Goal: Transaction & Acquisition: Purchase product/service

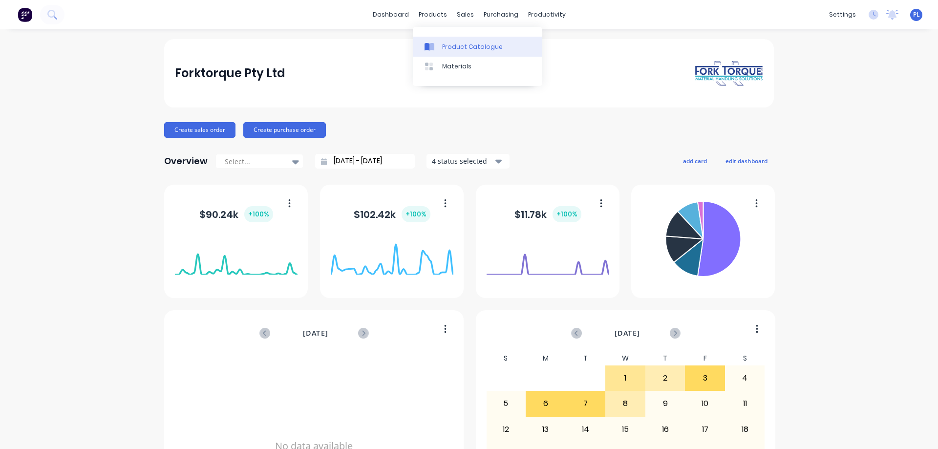
click at [442, 49] on div "Product Catalogue" at bounding box center [472, 47] width 61 height 9
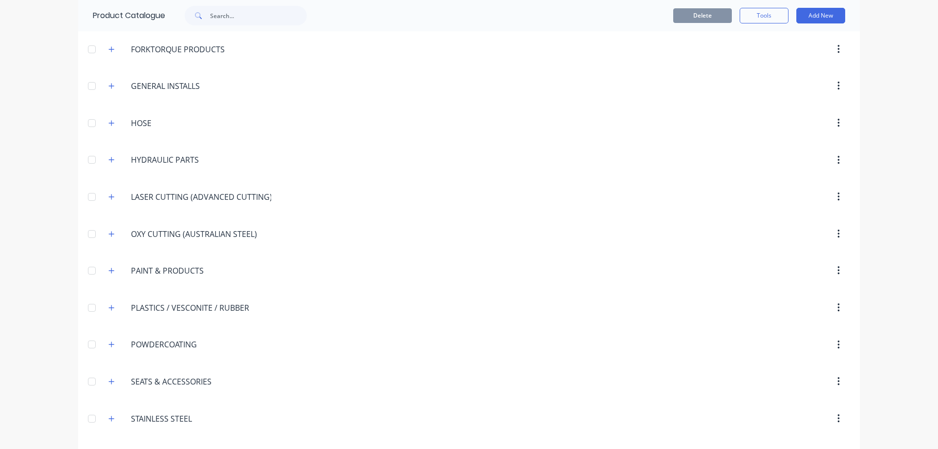
scroll to position [994, 0]
click at [108, 197] on icon "button" at bounding box center [111, 197] width 6 height 7
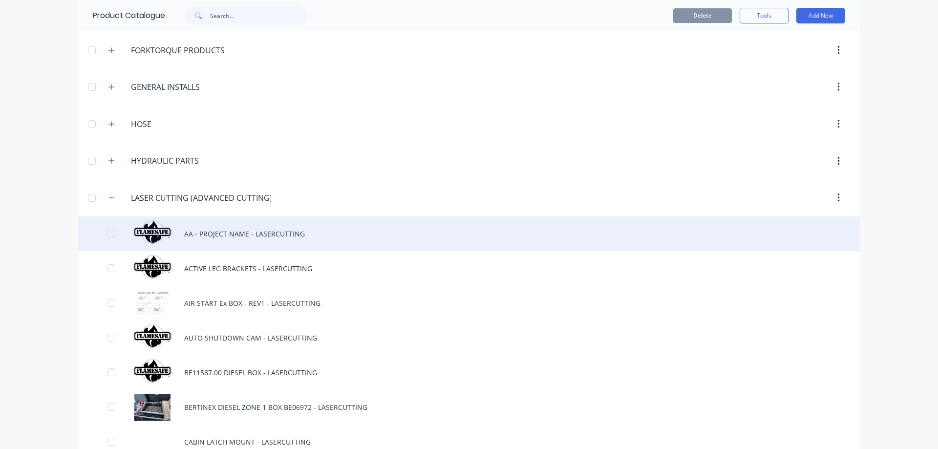
click at [219, 232] on div "AA - PROJECT NAME - LASERCUTTING" at bounding box center [469, 233] width 782 height 35
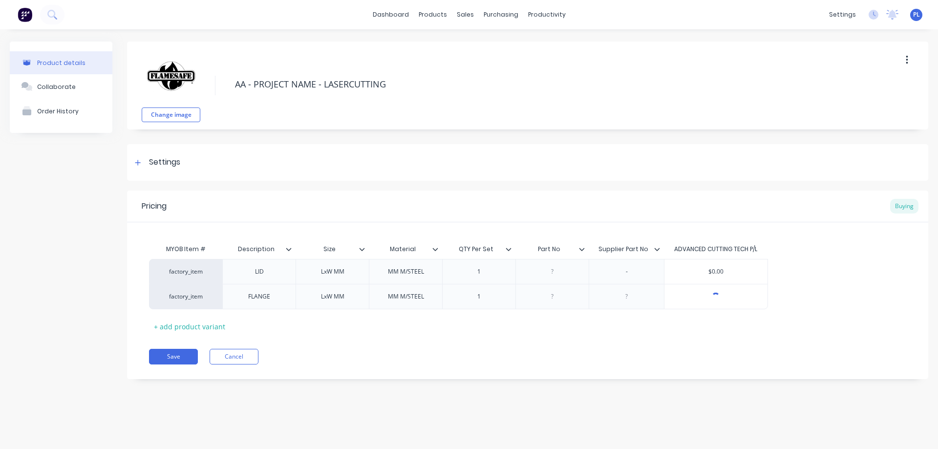
click at [907, 57] on icon "button" at bounding box center [907, 60] width 2 height 9
click at [851, 86] on span "Duplicate" at bounding box center [870, 86] width 73 height 10
click at [224, 360] on button "Cancel" at bounding box center [234, 357] width 49 height 16
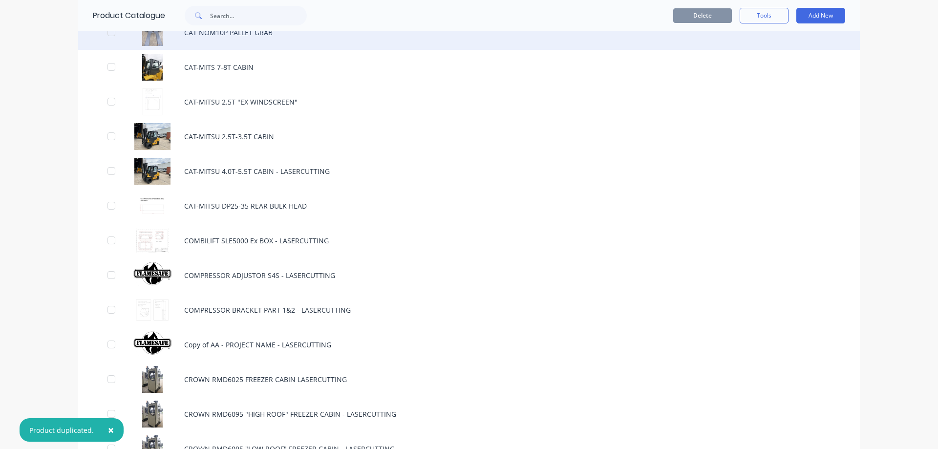
scroll to position [1612, 0]
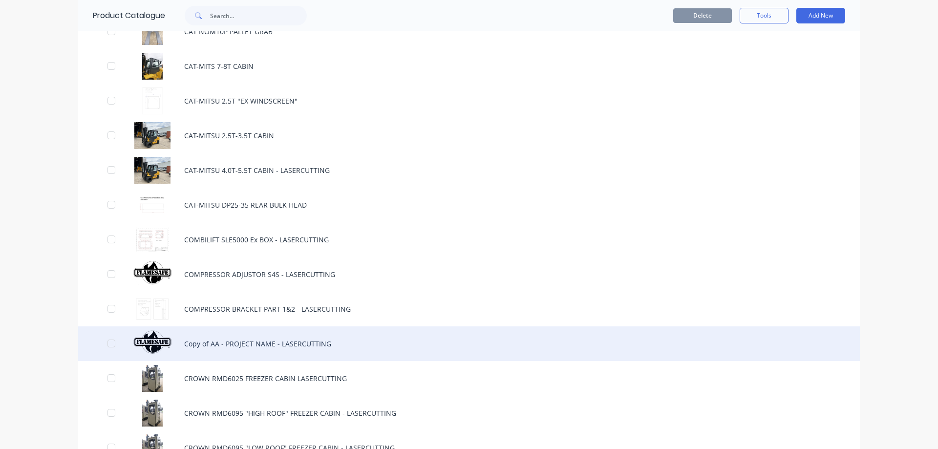
click at [225, 343] on div "Copy of AA - PROJECT NAME - LASERCUTTING" at bounding box center [469, 343] width 782 height 35
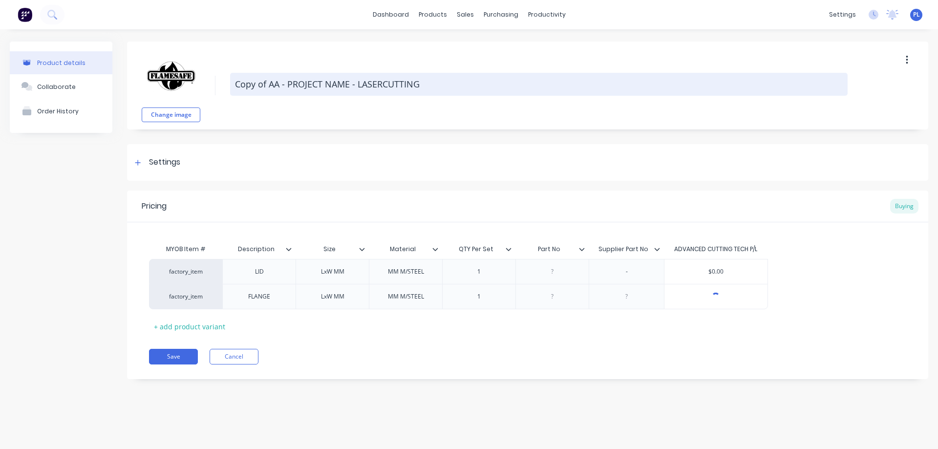
drag, startPoint x: 348, startPoint y: 85, endPoint x: 232, endPoint y: 85, distance: 116.8
click at [232, 85] on textarea "Copy of AA - PROJECT NAME - LASERCUTTING" at bounding box center [539, 84] width 618 height 23
type textarea "x"
type textarea "C - LASERCUTTING"
type textarea "x"
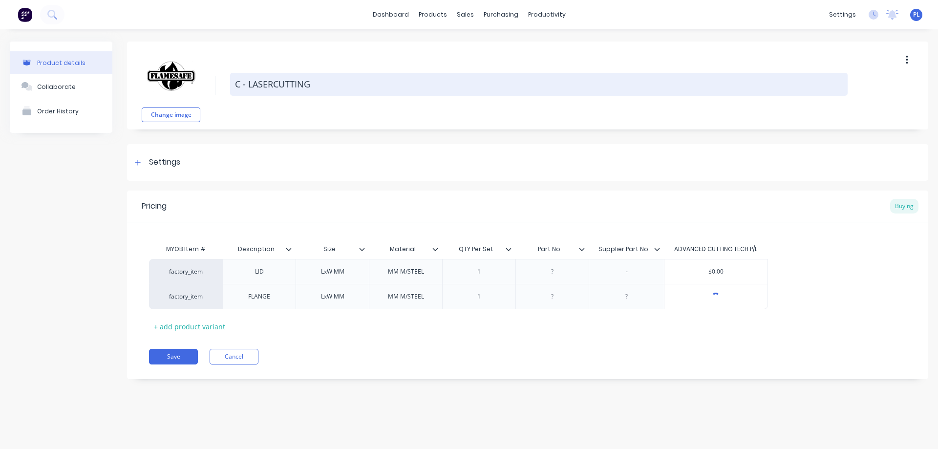
type textarea "CR - LASERCUTTING"
type textarea "x"
type textarea "CRO - LASERCUTTING"
type textarea "x"
type textarea "CROW - LASERCUTTING"
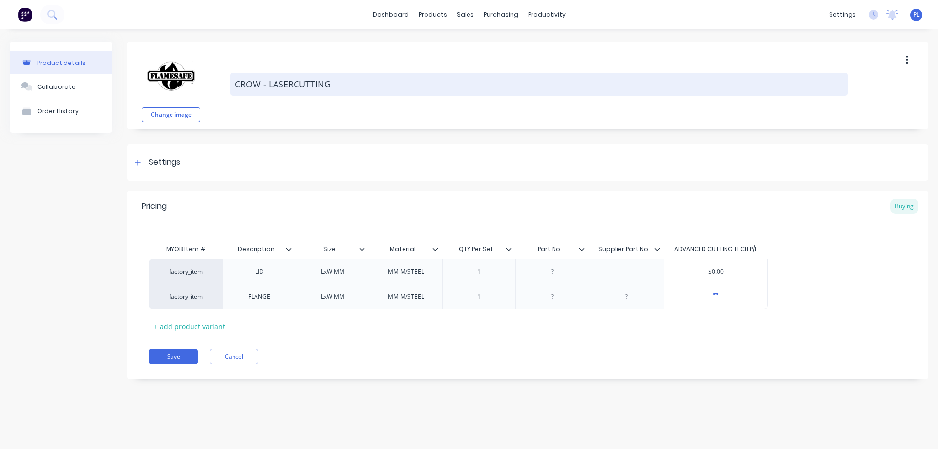
type textarea "x"
type textarea "CROWN - LASERCUTTING"
type textarea "x"
type textarea "CROWN - LASERCUTTING"
type textarea "x"
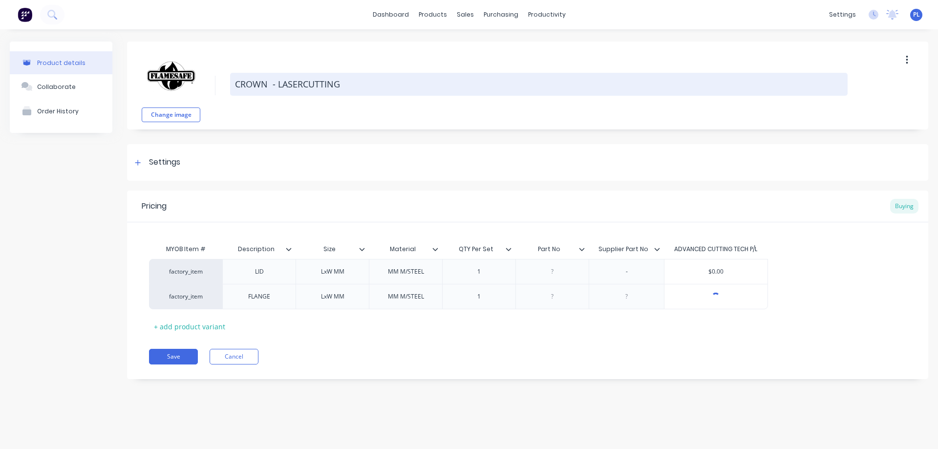
type textarea "CROWN R - LASERCUTTING"
type textarea "x"
type textarea "CROWN RD - LASERCUTTING"
type textarea "x"
type textarea "CROWN RD57 - LASERCUTTING"
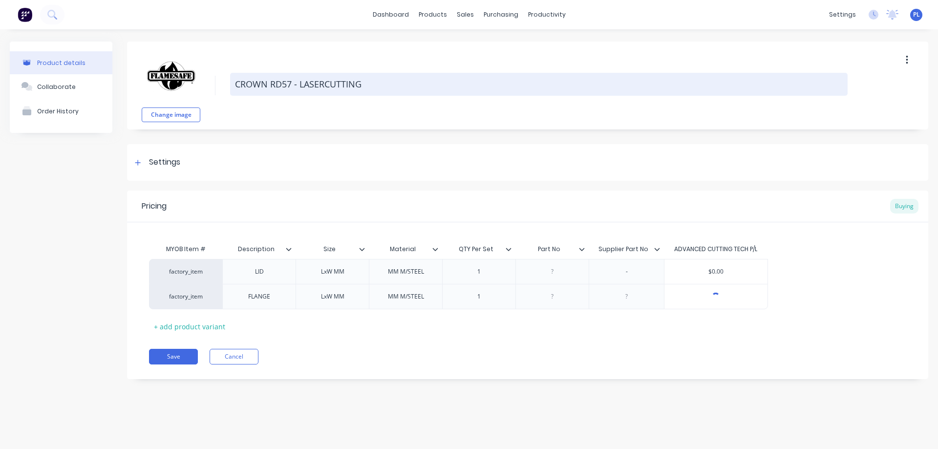
type textarea "x"
type textarea "CROWN RD570 - LASERCUTTING"
type textarea "x"
type textarea "CROWN RD5700 - LASERCUTTING"
type textarea "x"
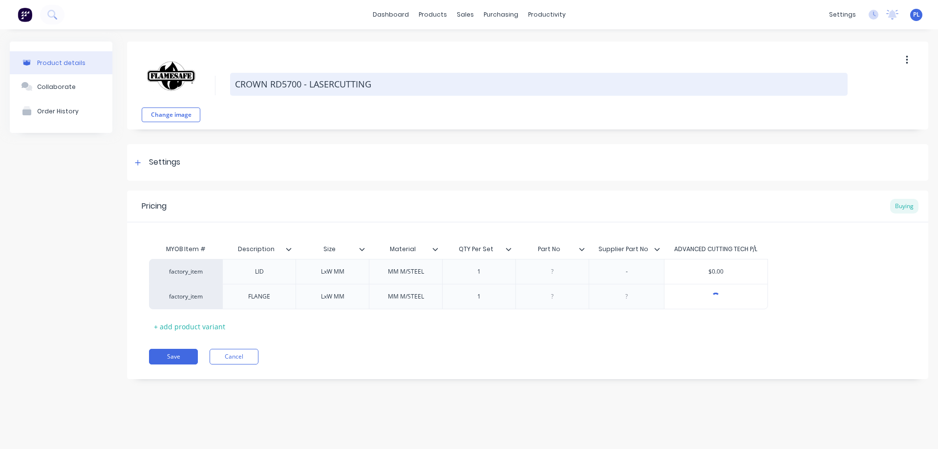
type textarea "CROWN RD5700 - LASERCUTTING"
type textarea "x"
type textarea "CROWN RD5700 F - LASERCUTTING"
type textarea "x"
type textarea "CROWN RD5700 FR - LASERCUTTING"
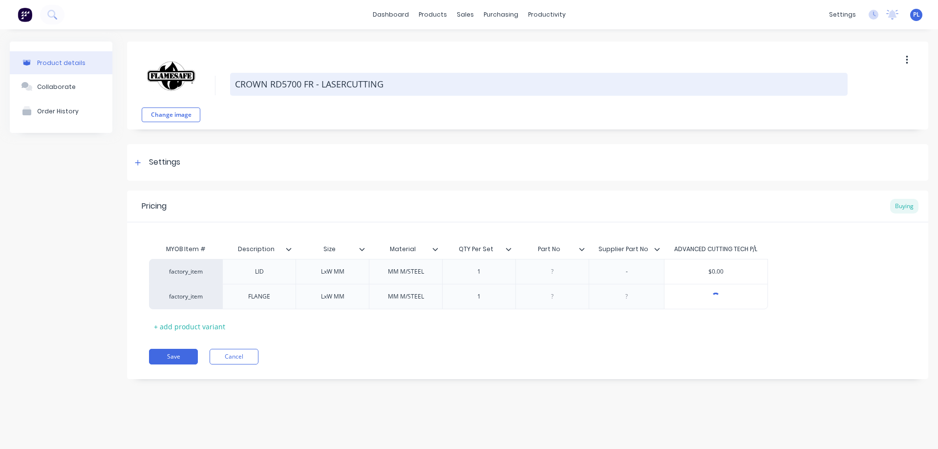
type textarea "x"
type textarea "CROWN RD5700 FRE - LASERCUTTING"
type textarea "x"
type textarea "CROWN RD5700 FREE - LASERCUTTING"
type textarea "x"
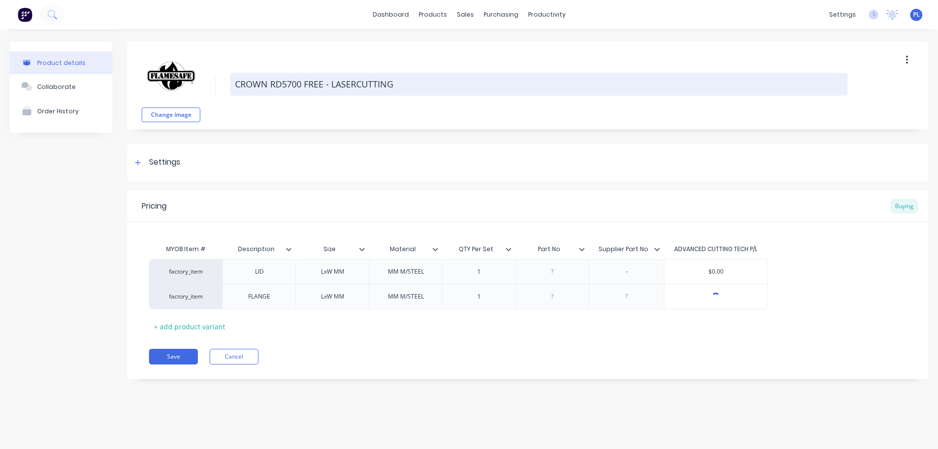
type textarea "CROWN RD5700 FREEZ - LASERCUTTING"
type textarea "x"
type textarea "CROWN RD5700 FREEZE - LASERCUTTING"
type textarea "x"
type textarea "CROWN RD5700 FREEZER - LASERCUTTING"
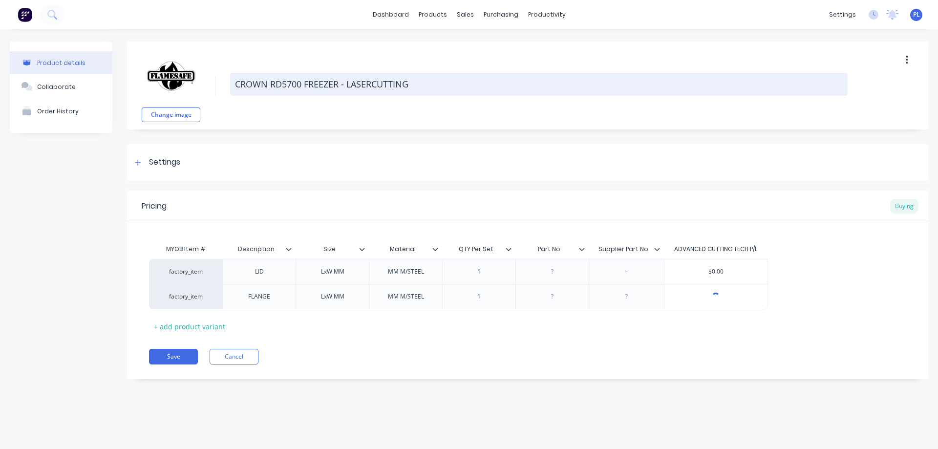
type textarea "x"
type textarea "CROWN RD5700 FREEZER - LASERCUTTING"
type textarea "x"
type textarea "CROWN RD5700 FREEZER C - LASERCUTTING"
type textarea "x"
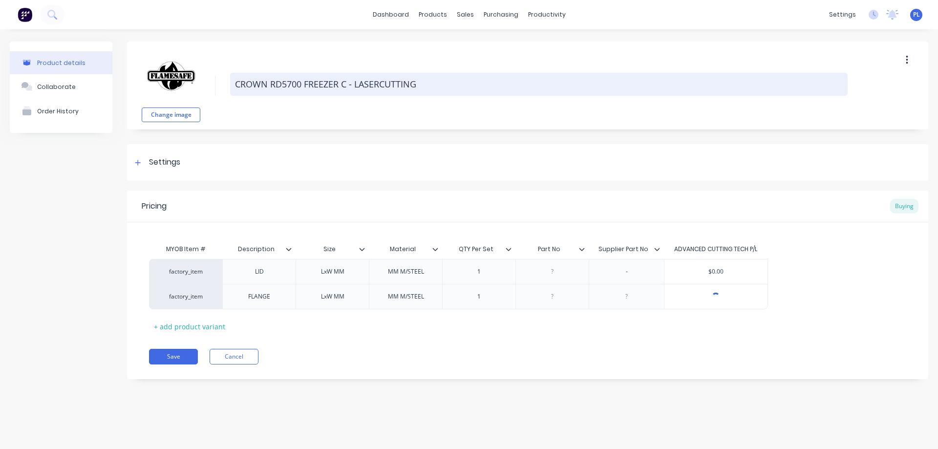
type textarea "CROWN RD5700 FREEZER CA - LASERCUTTING"
type textarea "x"
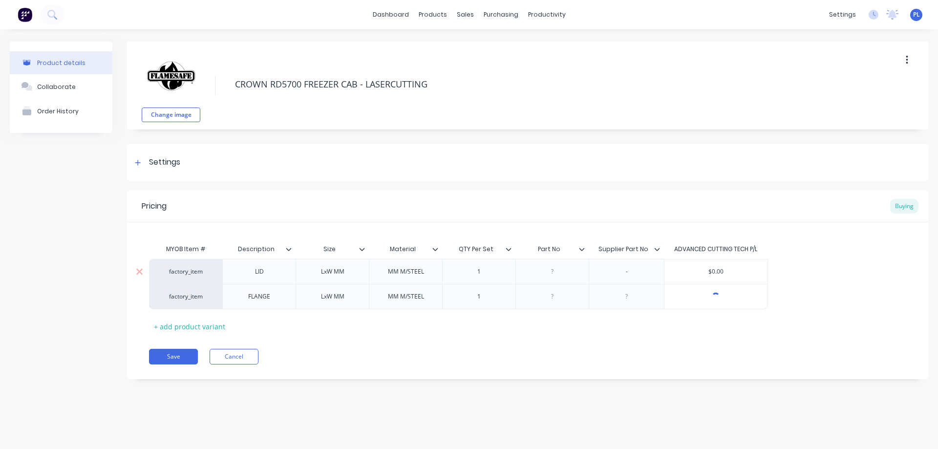
type textarea "CROWN RD5700 FREEZER CAB - LASERCUTTING"
type textarea "x"
type textarea "CROWN RD5700 FREEZER CAB - LASERCUTTING"
click at [280, 273] on div "LID" at bounding box center [259, 271] width 49 height 13
type textarea "x"
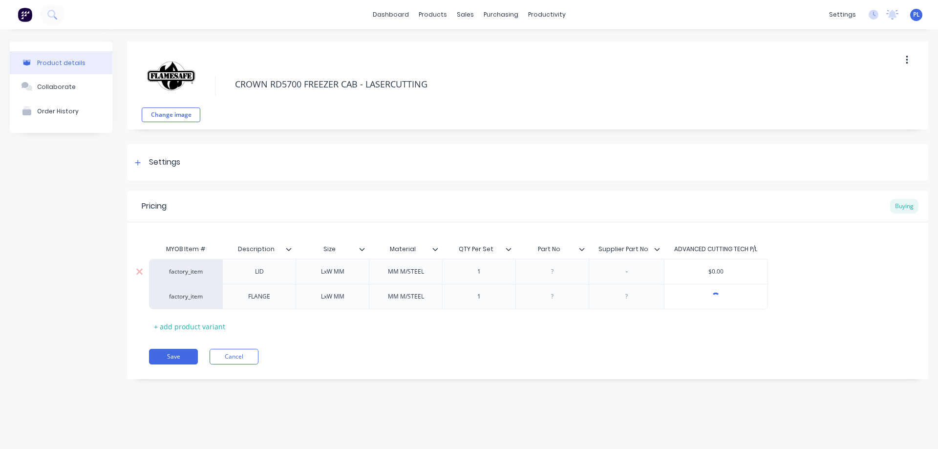
click at [274, 275] on div "LID" at bounding box center [259, 271] width 49 height 13
type textarea "x"
click at [332, 274] on div "LxW MM" at bounding box center [332, 271] width 49 height 13
click at [399, 272] on div "MM M/STEEL" at bounding box center [406, 271] width 52 height 13
type textarea "x"
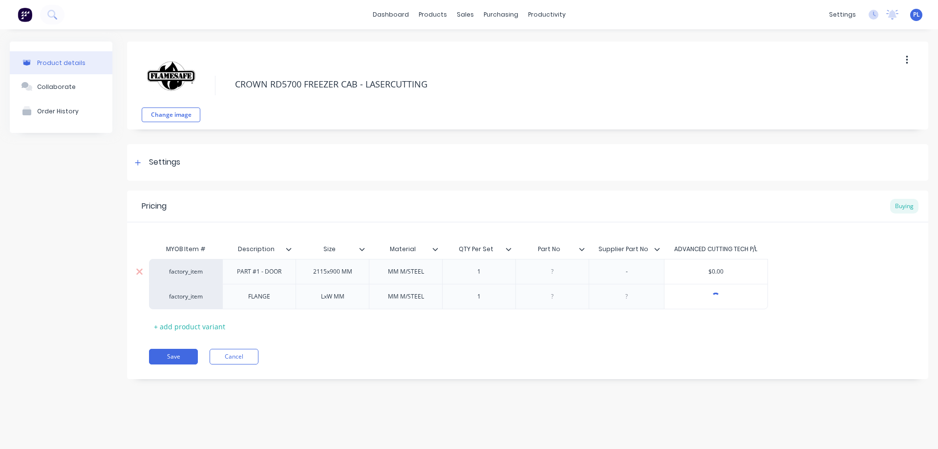
click at [391, 275] on div "MM M/STEEL" at bounding box center [406, 271] width 52 height 13
click at [488, 273] on div "1" at bounding box center [479, 271] width 49 height 13
type textarea "x"
click at [273, 300] on div "FLANGE" at bounding box center [259, 296] width 49 height 13
type textarea "x"
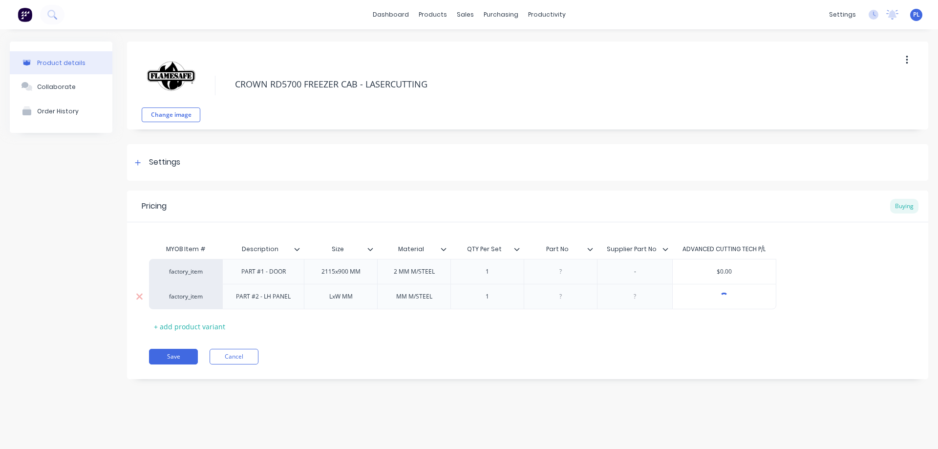
click at [328, 302] on div "LxW MM" at bounding box center [341, 296] width 49 height 13
click at [342, 299] on div "LxW MM" at bounding box center [341, 296] width 49 height 13
type textarea "x"
click at [397, 300] on div "MM M/STEEL" at bounding box center [414, 296] width 52 height 13
click at [173, 328] on div "+ add product variant" at bounding box center [189, 326] width 81 height 15
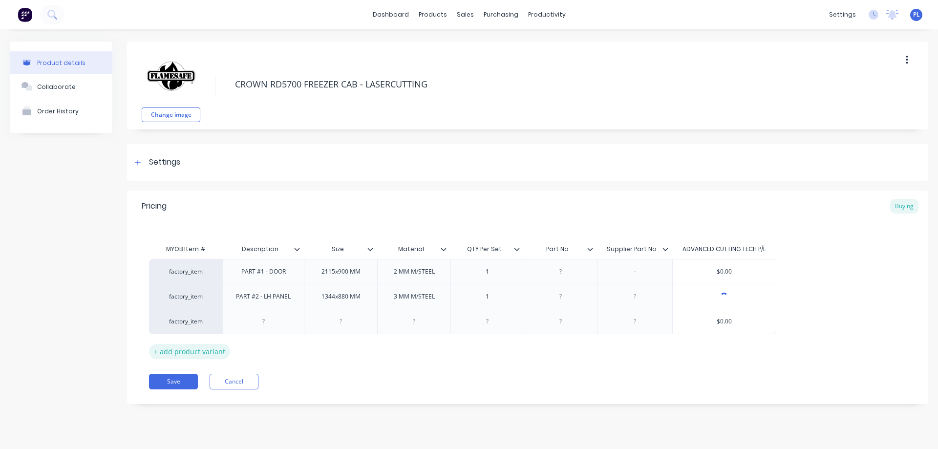
click at [192, 350] on div "+ add product variant" at bounding box center [189, 351] width 81 height 15
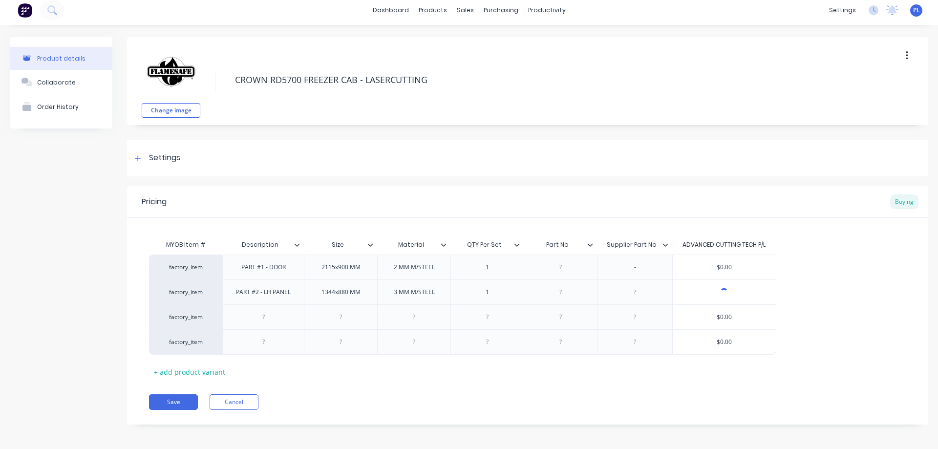
scroll to position [7, 0]
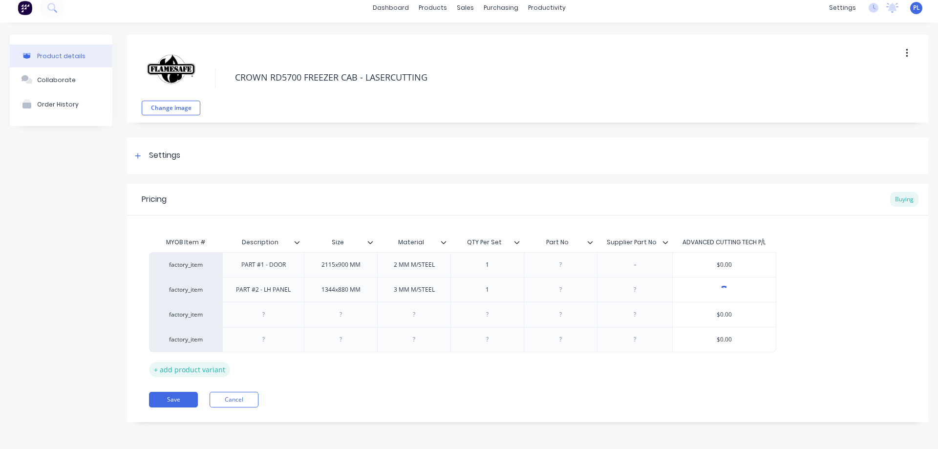
click at [186, 368] on div "+ add product variant" at bounding box center [189, 369] width 81 height 15
type textarea "x"
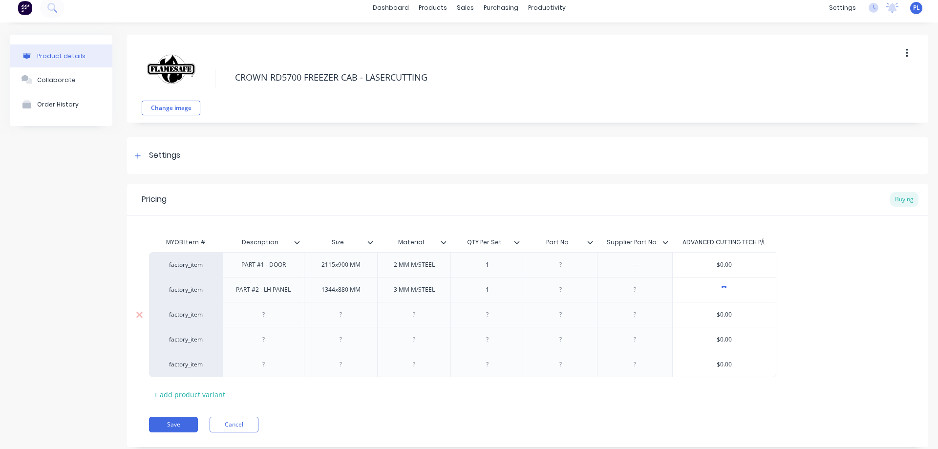
drag, startPoint x: 263, startPoint y: 319, endPoint x: 269, endPoint y: 319, distance: 5.9
click at [264, 319] on div at bounding box center [263, 314] width 49 height 13
click at [348, 317] on div at bounding box center [341, 314] width 49 height 13
type textarea "x"
click at [416, 315] on div at bounding box center [414, 314] width 49 height 13
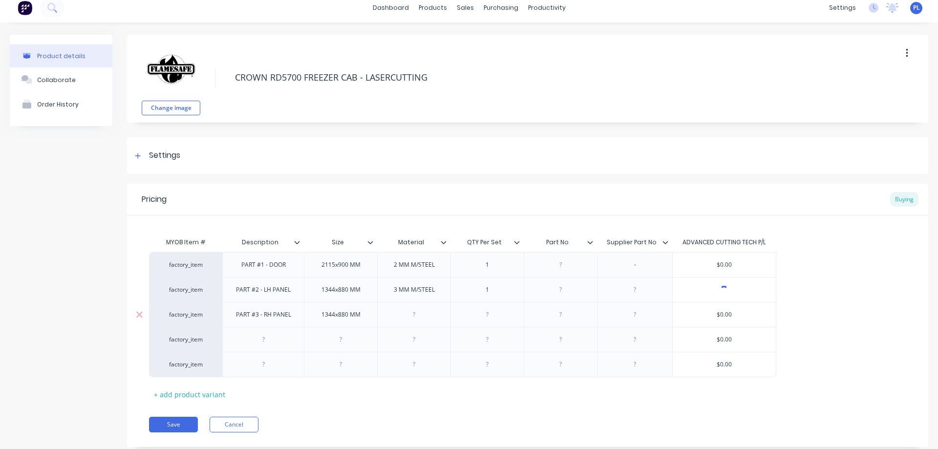
type textarea "x"
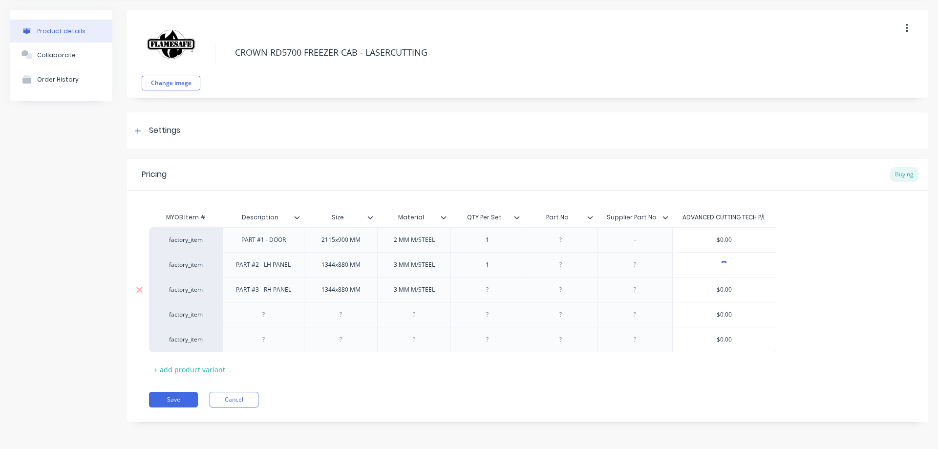
type textarea "x"
click at [493, 292] on div at bounding box center [487, 289] width 49 height 13
click at [266, 314] on div at bounding box center [263, 314] width 49 height 13
type textarea "x"
click at [351, 314] on div at bounding box center [341, 314] width 49 height 13
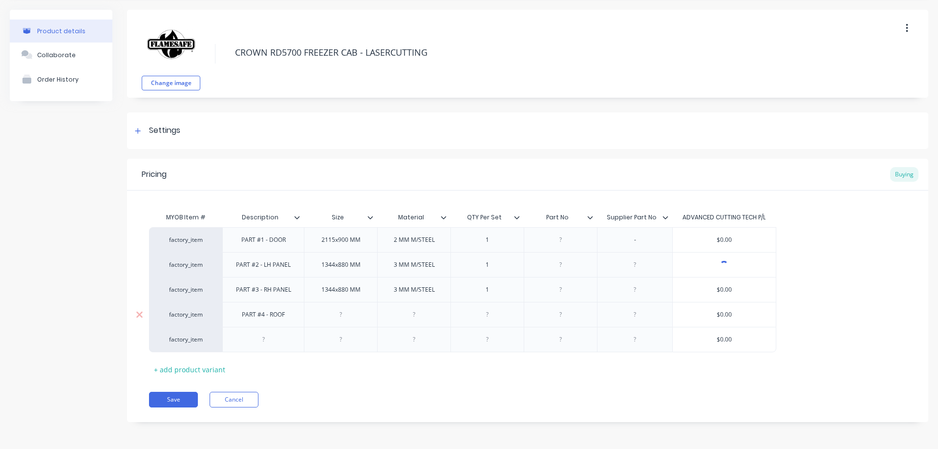
type textarea "x"
click at [418, 313] on div at bounding box center [414, 314] width 49 height 13
type textarea "x"
click at [497, 315] on div at bounding box center [487, 314] width 49 height 13
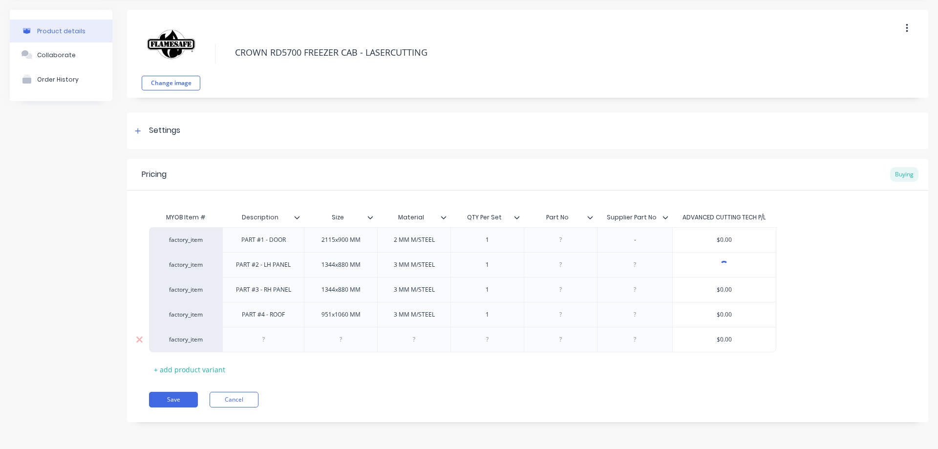
type textarea "x"
click at [269, 342] on div at bounding box center [263, 339] width 49 height 13
type textarea "x"
drag, startPoint x: 347, startPoint y: 344, endPoint x: 387, endPoint y: 329, distance: 43.0
click at [348, 344] on div at bounding box center [344, 339] width 49 height 13
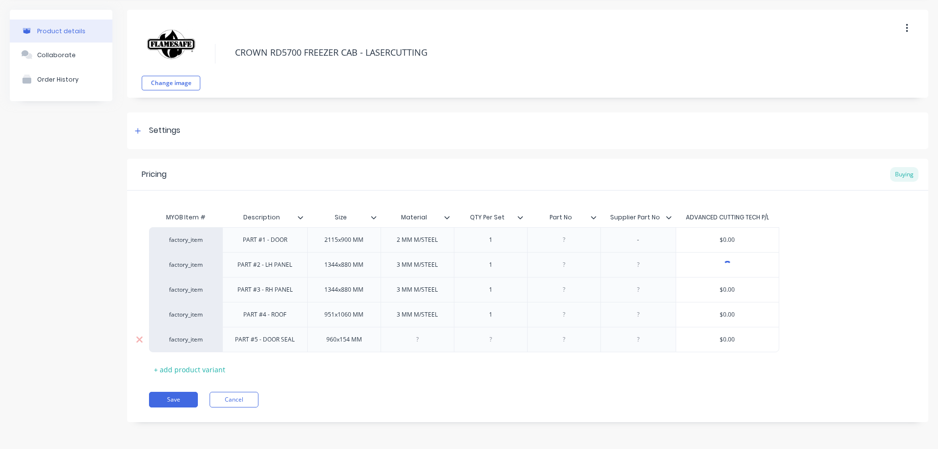
type textarea "x"
click at [418, 338] on div at bounding box center [417, 339] width 49 height 13
type textarea "x"
click at [494, 339] on div at bounding box center [490, 339] width 49 height 13
click at [187, 369] on div "+ add product variant" at bounding box center [189, 369] width 81 height 15
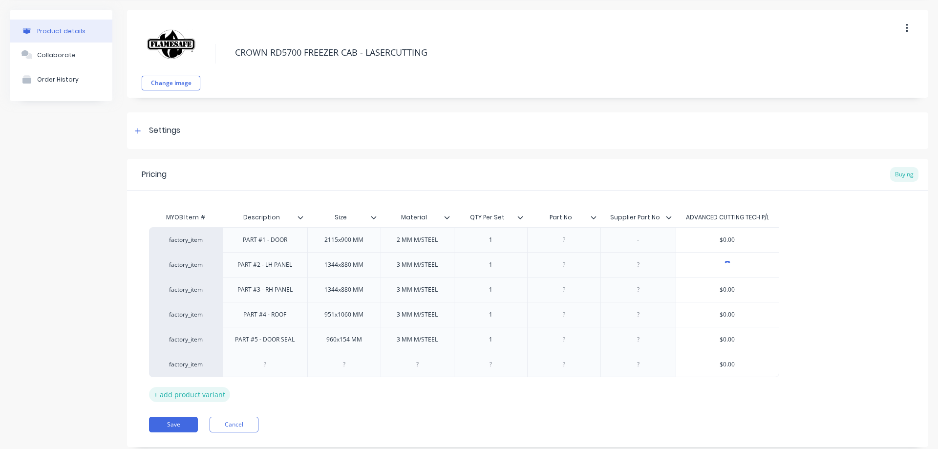
click at [178, 395] on div "+ add product variant" at bounding box center [189, 394] width 81 height 15
click at [183, 417] on div "+ add product variant" at bounding box center [189, 419] width 81 height 15
type textarea "x"
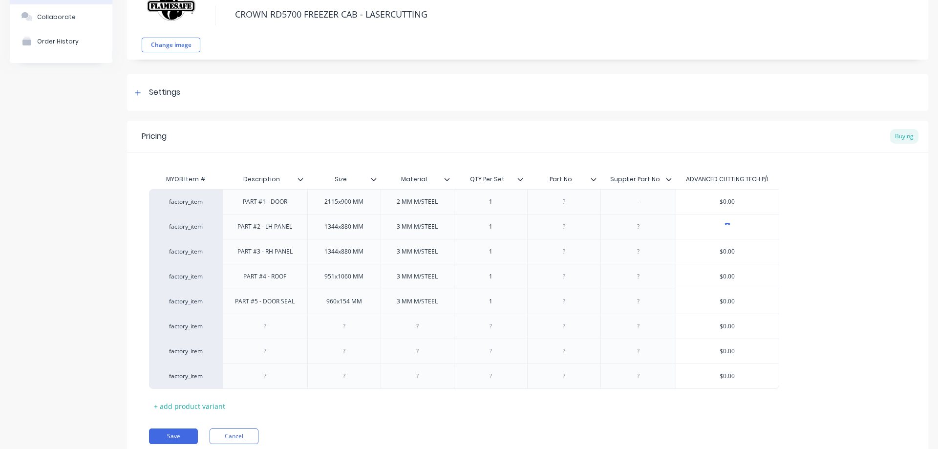
scroll to position [107, 0]
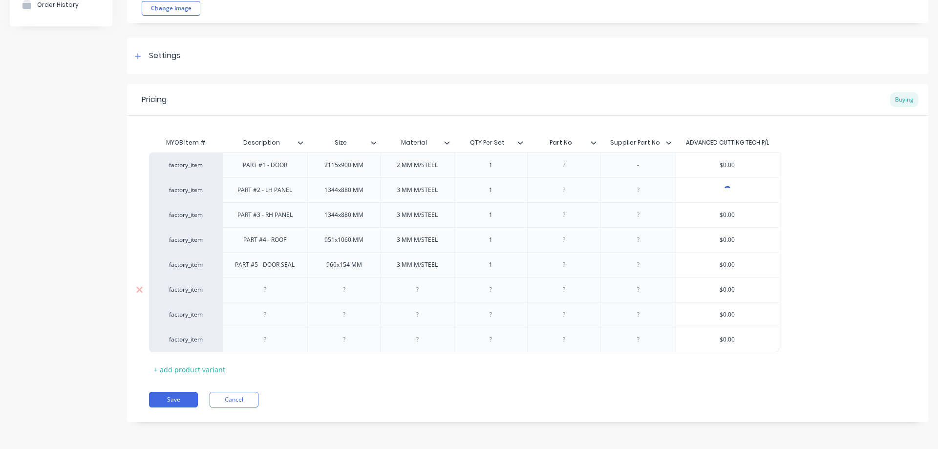
click at [272, 283] on div at bounding box center [264, 289] width 85 height 25
click at [268, 292] on div at bounding box center [264, 289] width 49 height 13
click at [354, 293] on div at bounding box center [344, 289] width 49 height 13
type textarea "x"
click at [422, 293] on div at bounding box center [417, 289] width 49 height 13
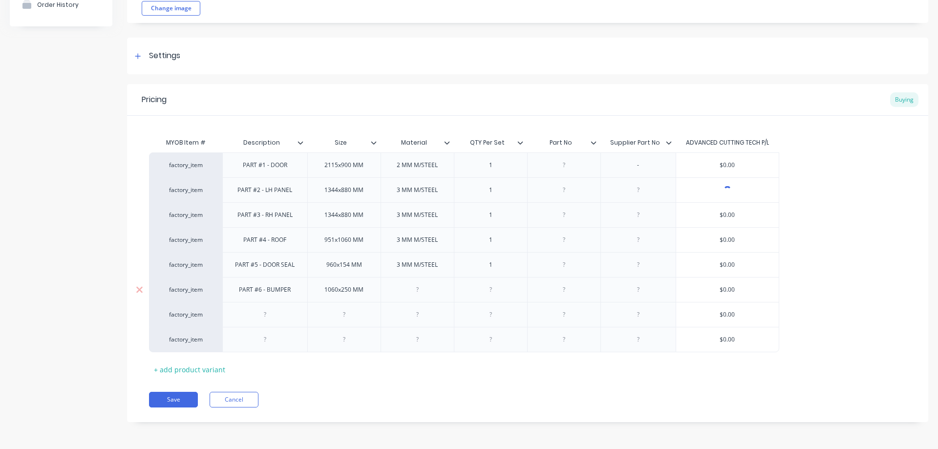
type textarea "x"
click at [493, 293] on div at bounding box center [490, 289] width 49 height 13
type textarea "x"
click at [270, 317] on div at bounding box center [264, 314] width 49 height 13
type textarea "x"
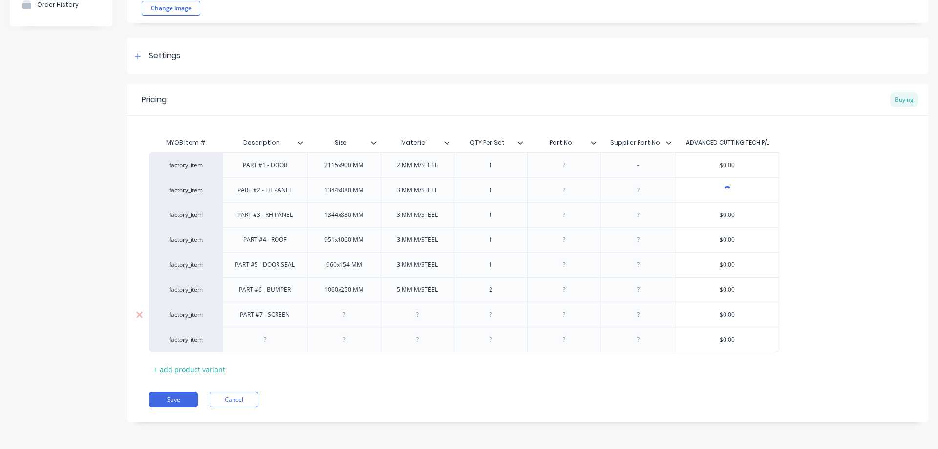
click at [357, 315] on div at bounding box center [344, 314] width 49 height 13
type textarea "x"
click at [424, 314] on div at bounding box center [417, 314] width 49 height 13
type textarea "x"
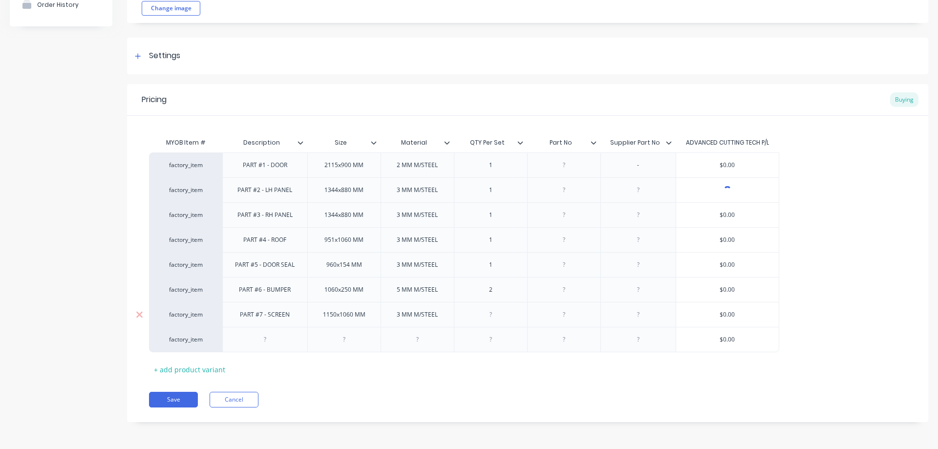
click at [496, 315] on div at bounding box center [490, 314] width 49 height 13
type textarea "x"
click at [256, 343] on div at bounding box center [264, 339] width 49 height 13
type textarea "x"
click at [350, 343] on div at bounding box center [344, 339] width 49 height 13
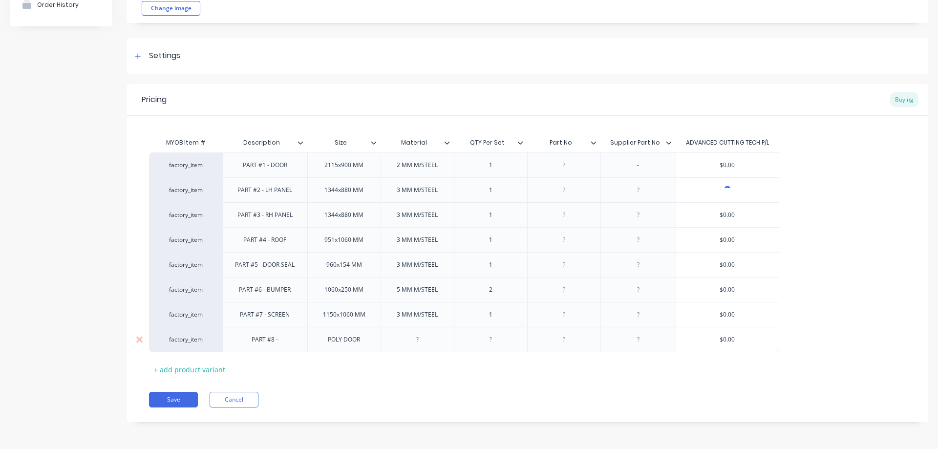
click at [291, 342] on div "PART #8 -" at bounding box center [264, 339] width 85 height 25
click at [280, 342] on div "PART #8 -" at bounding box center [264, 339] width 49 height 13
click at [366, 342] on div "POLY DOOR" at bounding box center [344, 339] width 49 height 13
click at [426, 340] on div at bounding box center [417, 339] width 49 height 13
type textarea "x"
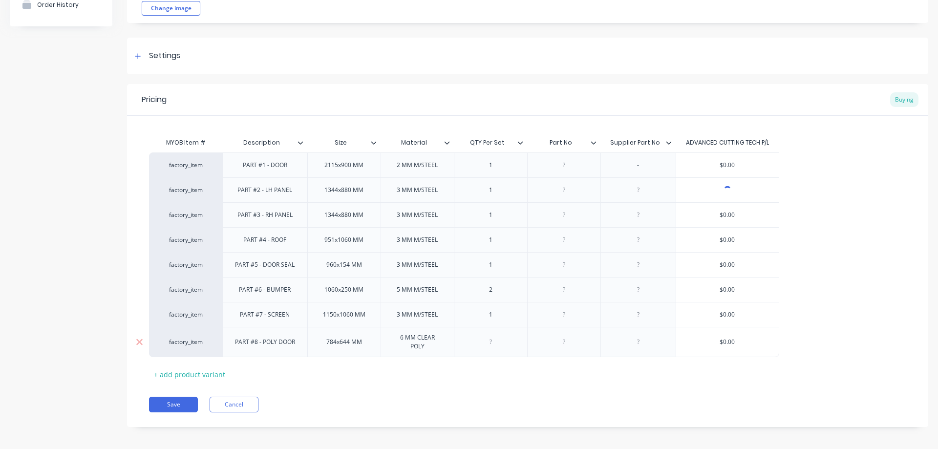
click at [500, 346] on div at bounding box center [490, 342] width 49 height 13
type textarea "x"
click at [199, 374] on div "+ add product variant" at bounding box center [189, 374] width 81 height 15
type textarea "x"
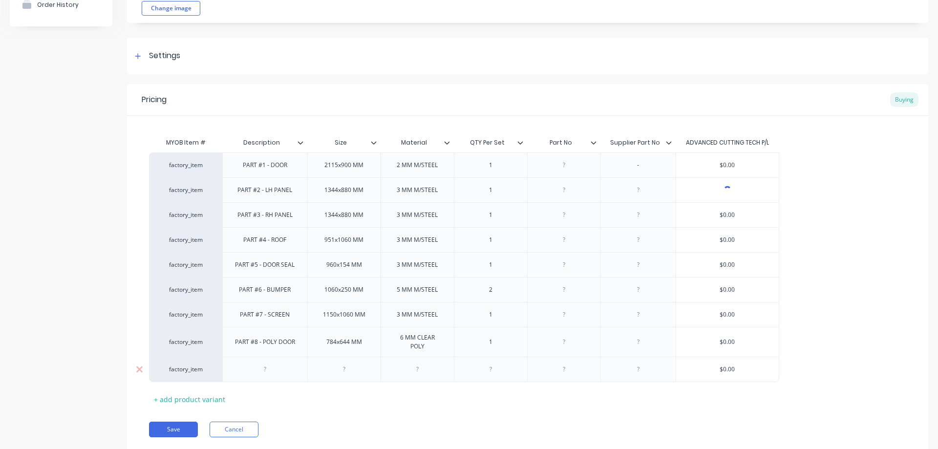
click at [269, 371] on div at bounding box center [264, 369] width 49 height 13
click at [497, 370] on div at bounding box center [490, 369] width 49 height 13
type textarea "x"
click at [359, 370] on div at bounding box center [344, 369] width 49 height 13
type textarea "x"
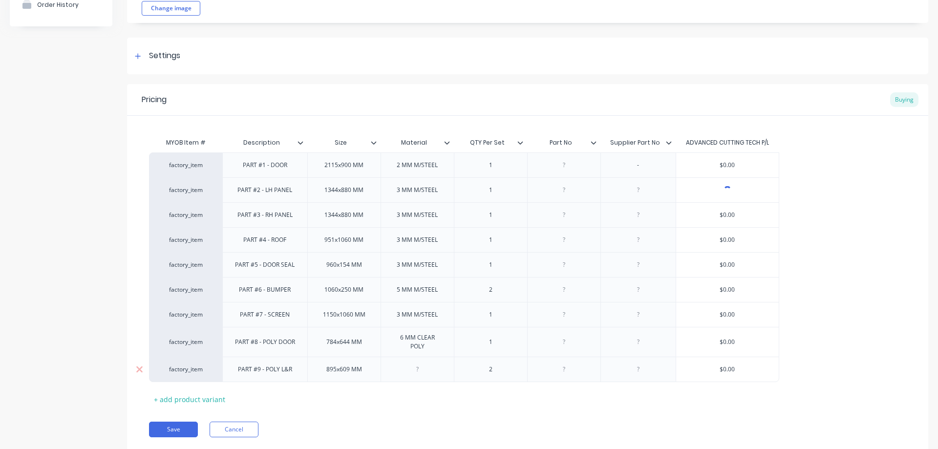
click at [426, 373] on div at bounding box center [417, 369] width 49 height 13
type textarea "x"
click at [501, 374] on div "2" at bounding box center [490, 369] width 49 height 13
click at [425, 341] on div "6 MM CLEAR POLY" at bounding box center [417, 341] width 65 height 21
click at [406, 340] on div "6 MM CLEAR POLY" at bounding box center [417, 341] width 65 height 21
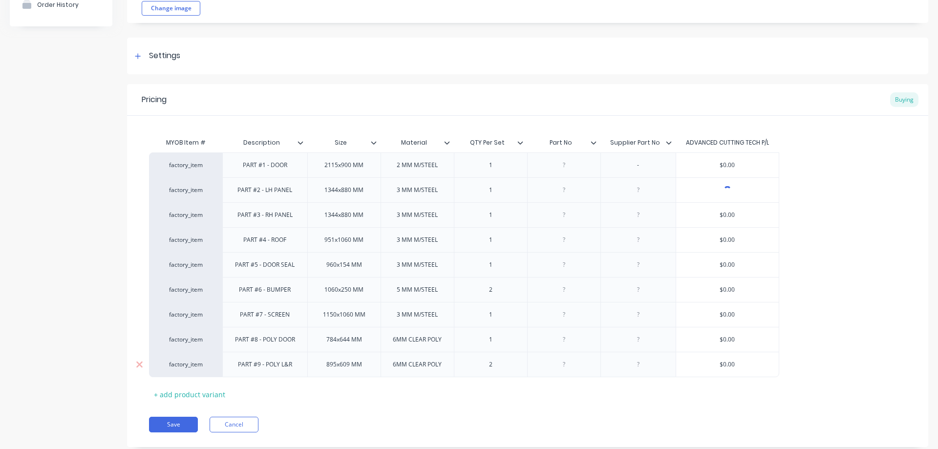
click at [499, 368] on div "2" at bounding box center [490, 364] width 49 height 13
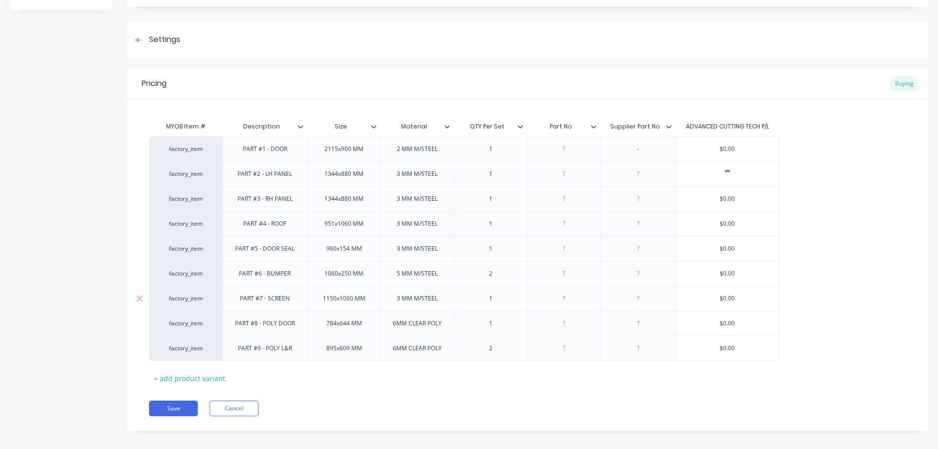
scroll to position [131, 0]
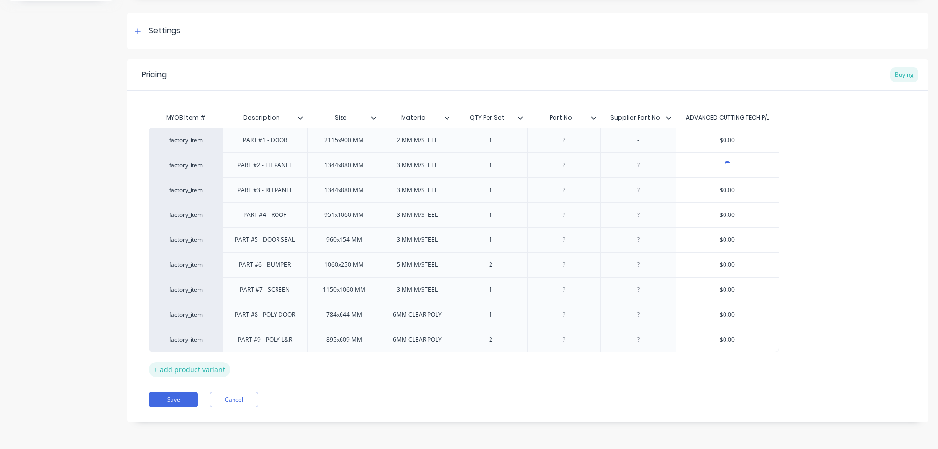
click at [192, 370] on div "+ add product variant" at bounding box center [189, 369] width 81 height 15
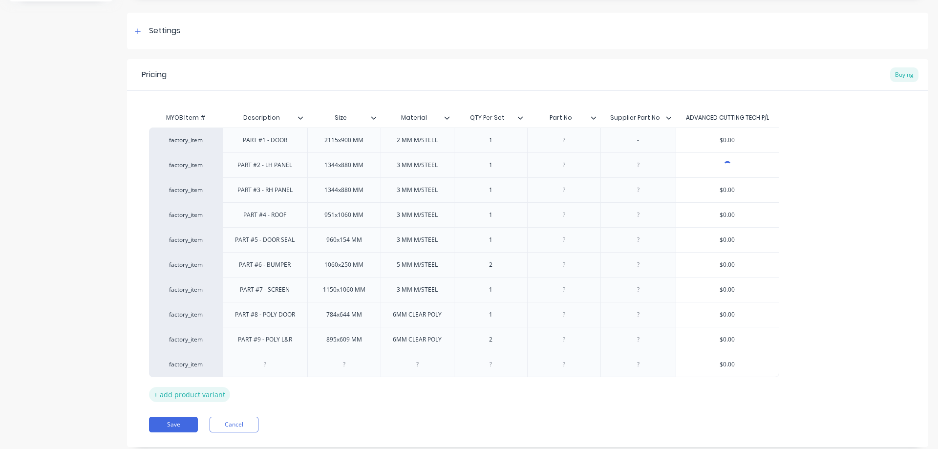
click at [200, 394] on div "+ add product variant" at bounding box center [189, 394] width 81 height 15
type textarea "x"
click at [284, 364] on div at bounding box center [264, 364] width 49 height 13
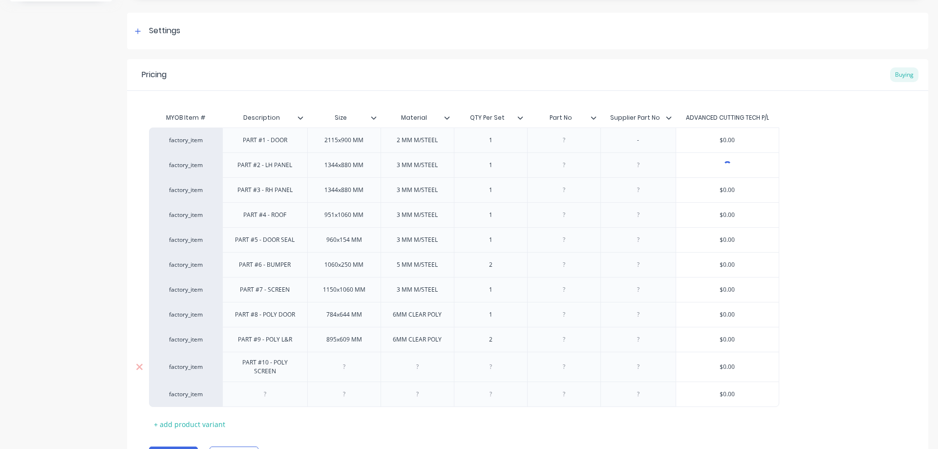
click at [354, 368] on div at bounding box center [344, 367] width 49 height 13
type textarea "x"
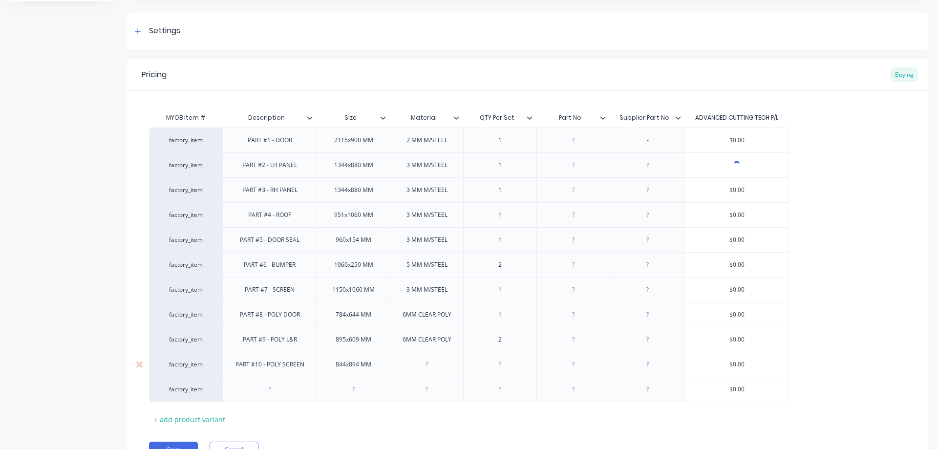
click at [427, 367] on div at bounding box center [427, 364] width 49 height 13
type textarea "x"
click at [431, 392] on div at bounding box center [427, 389] width 49 height 13
type textarea "x"
click at [271, 390] on div at bounding box center [269, 389] width 49 height 13
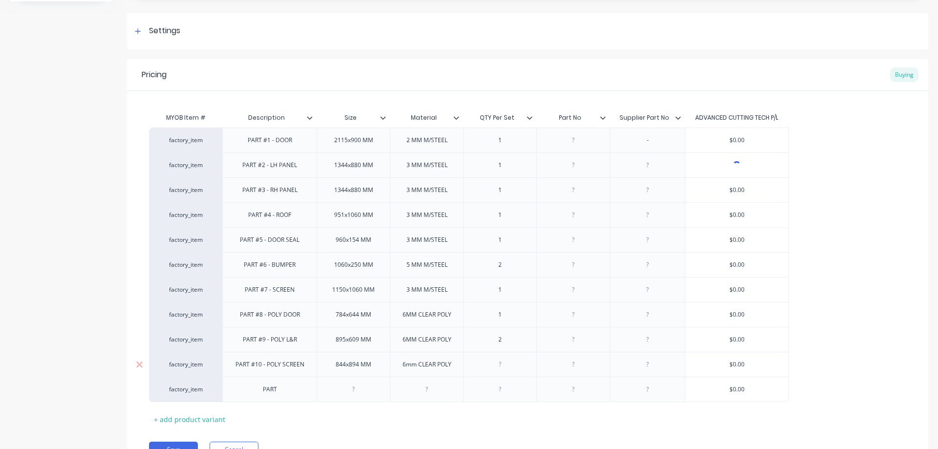
drag, startPoint x: 502, startPoint y: 365, endPoint x: 510, endPoint y: 364, distance: 7.9
click at [507, 364] on div at bounding box center [500, 364] width 49 height 13
type textarea "x"
click at [288, 391] on div "PART" at bounding box center [269, 389] width 49 height 13
click at [351, 392] on div at bounding box center [353, 389] width 49 height 13
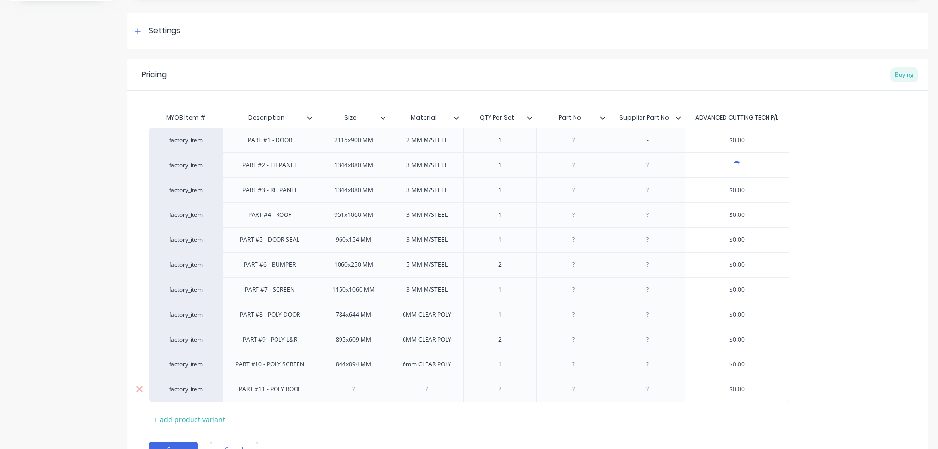
type textarea "x"
click at [439, 393] on div at bounding box center [427, 389] width 49 height 13
type textarea "x"
click at [501, 393] on div at bounding box center [500, 389] width 49 height 13
type textarea "x"
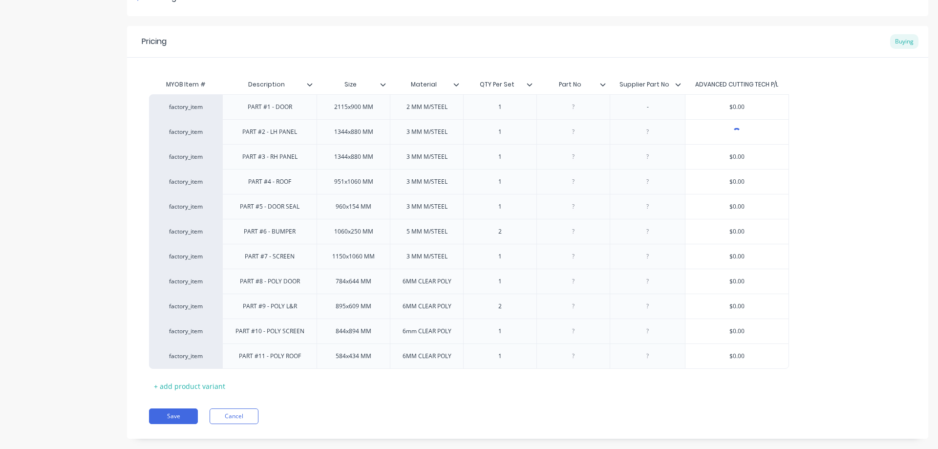
scroll to position [181, 0]
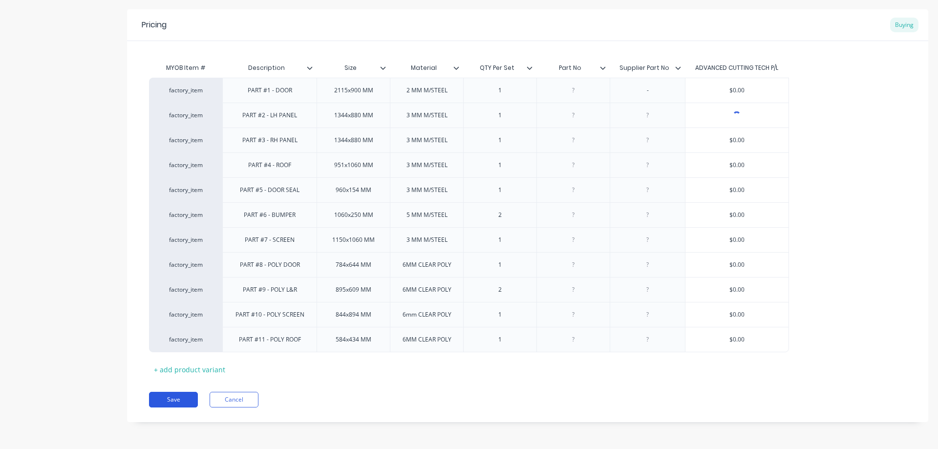
click at [171, 401] on button "Save" at bounding box center [173, 400] width 49 height 16
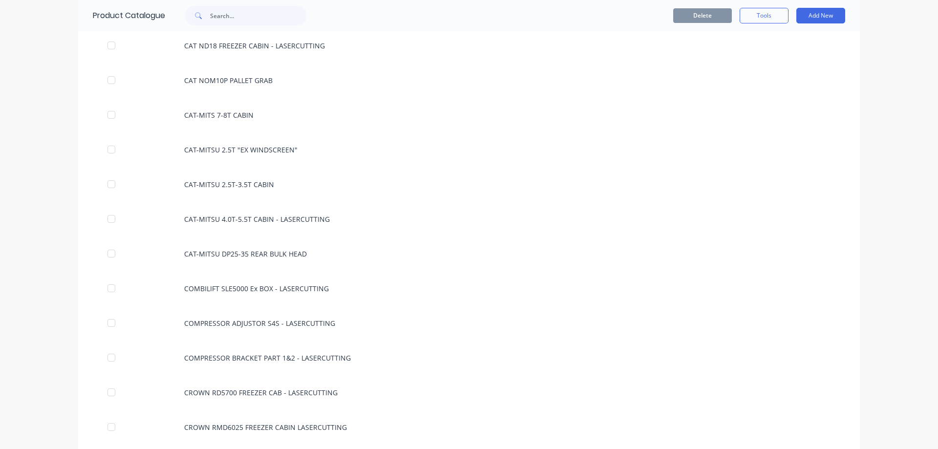
scroll to position [1710, 0]
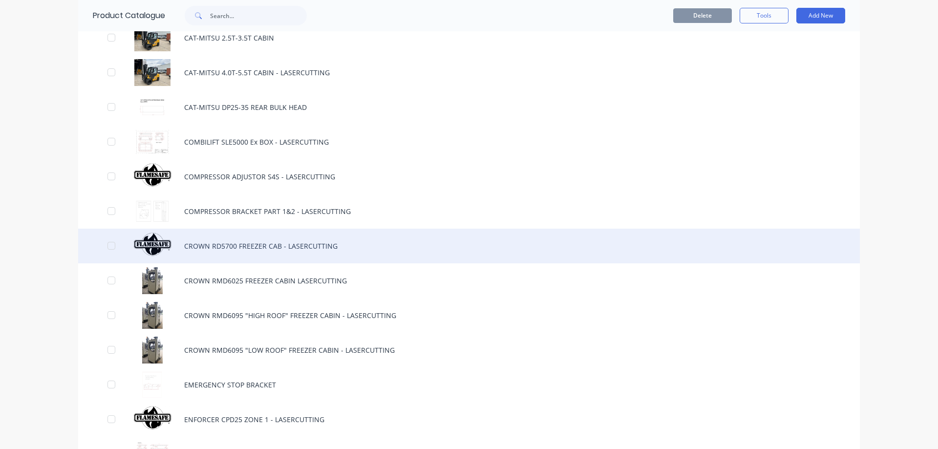
click at [221, 247] on div "CROWN RD5700 FREEZER CAB - LASERCUTTING" at bounding box center [469, 246] width 782 height 35
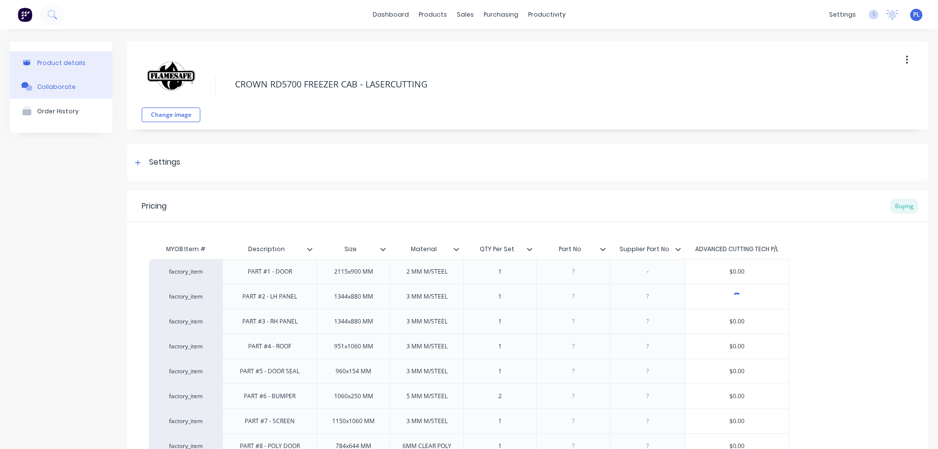
click at [51, 85] on div "Collaborate" at bounding box center [56, 86] width 39 height 7
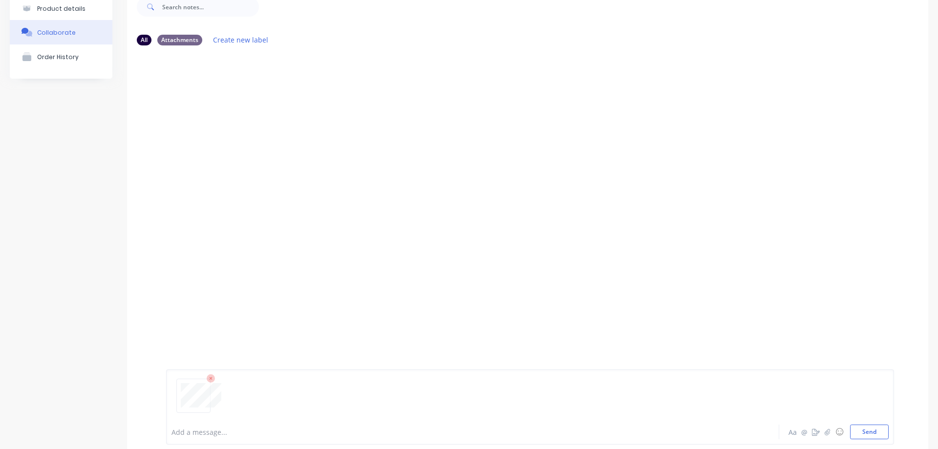
scroll to position [77, 0]
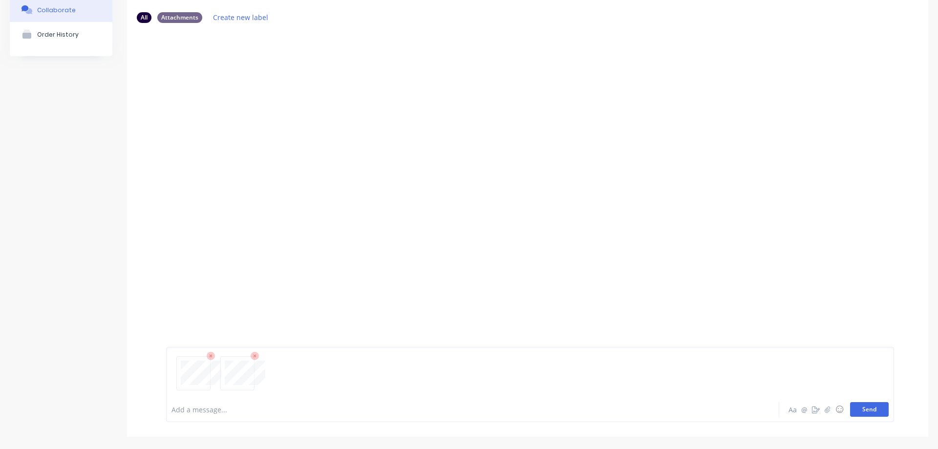
click at [866, 412] on button "Send" at bounding box center [869, 409] width 39 height 15
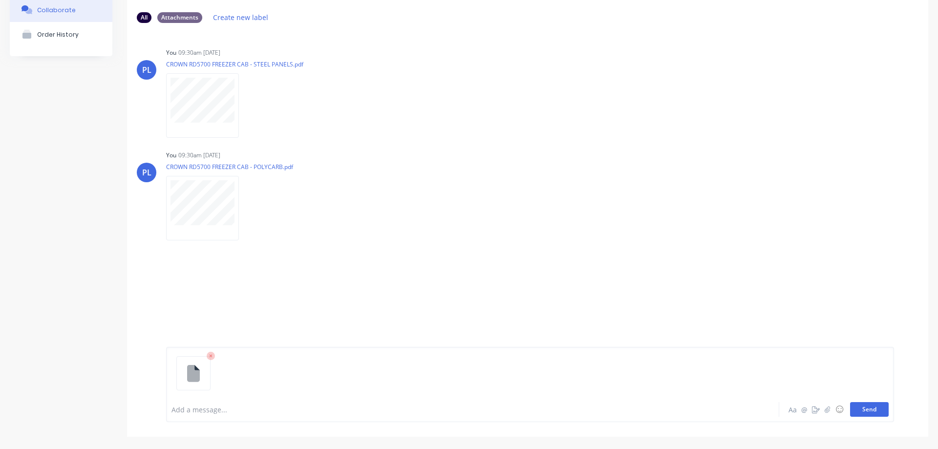
click at [858, 410] on button "Send" at bounding box center [869, 409] width 39 height 15
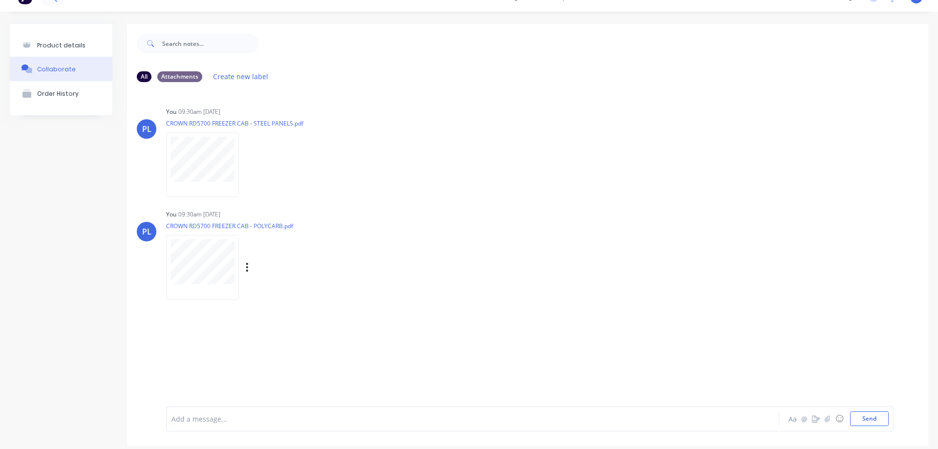
scroll to position [27, 0]
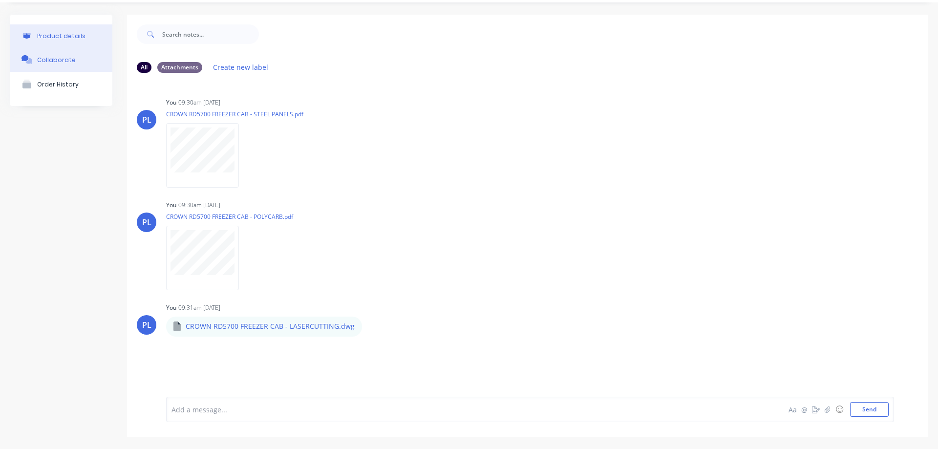
click at [66, 35] on div "Product details" at bounding box center [61, 35] width 48 height 7
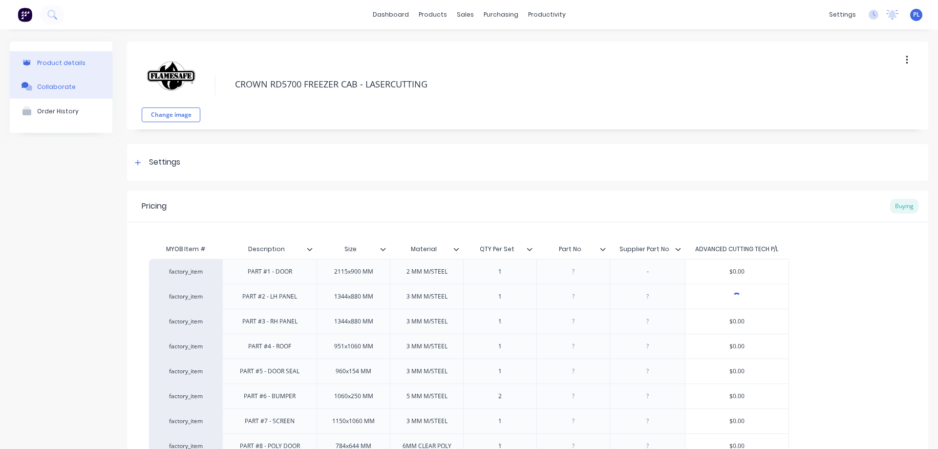
click at [53, 83] on div "Collaborate" at bounding box center [56, 86] width 39 height 7
type textarea "x"
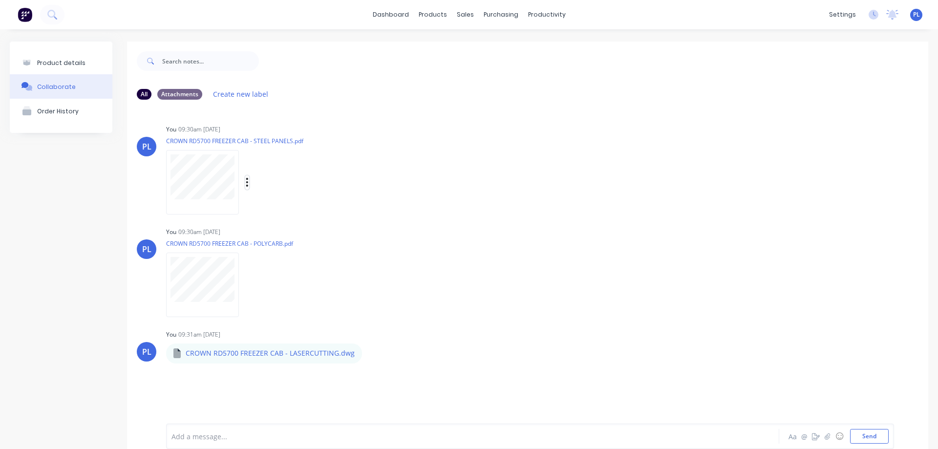
click at [246, 185] on icon "button" at bounding box center [247, 182] width 3 height 11
click at [308, 211] on button "Auto-attach to new orders" at bounding box center [312, 208] width 110 height 23
click at [421, 232] on label "Purchase Orders" at bounding box center [433, 230] width 55 height 10
click at [406, 225] on label at bounding box center [406, 225] width 0 height 0
click at [390, 230] on input "checkbox" at bounding box center [387, 229] width 8 height 9
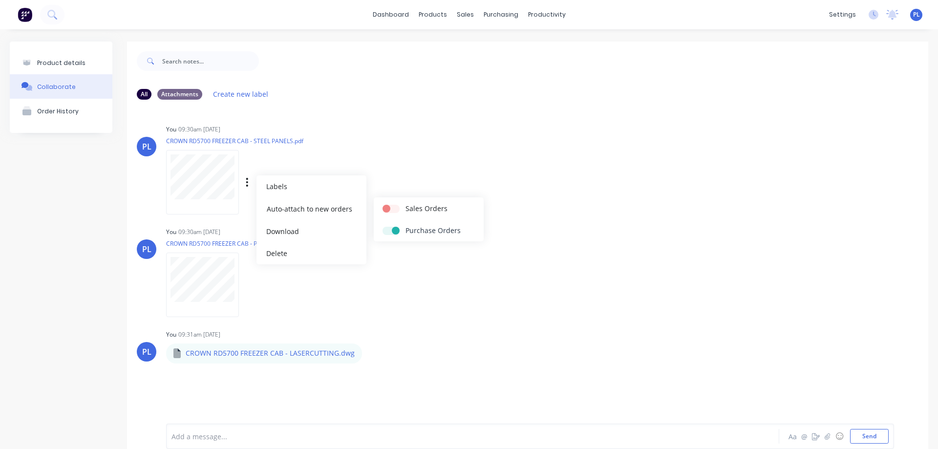
checkbox input "true"
click at [248, 282] on icon "button" at bounding box center [247, 284] width 2 height 9
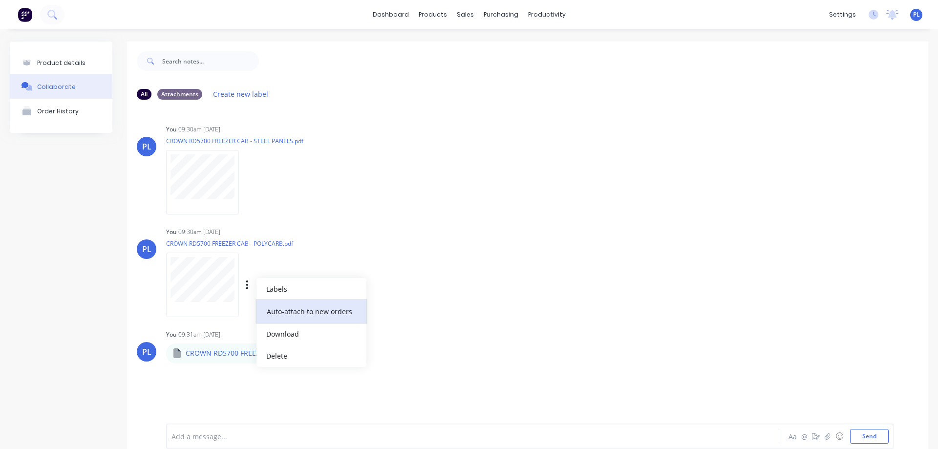
click at [338, 312] on button "Auto-attach to new orders" at bounding box center [312, 311] width 110 height 23
click at [406, 328] on label at bounding box center [406, 328] width 0 height 0
click at [390, 333] on input "checkbox" at bounding box center [387, 332] width 8 height 9
checkbox input "true"
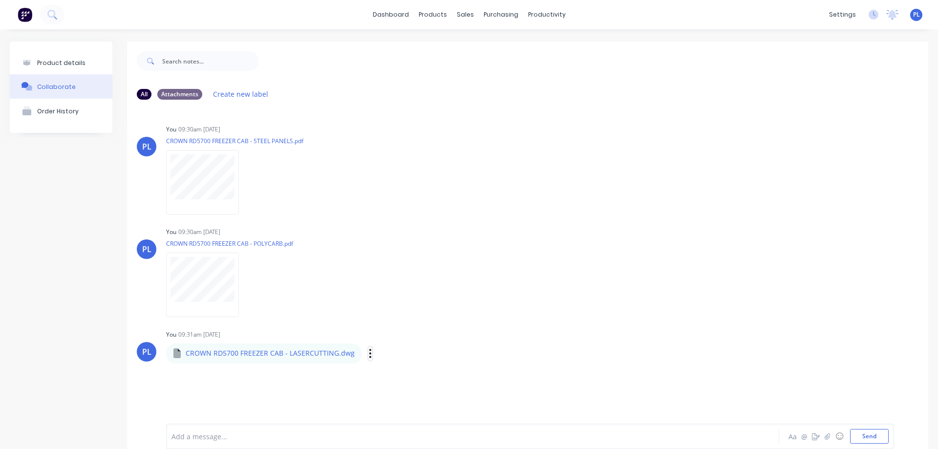
click at [369, 355] on icon "button" at bounding box center [370, 353] width 3 height 11
click at [419, 350] on button "Auto-attach to new orders" at bounding box center [435, 351] width 110 height 23
click at [529, 367] on label at bounding box center [529, 367] width 0 height 0
click at [512, 372] on input "checkbox" at bounding box center [510, 371] width 8 height 9
checkbox input "true"
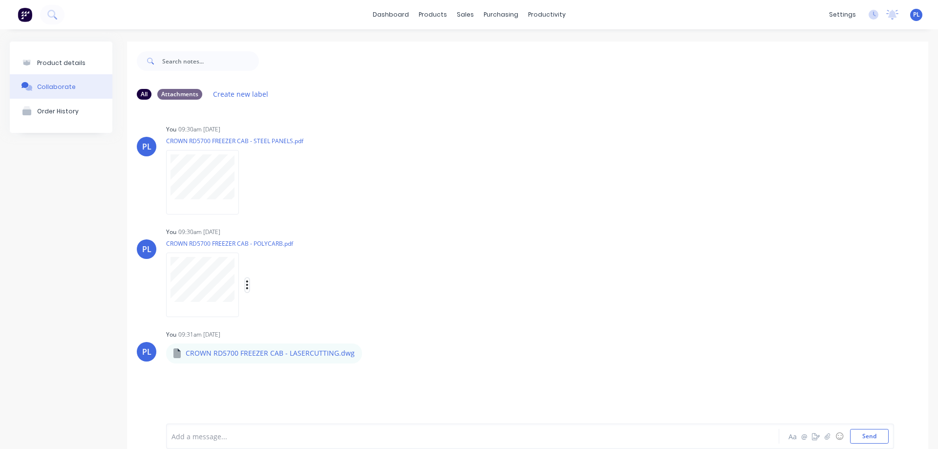
click at [247, 284] on icon "button" at bounding box center [247, 284] width 2 height 9
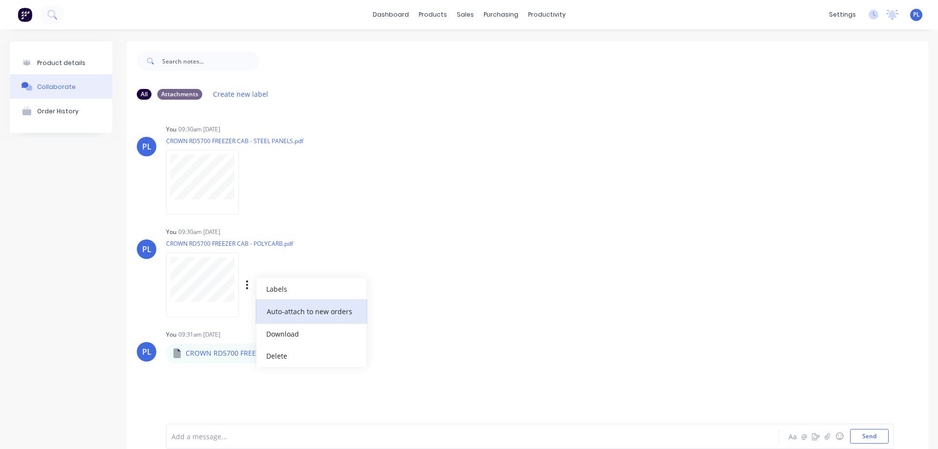
click at [288, 315] on button "Auto-attach to new orders" at bounding box center [312, 311] width 110 height 23
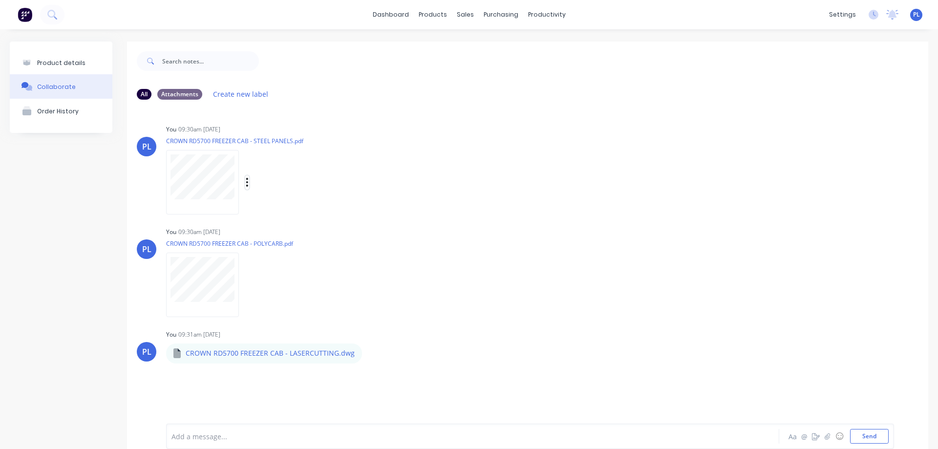
click at [247, 181] on icon "button" at bounding box center [247, 182] width 3 height 11
click at [299, 209] on button "Auto-attach to new orders" at bounding box center [312, 208] width 110 height 23
click at [621, 166] on div "PL You 09:30am [DATE] CROWN RD5700 FREEZER CAB - STEEL PANELS.pdf Labels Auto-a…" at bounding box center [527, 166] width 801 height 88
click at [53, 63] on div "Product details" at bounding box center [61, 62] width 48 height 7
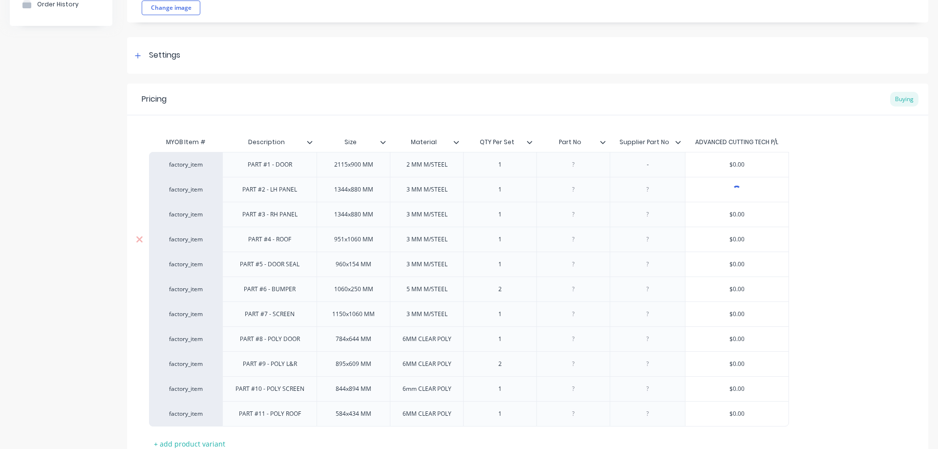
scroll to position [181, 0]
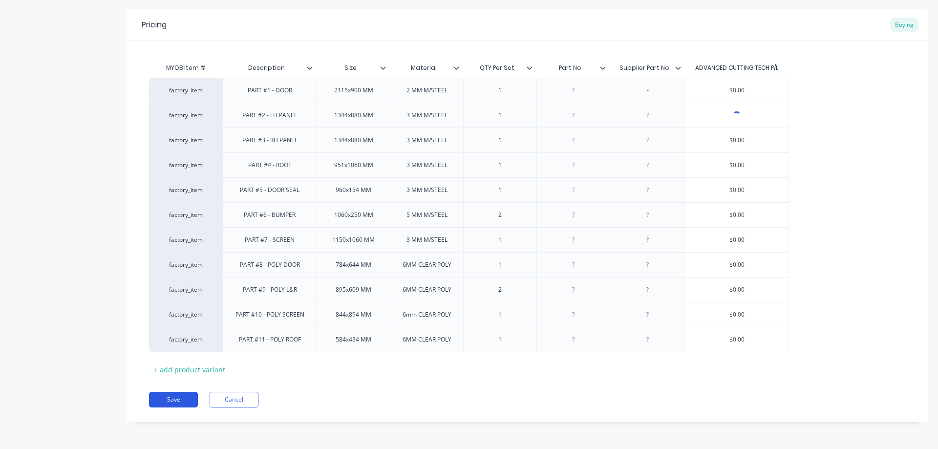
click at [175, 397] on button "Save" at bounding box center [173, 400] width 49 height 16
type textarea "x"
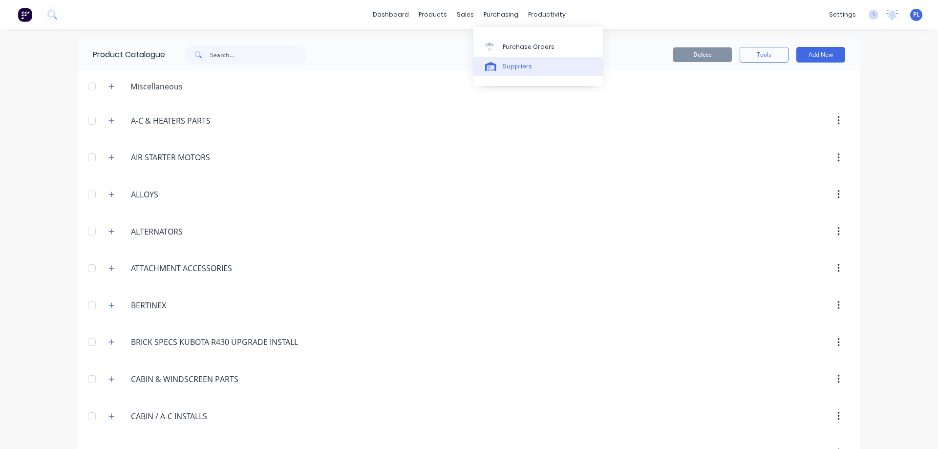
click at [513, 66] on div "Suppliers" at bounding box center [517, 66] width 29 height 9
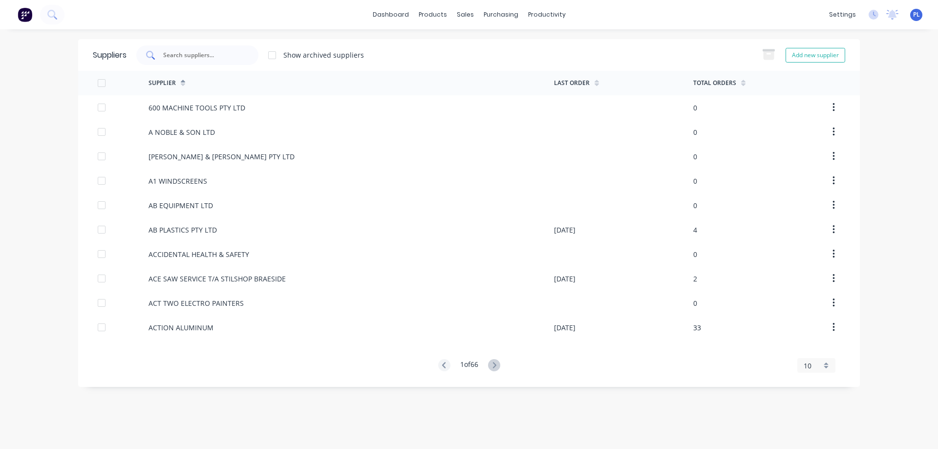
click at [199, 55] on input "text" at bounding box center [202, 55] width 81 height 10
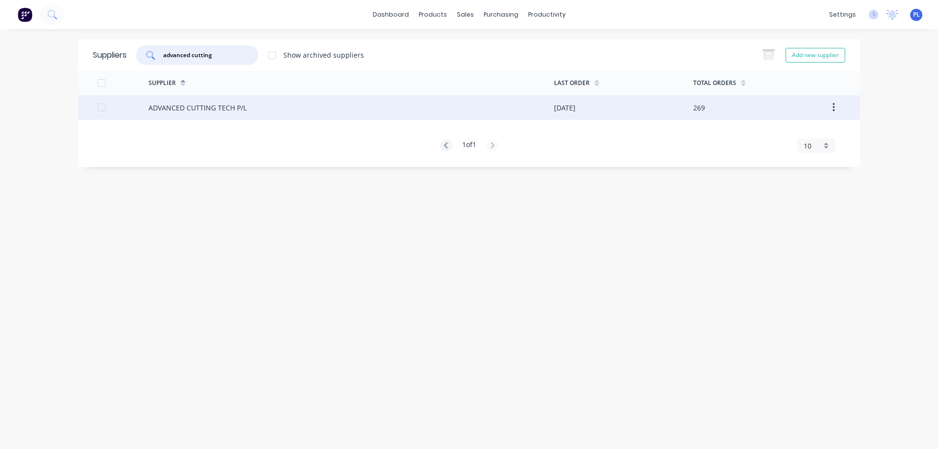
type input "advanced cutting"
click at [100, 107] on div at bounding box center [102, 108] width 20 height 20
click at [213, 107] on div "ADVANCED CUTTING TECH P/L" at bounding box center [198, 108] width 98 height 10
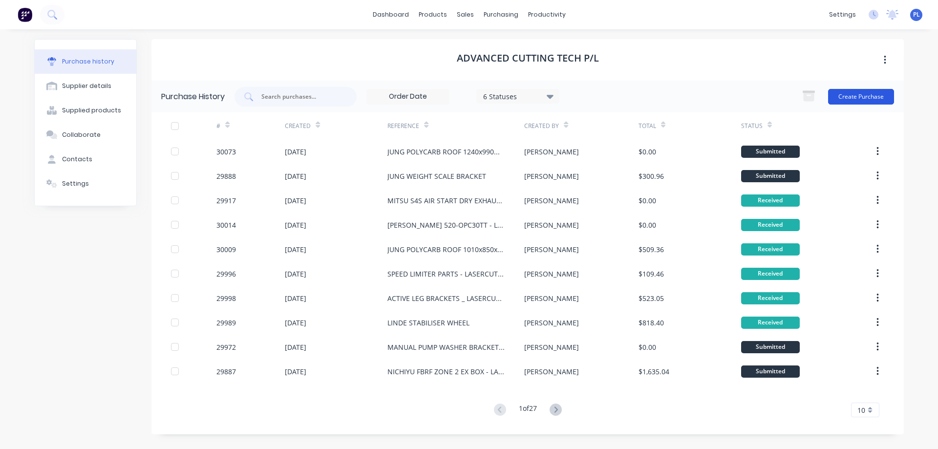
click at [862, 94] on button "Create Purchase" at bounding box center [861, 97] width 66 height 16
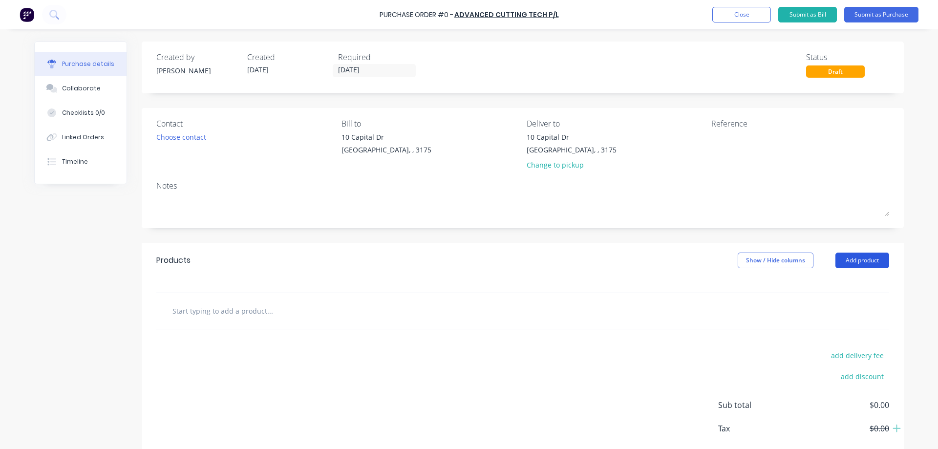
click at [847, 258] on button "Add product" at bounding box center [862, 261] width 54 height 16
click at [323, 310] on input "text" at bounding box center [269, 311] width 195 height 20
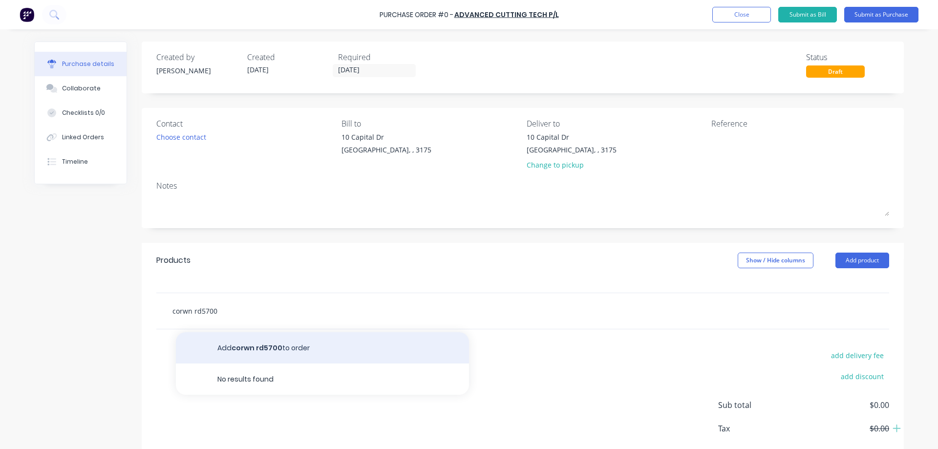
type input "corwn rd5700"
click at [279, 350] on button "Add corwn rd5700 to order" at bounding box center [322, 347] width 293 height 31
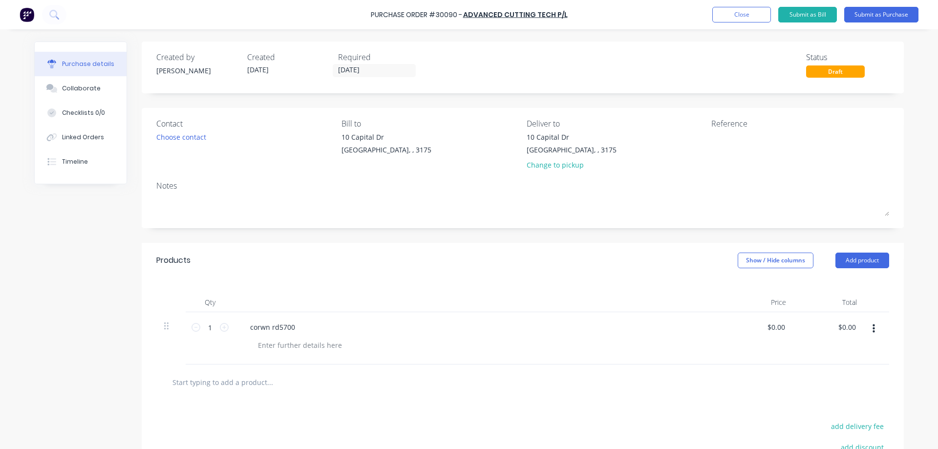
click at [873, 330] on icon "button" at bounding box center [874, 328] width 2 height 11
click at [837, 408] on button "Delete" at bounding box center [843, 414] width 83 height 20
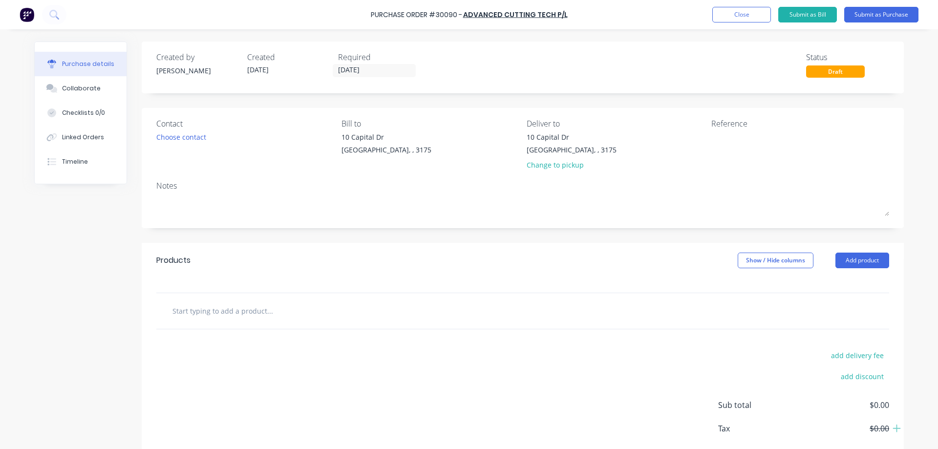
click at [261, 311] on input "text" at bounding box center [269, 311] width 195 height 20
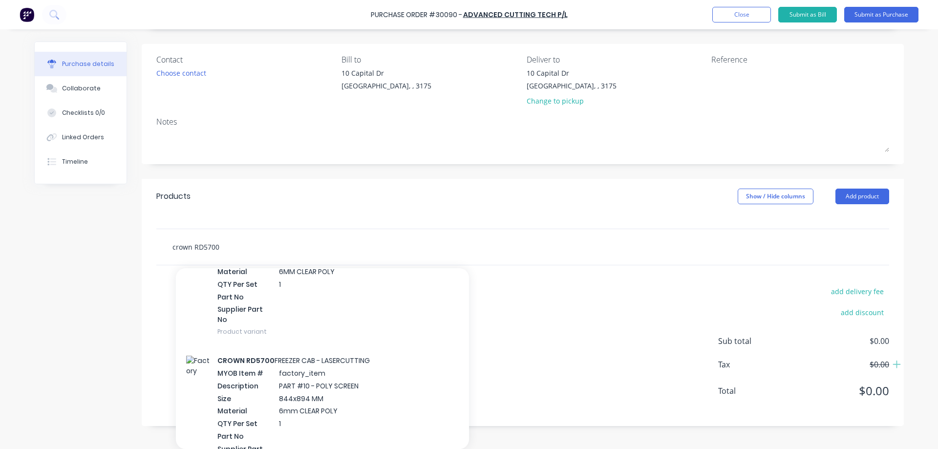
scroll to position [195, 0]
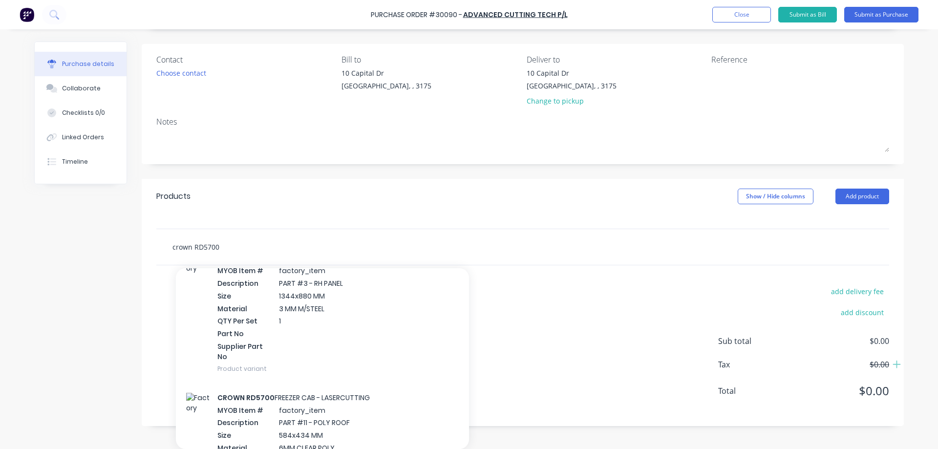
click at [257, 246] on input "crown RD5700" at bounding box center [269, 247] width 195 height 20
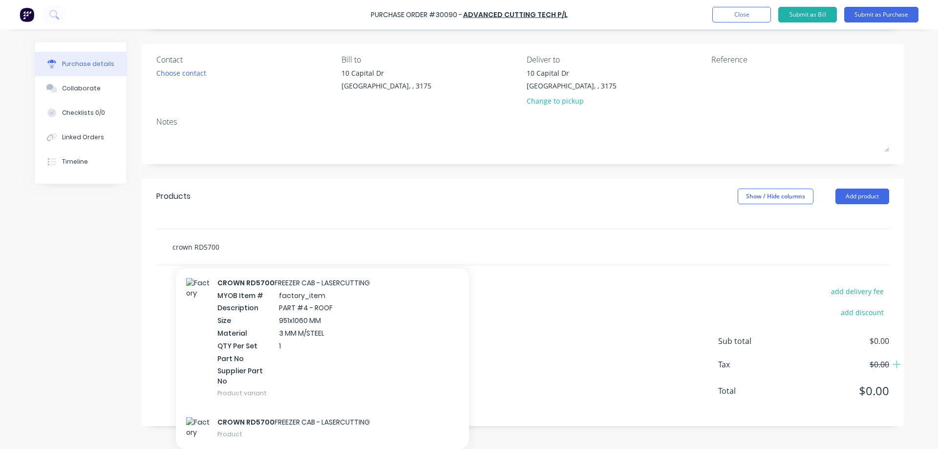
scroll to position [1428, 0]
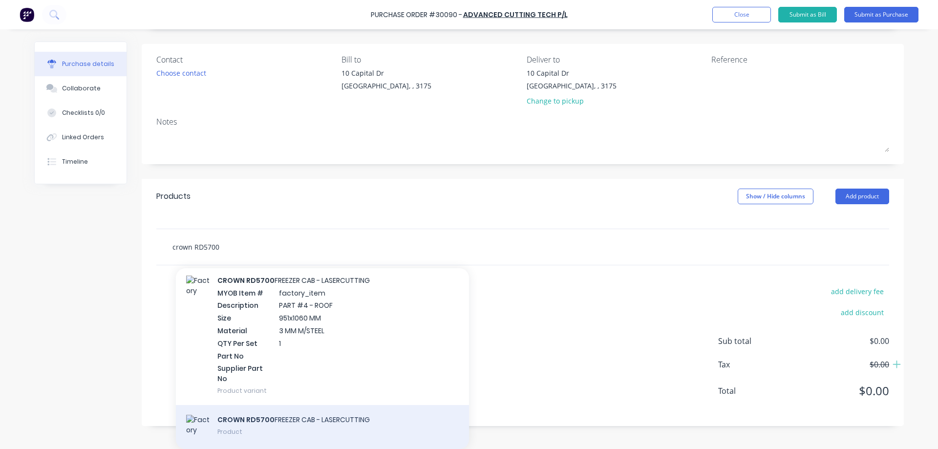
type input "crown RD5700"
click at [305, 422] on div "CROWN RD5700 FREEZER CAB - LASERCUTTING Product" at bounding box center [322, 427] width 293 height 44
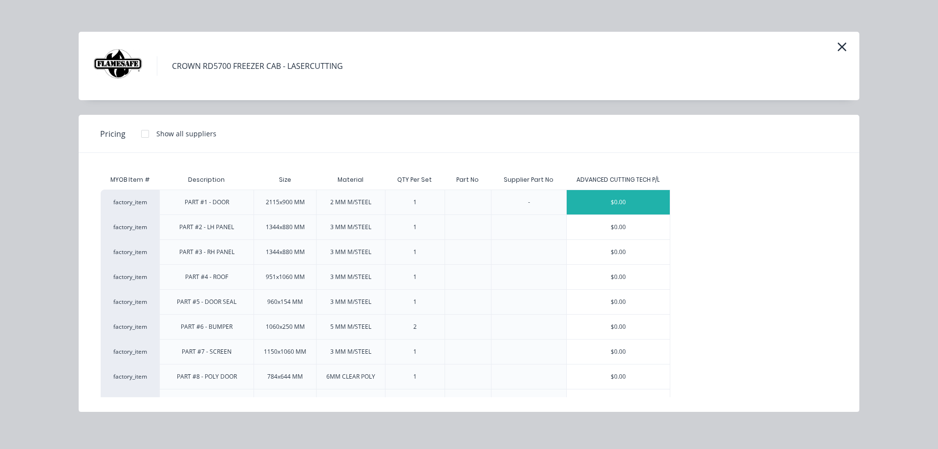
click at [623, 199] on div "$0.00" at bounding box center [618, 202] width 103 height 24
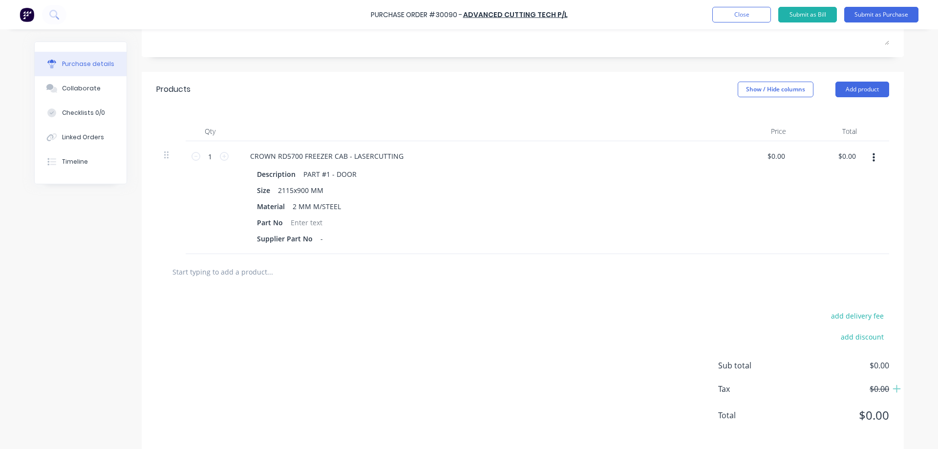
scroll to position [182, 0]
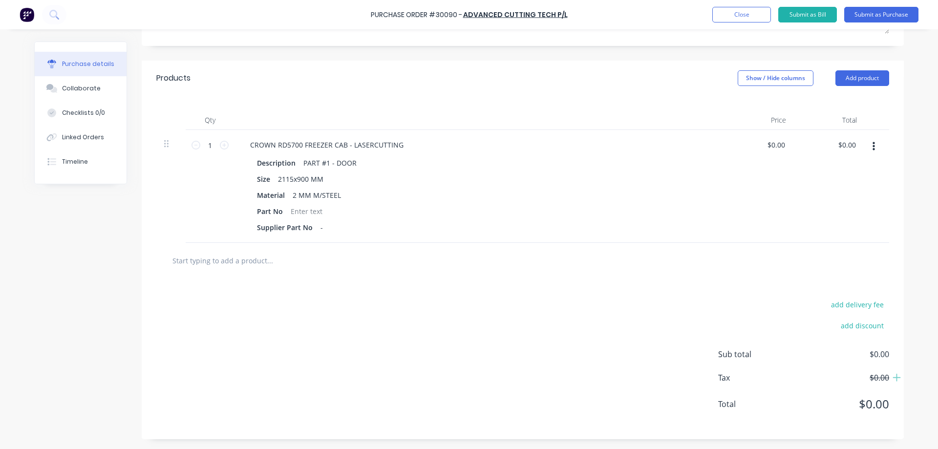
click at [260, 259] on input "text" at bounding box center [269, 261] width 195 height 20
drag, startPoint x: 397, startPoint y: 144, endPoint x: 243, endPoint y: 136, distance: 154.1
click at [243, 136] on div "CROWN RD5700 FREEZER CAB - LASERCUTTING Description PART #1 - DOOR Size 2115x90…" at bounding box center [479, 186] width 489 height 113
copy div "CROWN RD5700 FREEZER CAB - LASERCUTTING"
click at [258, 262] on input "text" at bounding box center [269, 261] width 195 height 20
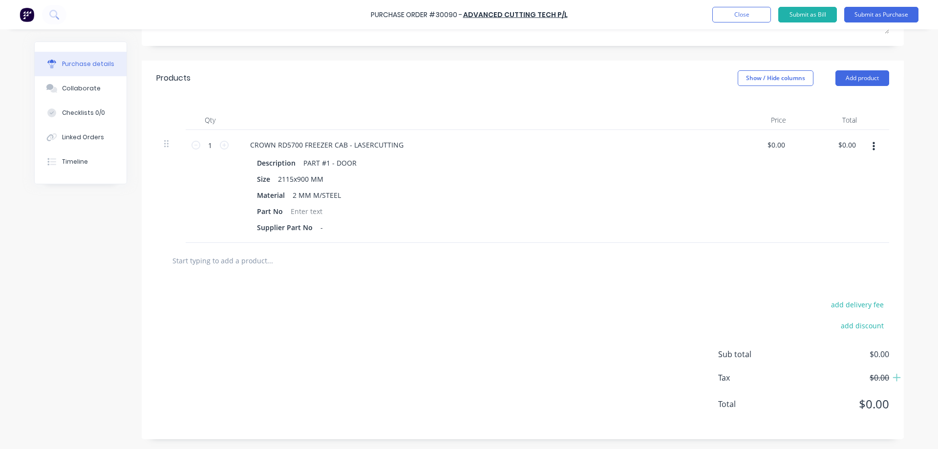
paste input "CROWN RD5700 FREEZER CAB - LASERCUTTING"
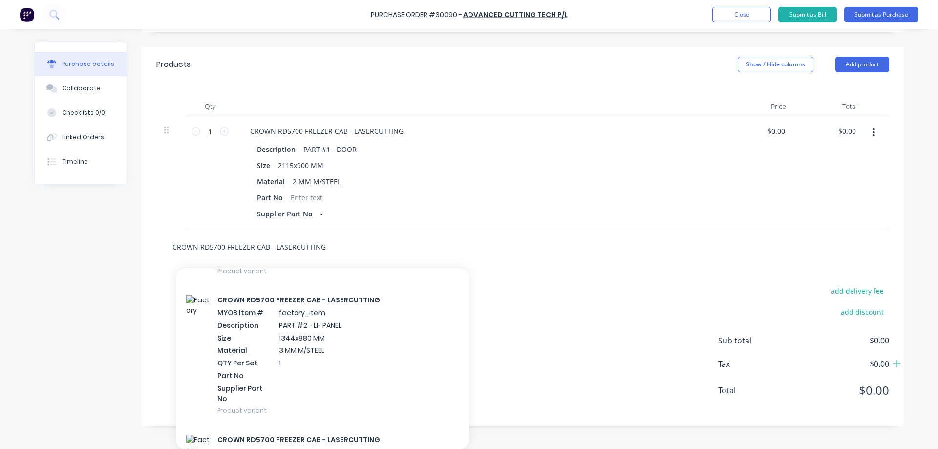
scroll to position [842, 0]
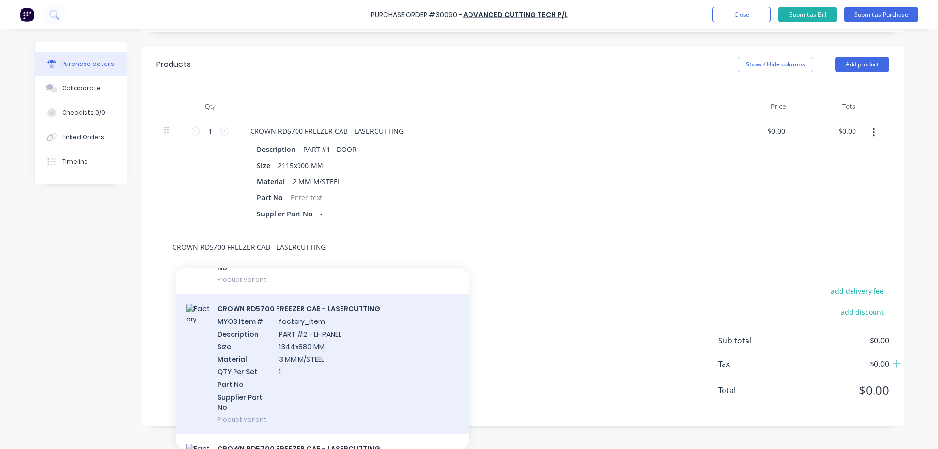
type input "CROWN RD5700 FREEZER CAB - LASERCUTTING"
click at [370, 354] on div "CROWN RD5700 FREEZER CAB - LASERCUTTING MYOB Item # factory_item Description PA…" at bounding box center [322, 363] width 293 height 139
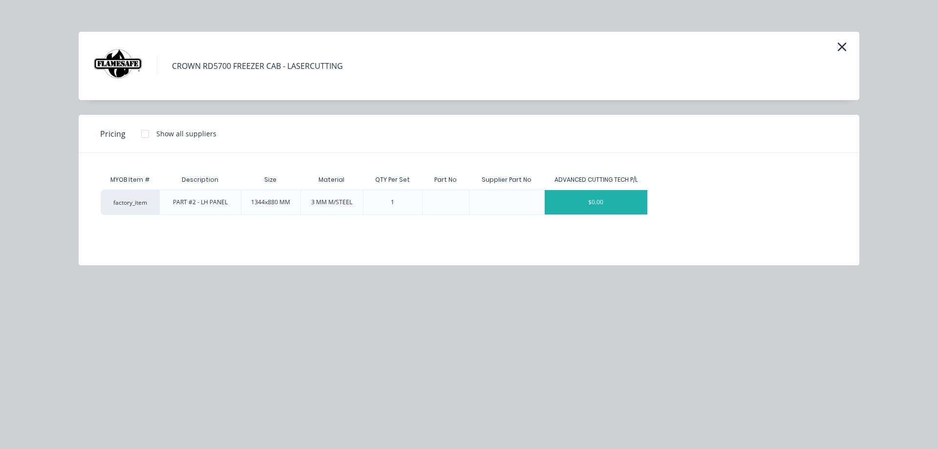
click at [596, 199] on div "$0.00" at bounding box center [596, 202] width 103 height 24
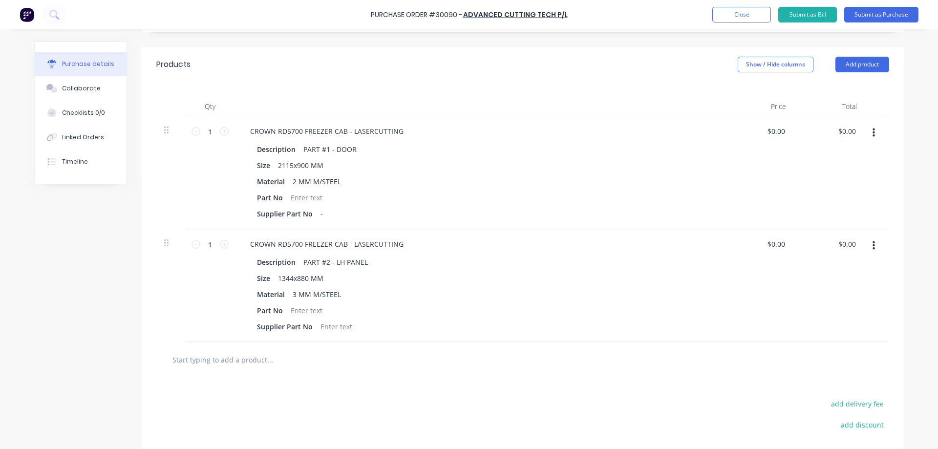
click at [239, 360] on input "text" at bounding box center [269, 360] width 195 height 20
paste input "CROWN RD5700 FREEZER CAB - LASERCUTTING"
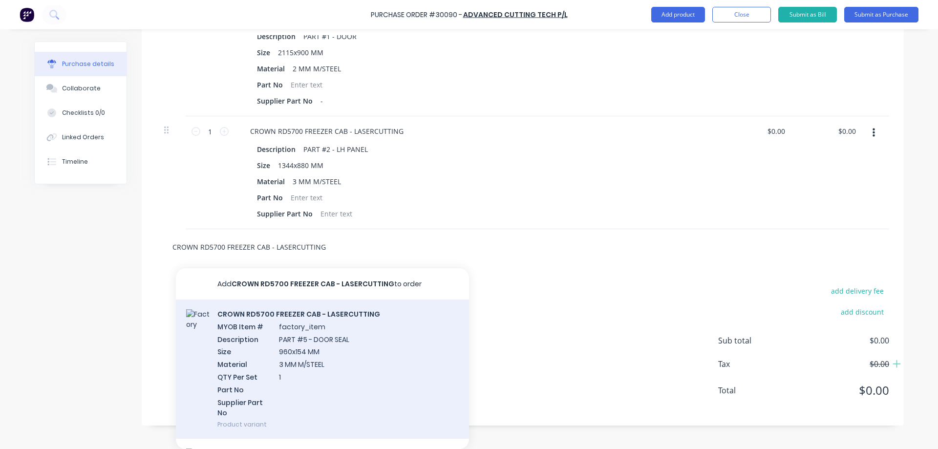
scroll to position [98, 0]
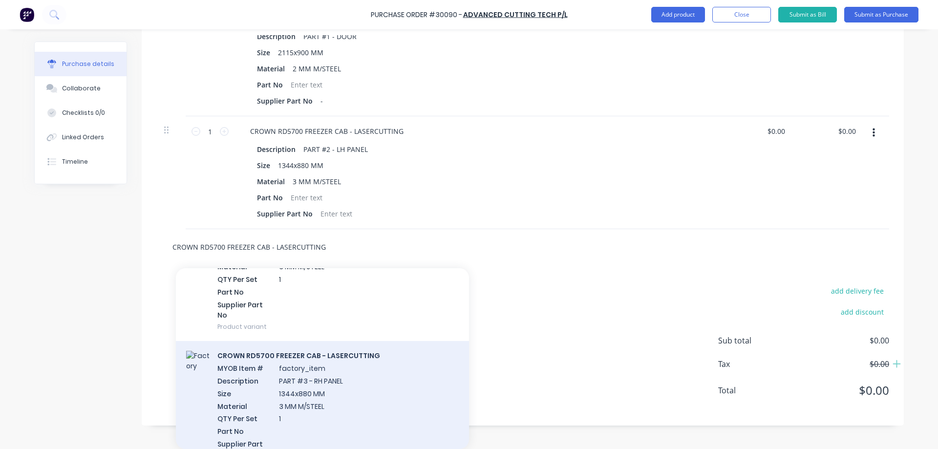
type input "CROWN RD5700 FREEZER CAB - LASERCUTTING"
click at [318, 387] on div "CROWN RD5700 FREEZER CAB - LASERCUTTING MYOB Item # factory_item Description PA…" at bounding box center [322, 410] width 293 height 139
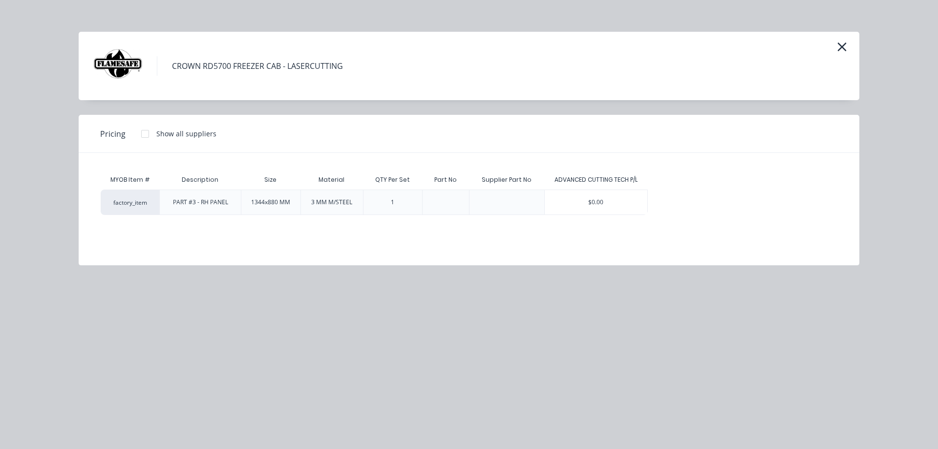
click at [614, 202] on div "$0.00" at bounding box center [596, 202] width 103 height 24
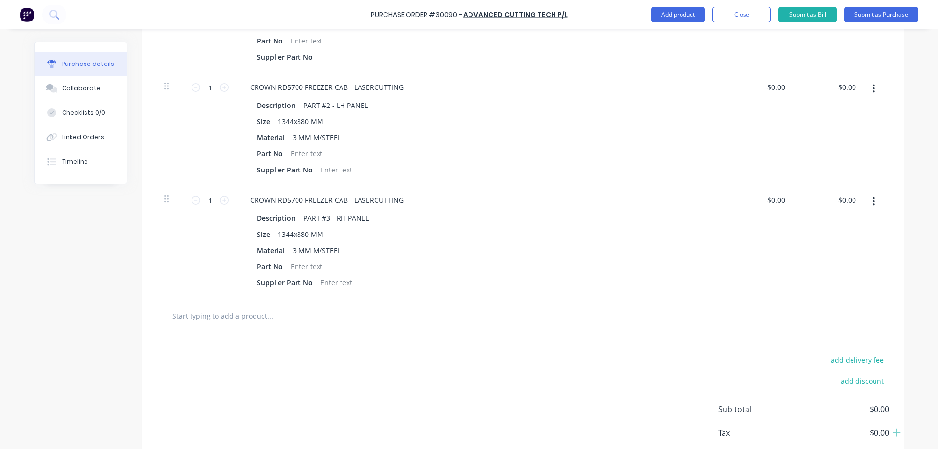
scroll to position [408, 0]
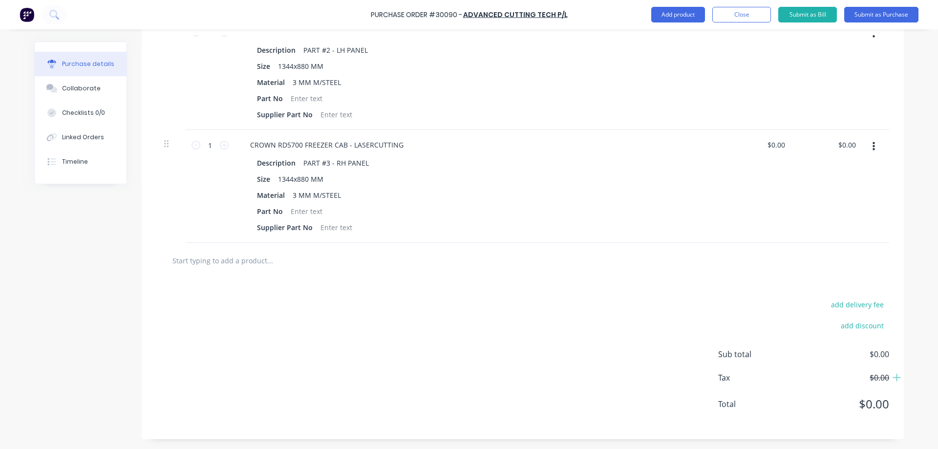
click at [253, 261] on input "text" at bounding box center [269, 261] width 195 height 20
paste input "CROWN RD5700 FREEZER CAB - LASERCUTTING"
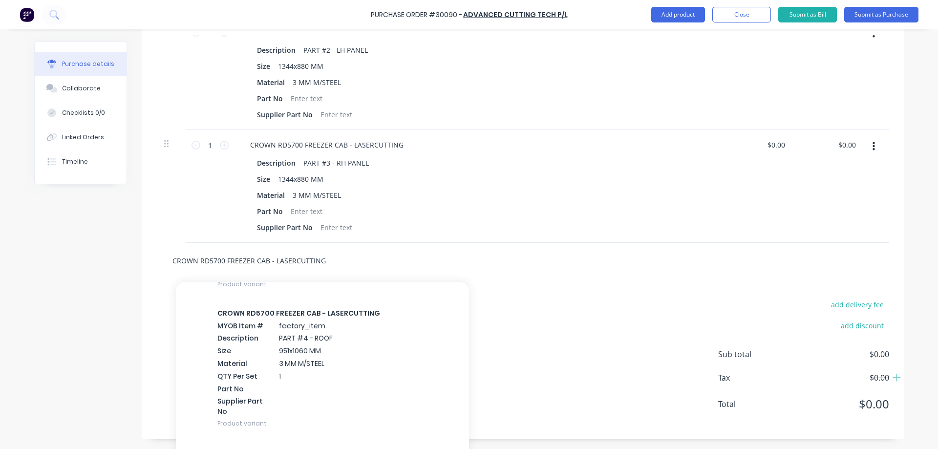
scroll to position [1417, 0]
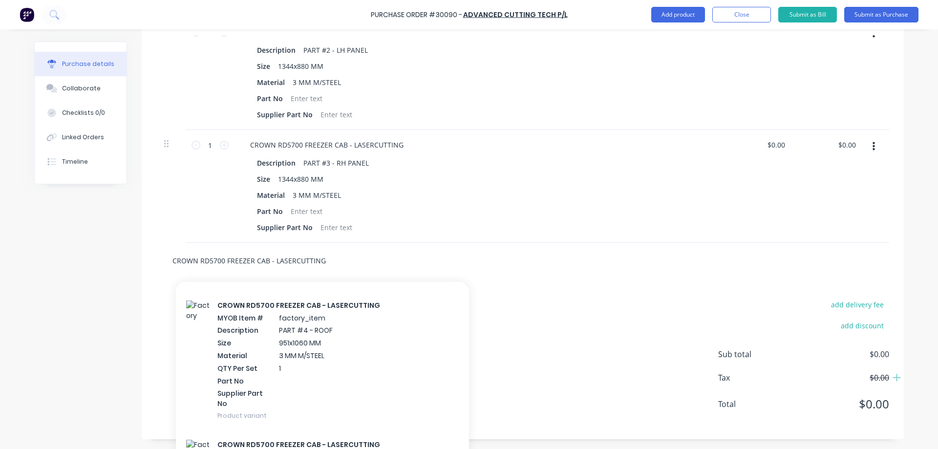
type input "CROWN RD5700 FREEZER CAB - LASERCUTTING"
click at [356, 358] on div "CROWN RD5700 FREEZER CAB - LASERCUTTING MYOB Item # factory_item Description PA…" at bounding box center [322, 360] width 293 height 139
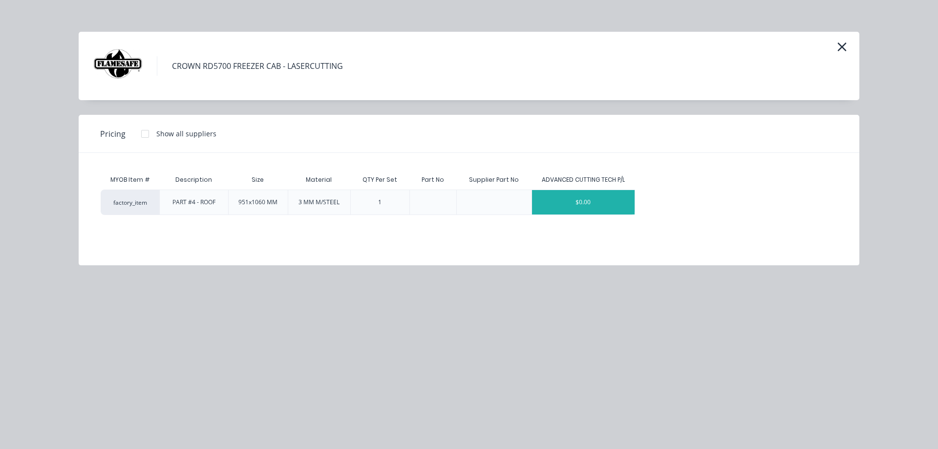
click at [594, 196] on div "$0.00" at bounding box center [583, 202] width 103 height 24
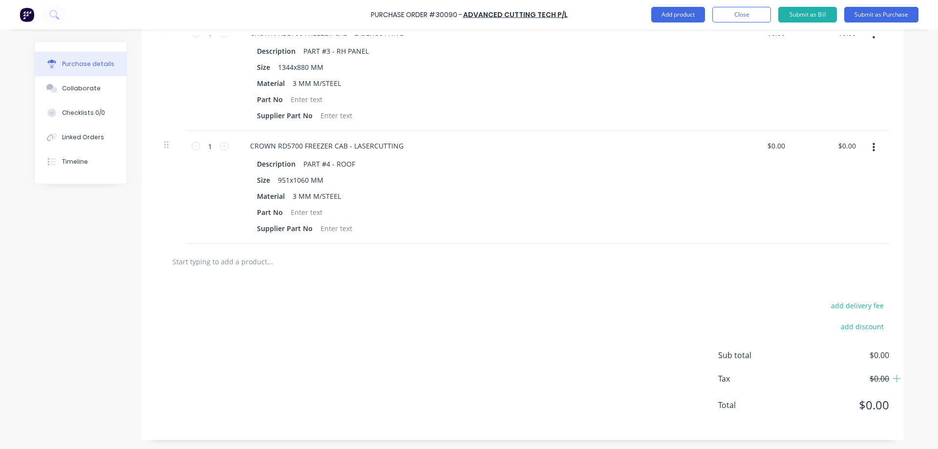
scroll to position [521, 0]
click at [220, 262] on input "text" at bounding box center [269, 261] width 195 height 20
paste input "CROWN RD5700 FREEZER CAB - LASERCUTTING"
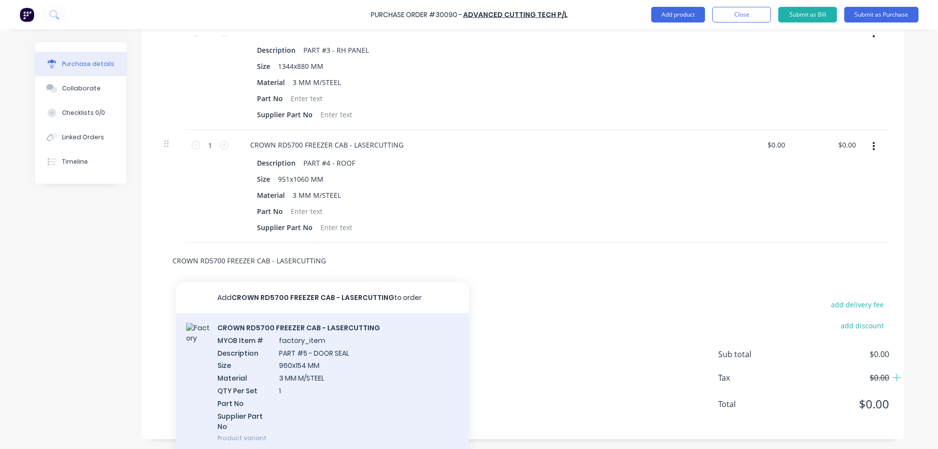
type input "CROWN RD5700 FREEZER CAB - LASERCUTTING"
click at [365, 358] on div "CROWN RD5700 FREEZER CAB - LASERCUTTING MYOB Item # factory_item Description PA…" at bounding box center [322, 382] width 293 height 139
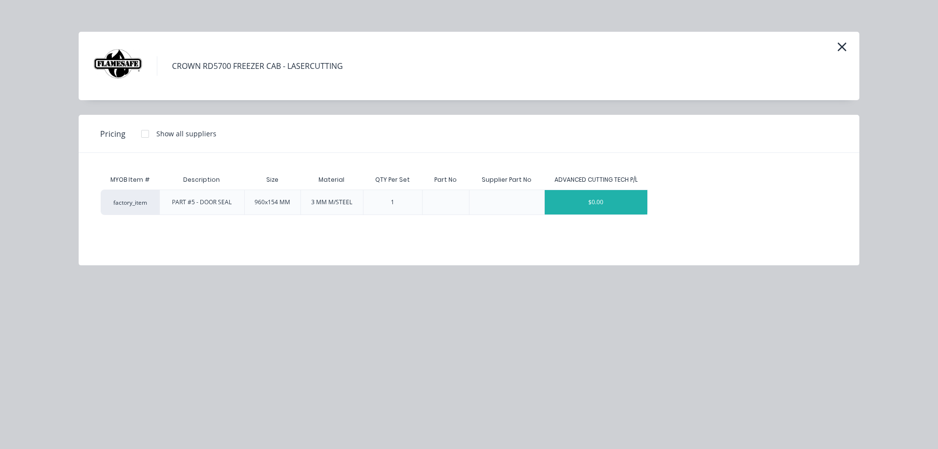
click at [595, 206] on div "$0.00" at bounding box center [596, 202] width 103 height 24
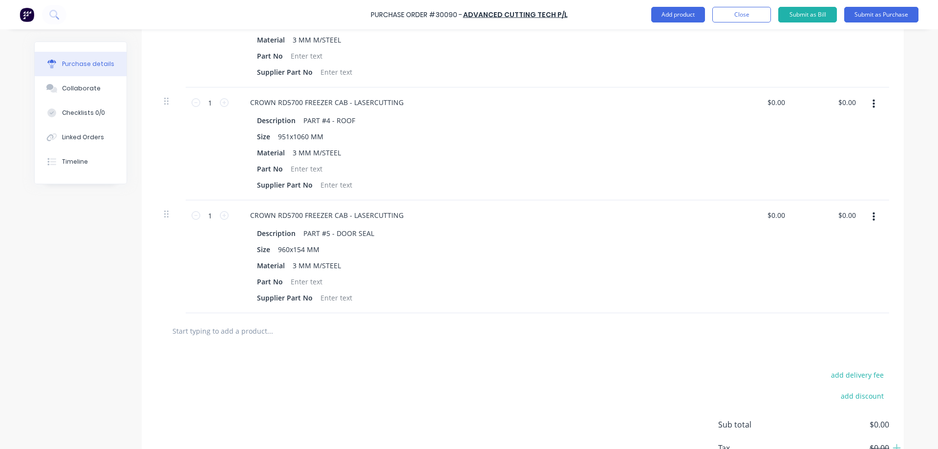
scroll to position [634, 0]
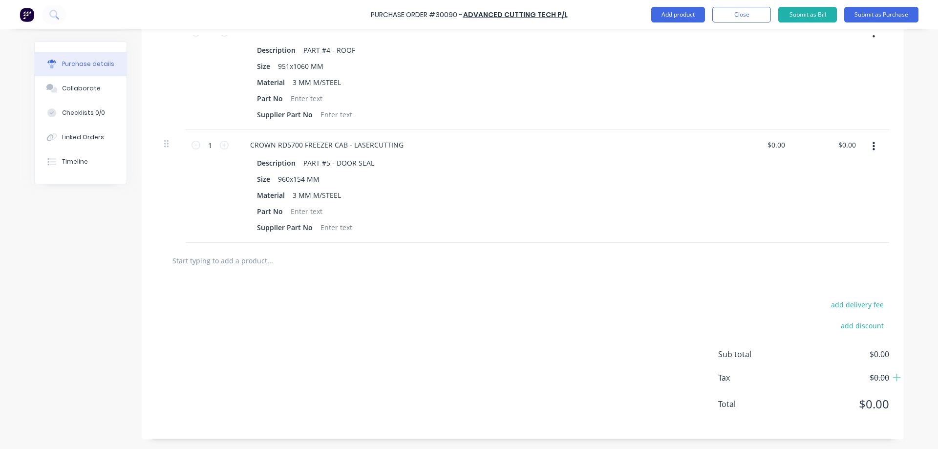
click at [297, 265] on input "text" at bounding box center [269, 261] width 195 height 20
paste input "CROWN RD5700 FREEZER CAB - LASERCUTTING"
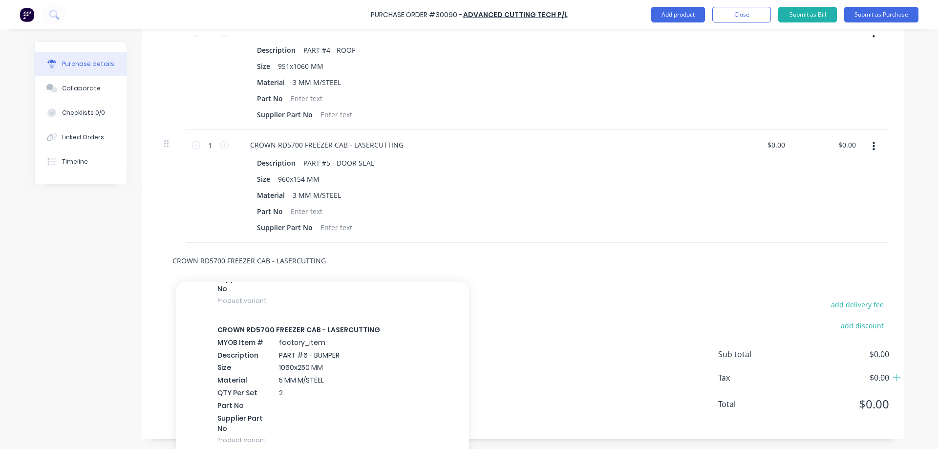
scroll to position [1124, 0]
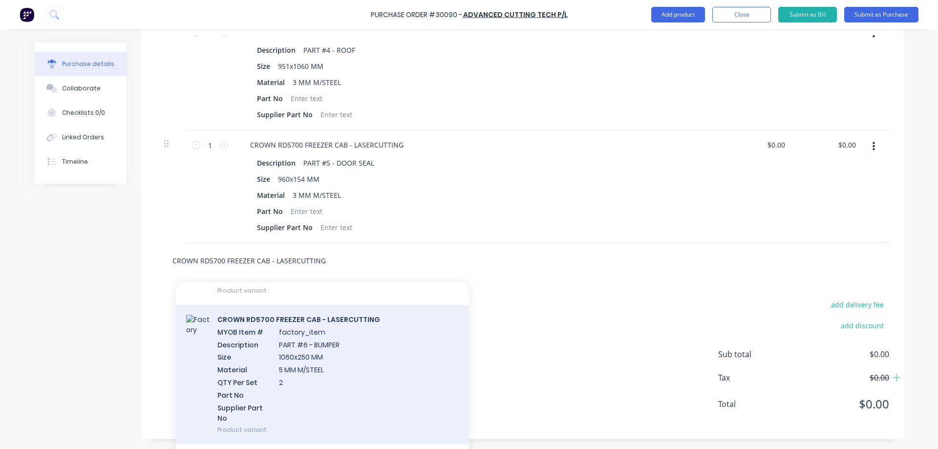
type input "CROWN RD5700 FREEZER CAB - LASERCUTTING"
click at [385, 348] on div "CROWN RD5700 FREEZER CAB - LASERCUTTING MYOB Item # factory_item Description PA…" at bounding box center [322, 374] width 293 height 139
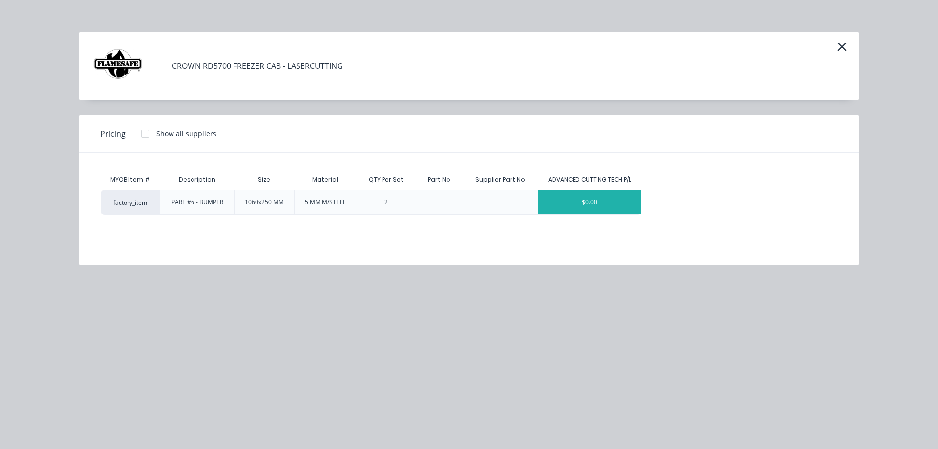
click at [603, 200] on div "$0.00" at bounding box center [589, 202] width 103 height 24
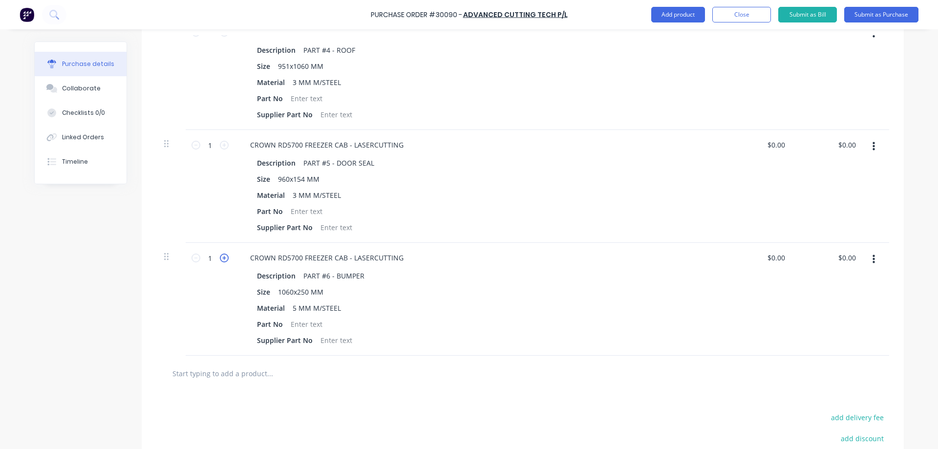
click at [220, 258] on icon at bounding box center [224, 258] width 9 height 9
type input "2"
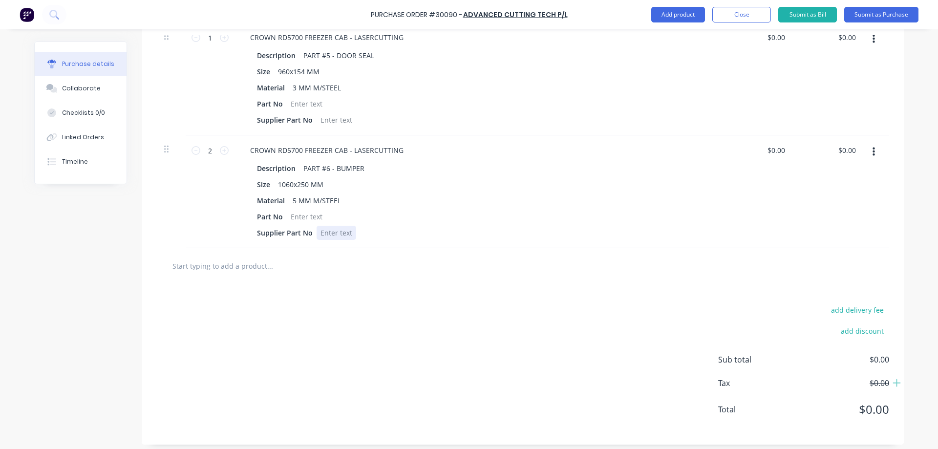
scroll to position [747, 0]
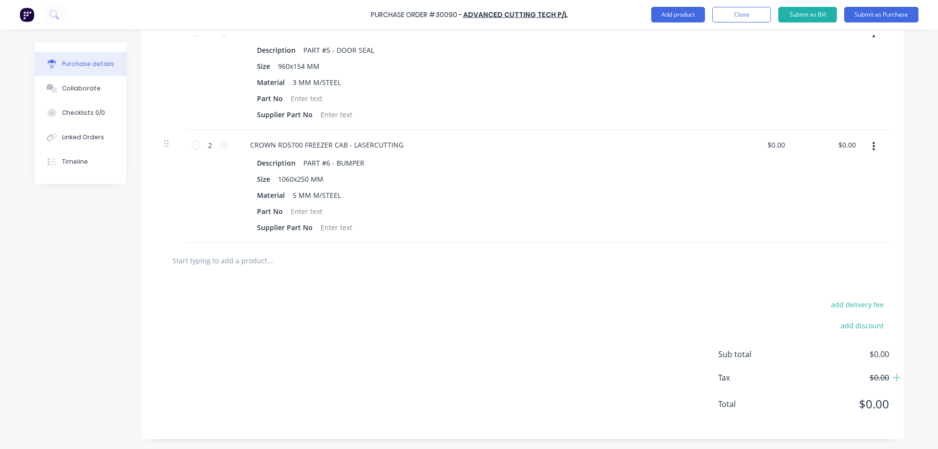
click at [252, 259] on input "text" at bounding box center [269, 261] width 195 height 20
paste input "CROWN RD5700 FREEZER CAB - LASERCUTTING"
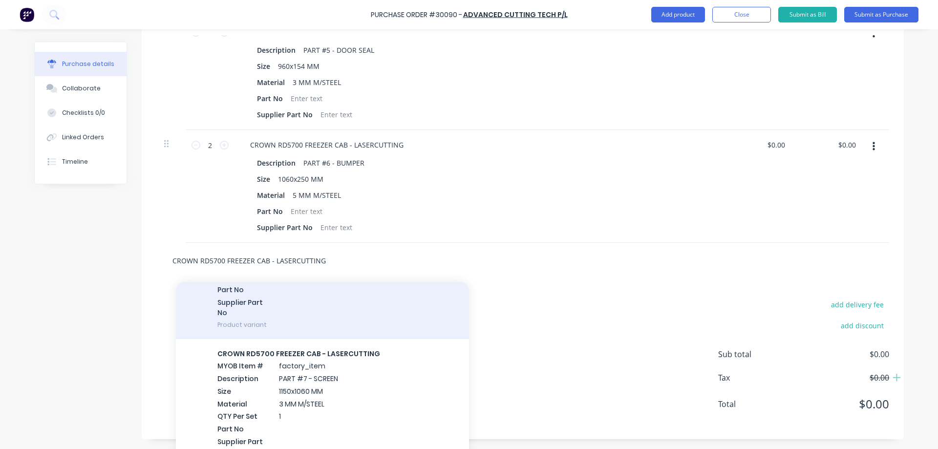
scroll to position [537, 0]
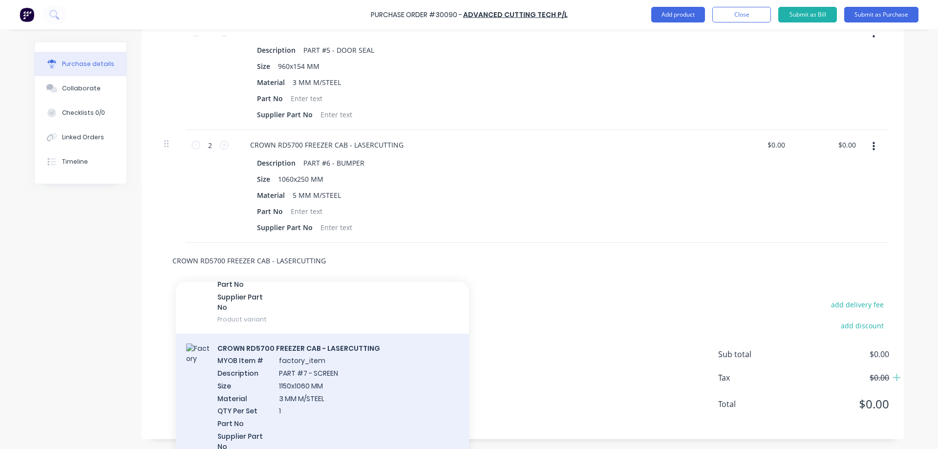
type input "CROWN RD5700 FREEZER CAB - LASERCUTTING"
click at [347, 377] on div "CROWN RD5700 FREEZER CAB - LASERCUTTING MYOB Item # factory_item Description PA…" at bounding box center [322, 403] width 293 height 139
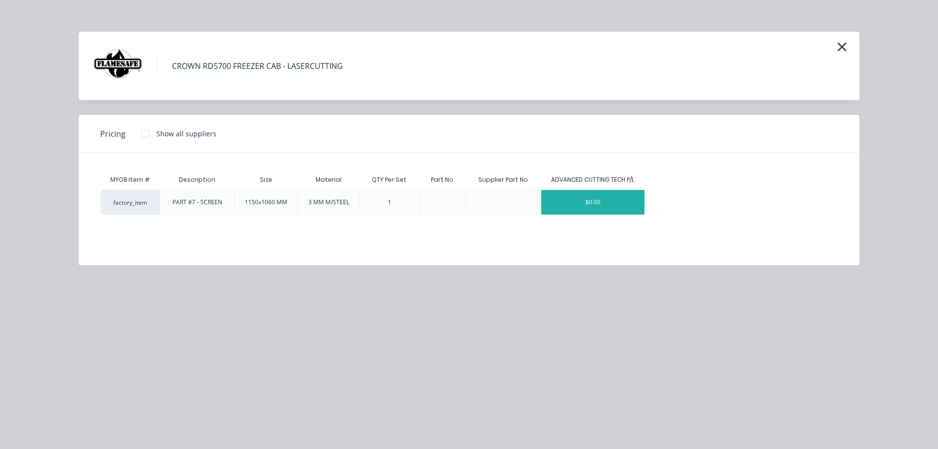
click at [589, 205] on div "$0.00" at bounding box center [592, 202] width 103 height 24
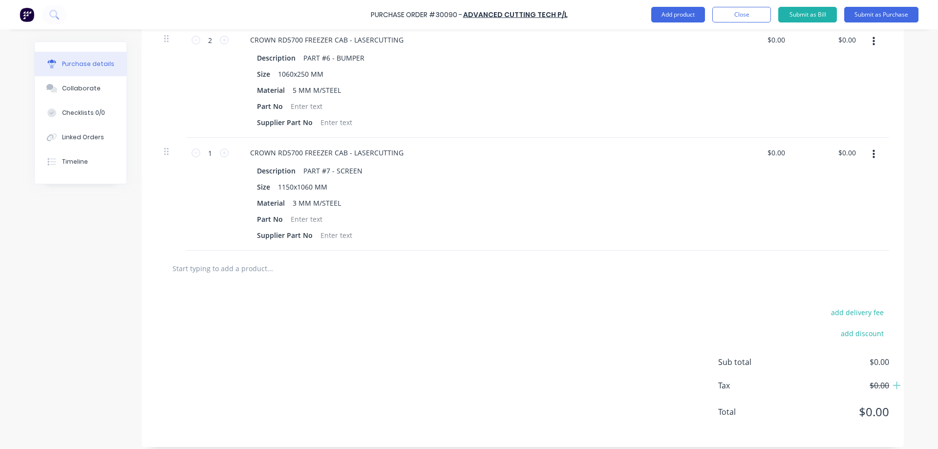
scroll to position [859, 0]
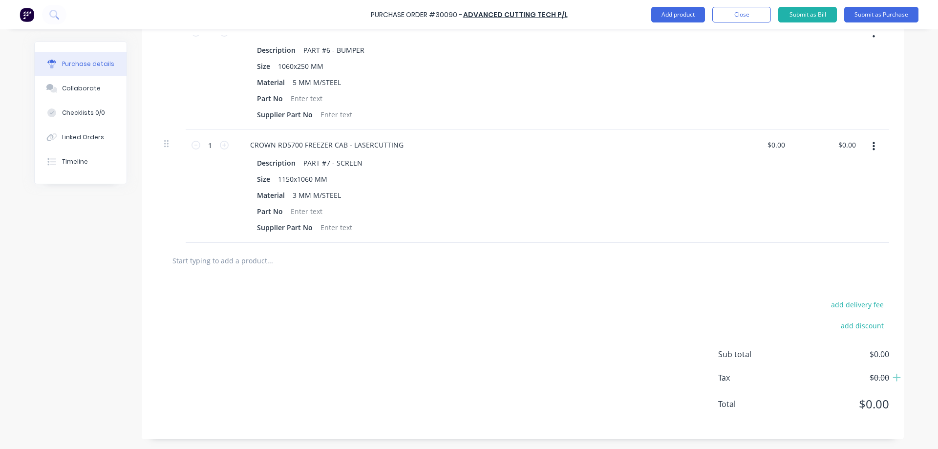
click at [258, 262] on input "text" at bounding box center [269, 261] width 195 height 20
paste input "CROWN RD5700 FREEZER CAB - LASERCUTTING"
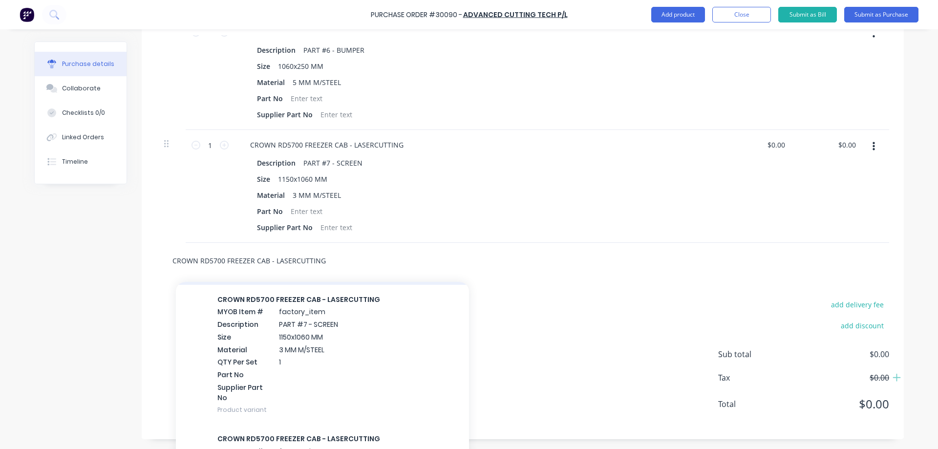
scroll to position [684, 0]
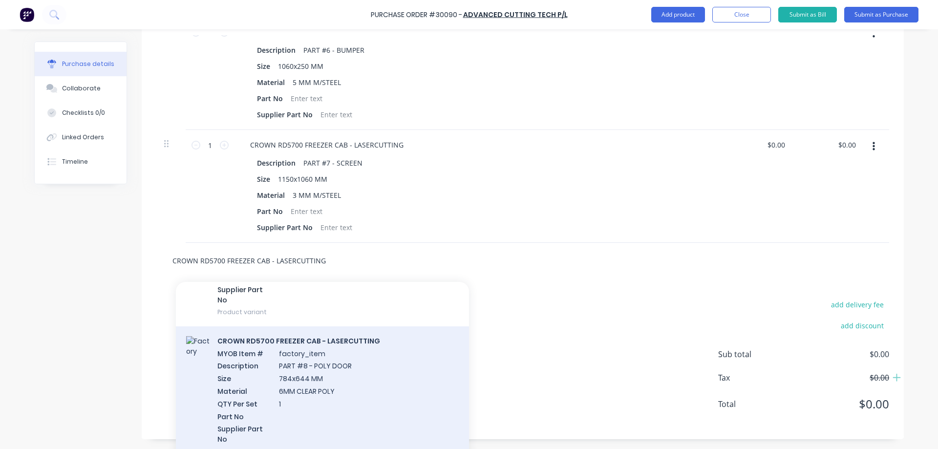
type input "CROWN RD5700 FREEZER CAB - LASERCUTTING"
click at [311, 366] on div "CROWN RD5700 FREEZER CAB - LASERCUTTING MYOB Item # factory_item Description PA…" at bounding box center [322, 395] width 293 height 139
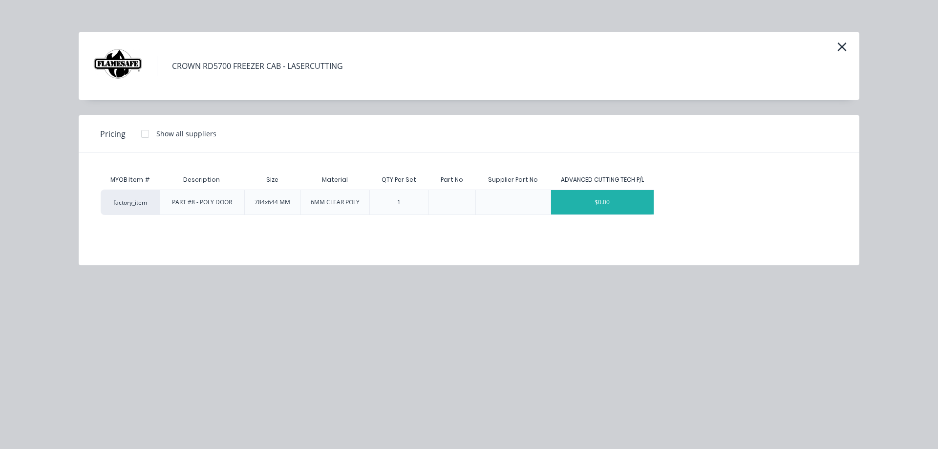
click at [603, 207] on div "$0.00" at bounding box center [602, 202] width 103 height 24
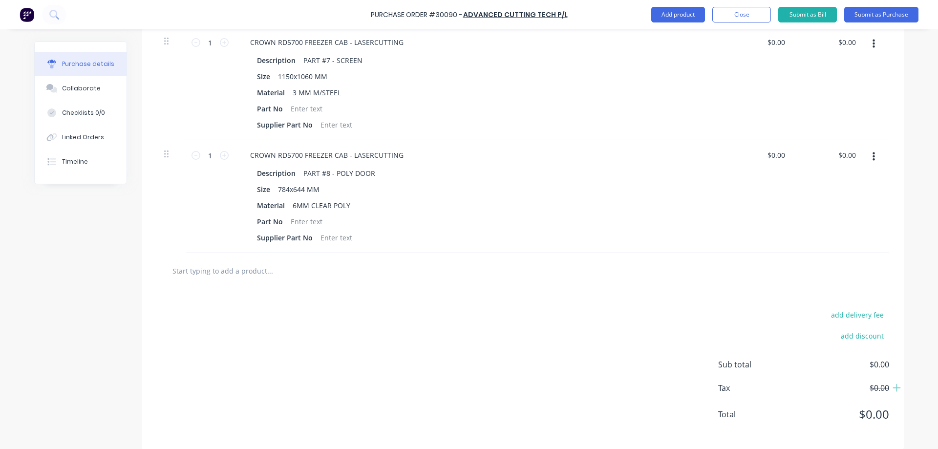
scroll to position [972, 0]
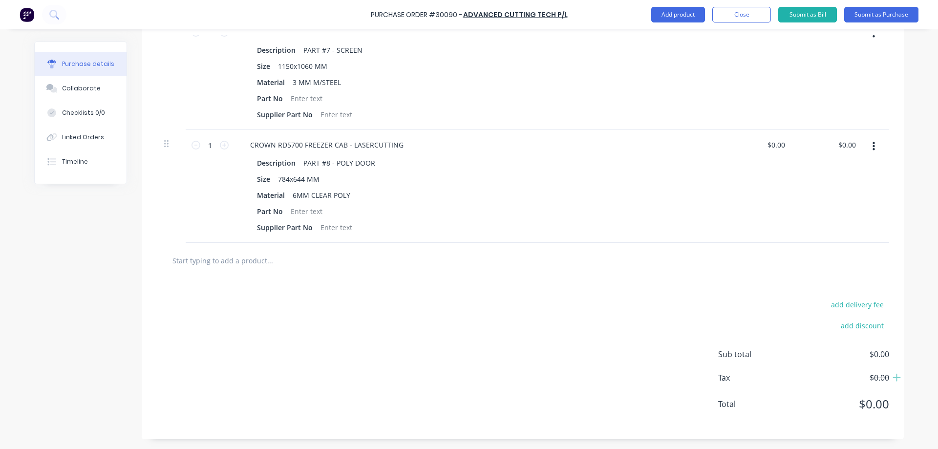
click at [260, 259] on input "text" at bounding box center [269, 261] width 195 height 20
paste input "CROWN RD5700 FREEZER CAB - LASERCUTTING"
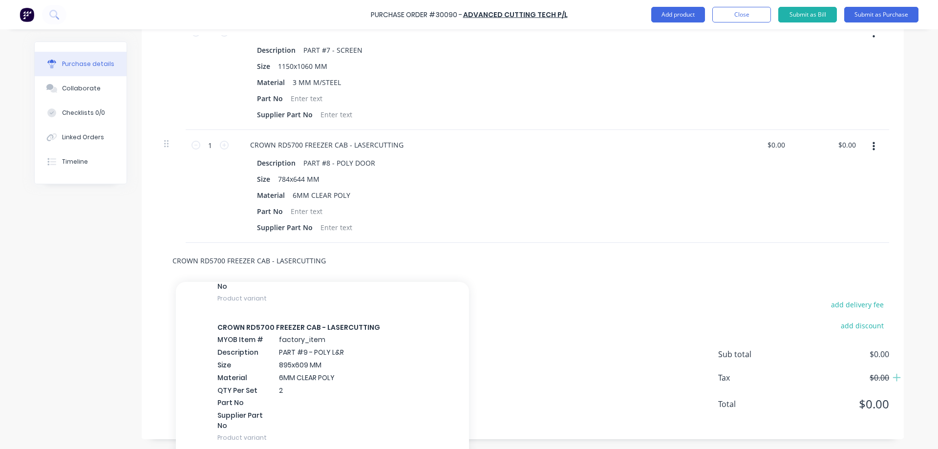
scroll to position [977, 0]
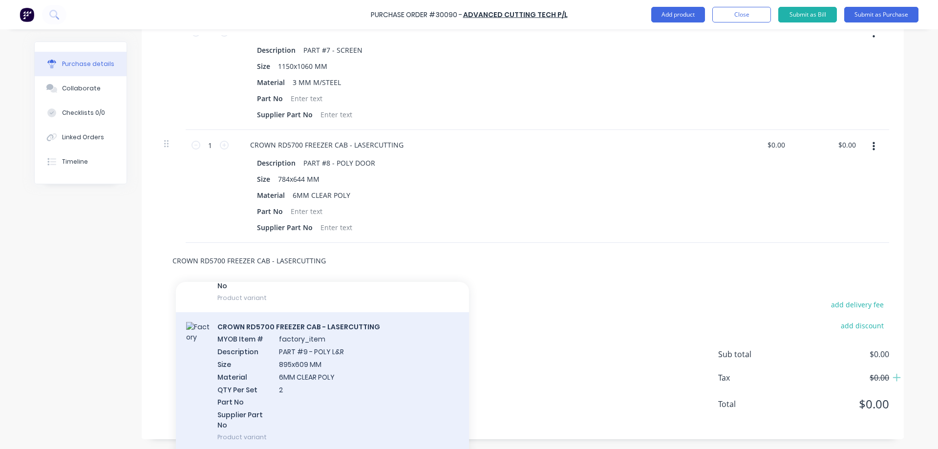
type input "CROWN RD5700 FREEZER CAB - LASERCUTTING"
click at [327, 361] on div "CROWN RD5700 FREEZER CAB - LASERCUTTING MYOB Item # factory_item Description PA…" at bounding box center [322, 381] width 293 height 139
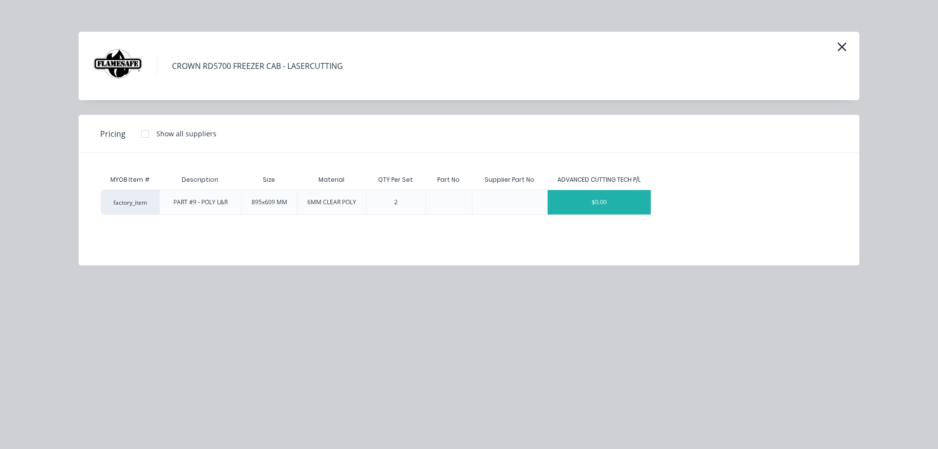
click at [602, 207] on div "$0.00" at bounding box center [599, 202] width 103 height 24
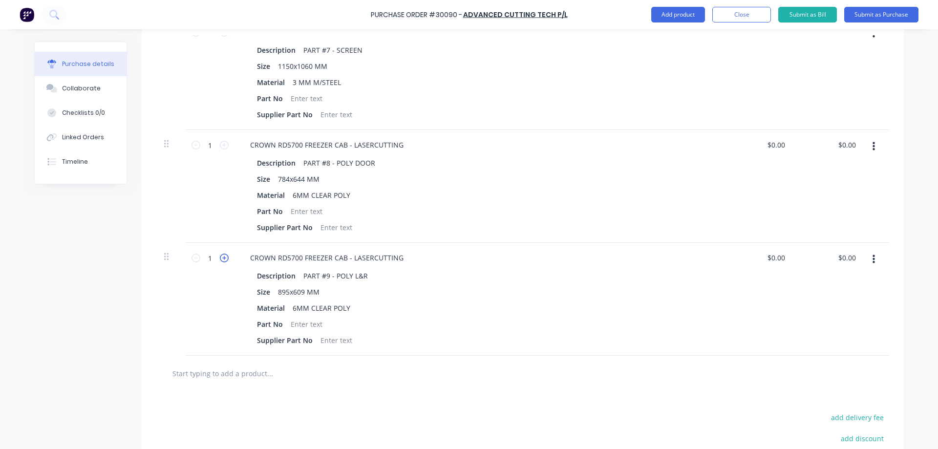
click at [221, 259] on icon at bounding box center [224, 258] width 9 height 9
type input "2"
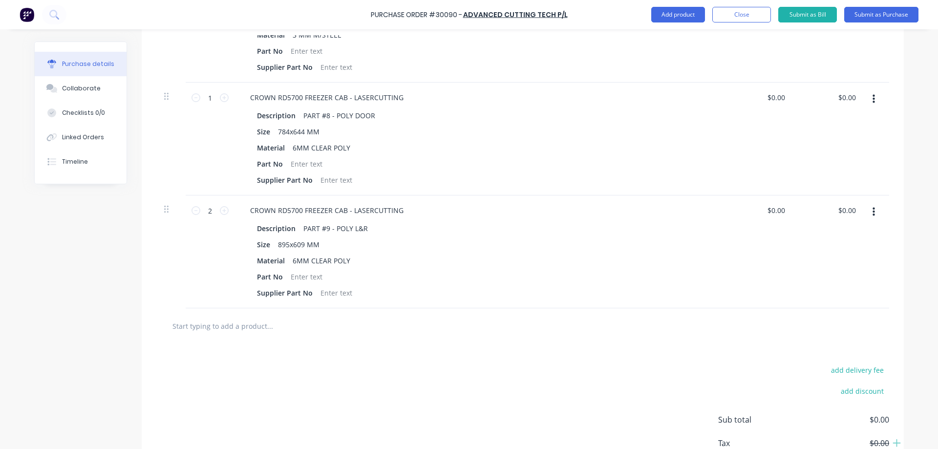
scroll to position [1085, 0]
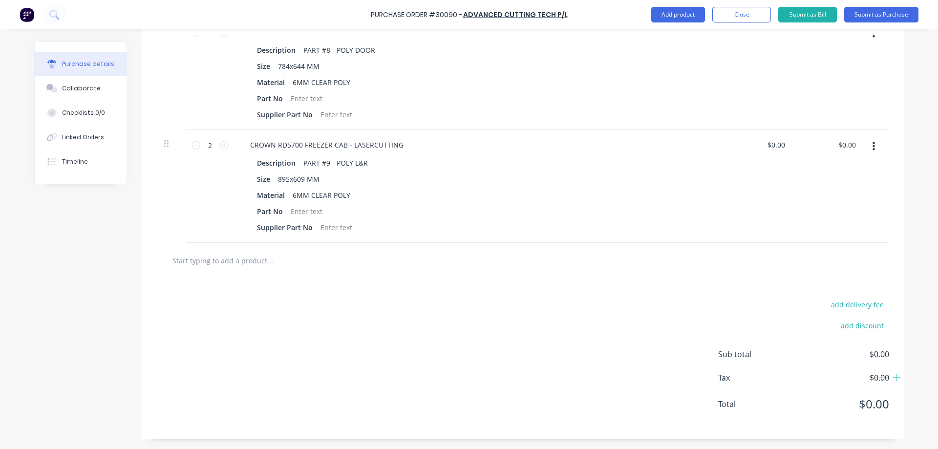
click at [256, 262] on input "text" at bounding box center [269, 261] width 195 height 20
paste input "CROWN RD5700 FREEZER CAB - LASERCUTTING"
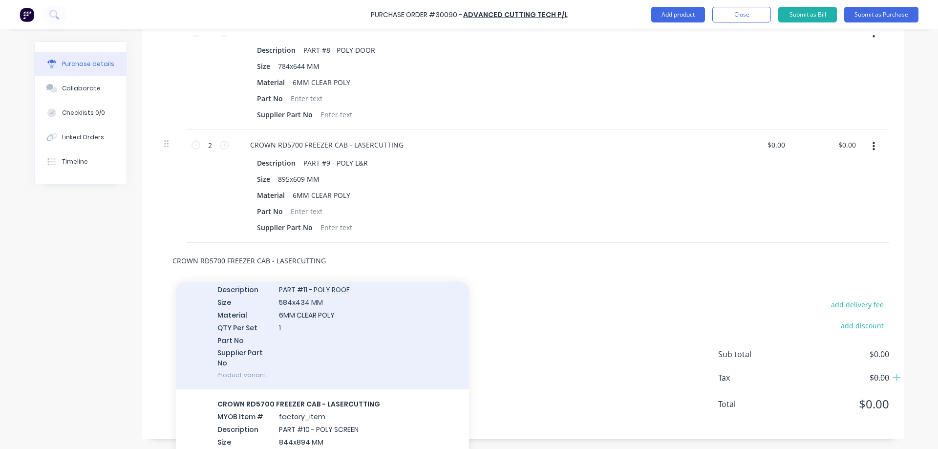
scroll to position [391, 0]
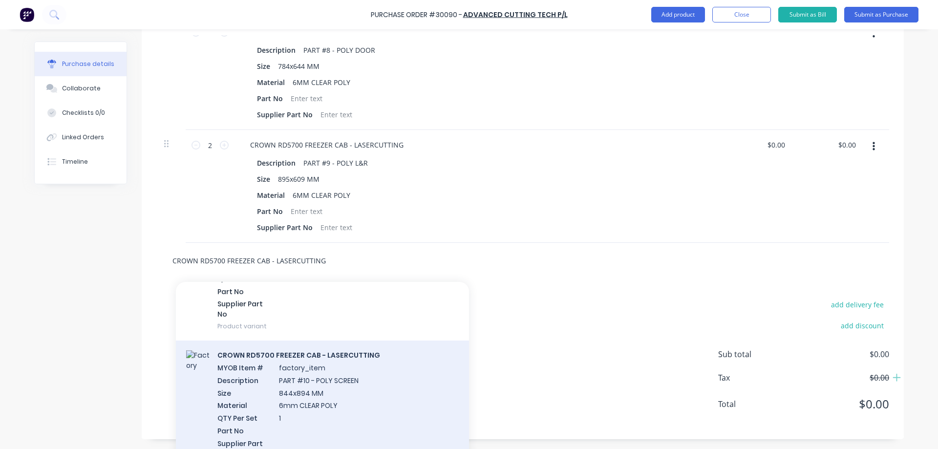
type input "CROWN RD5700 FREEZER CAB - LASERCUTTING"
click at [342, 374] on div "CROWN RD5700 FREEZER CAB - LASERCUTTING MYOB Item # factory_item Description PA…" at bounding box center [322, 410] width 293 height 139
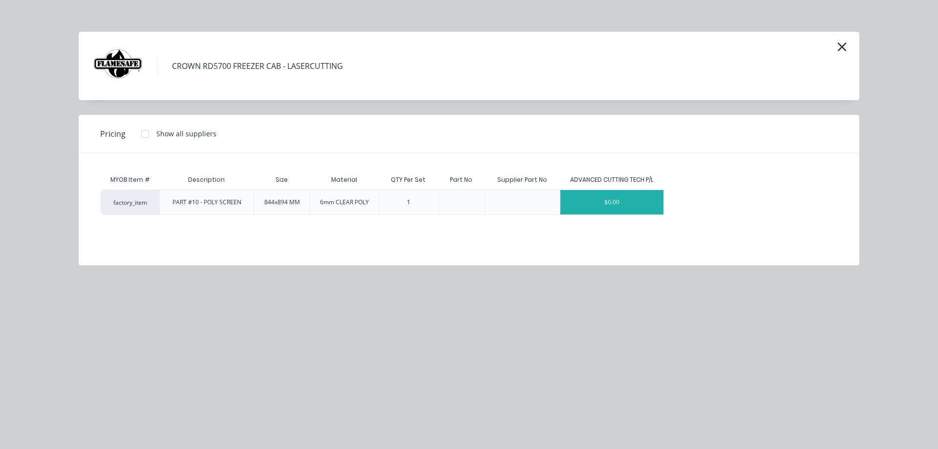
click at [607, 201] on div "$0.00" at bounding box center [611, 202] width 103 height 24
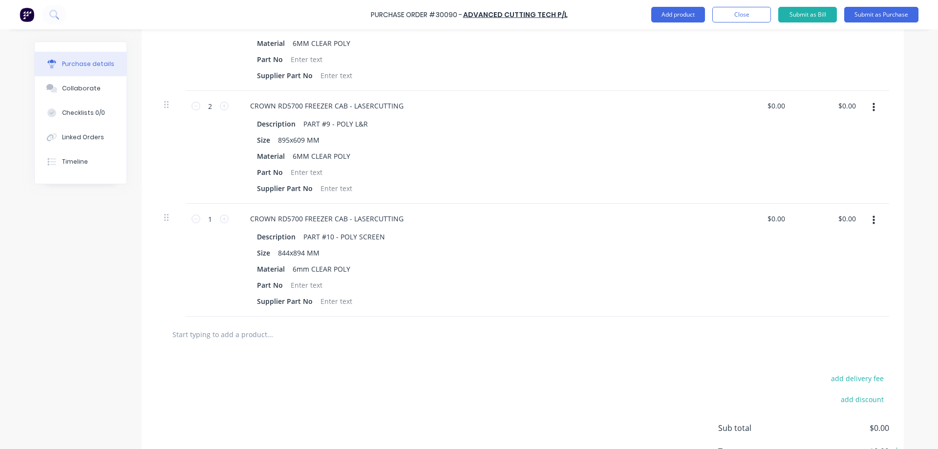
scroll to position [1198, 0]
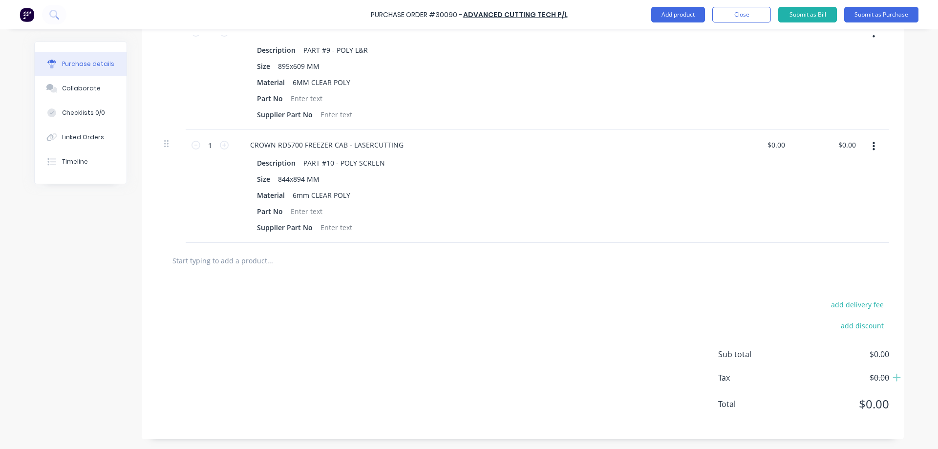
click at [237, 260] on input "text" at bounding box center [269, 261] width 195 height 20
paste input "CROWN RD5700 FREEZER CAB - LASERCUTTING"
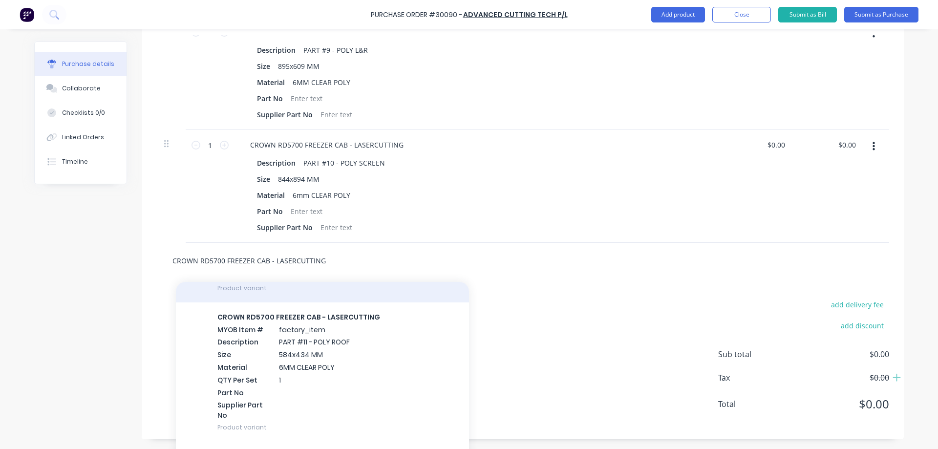
scroll to position [293, 0]
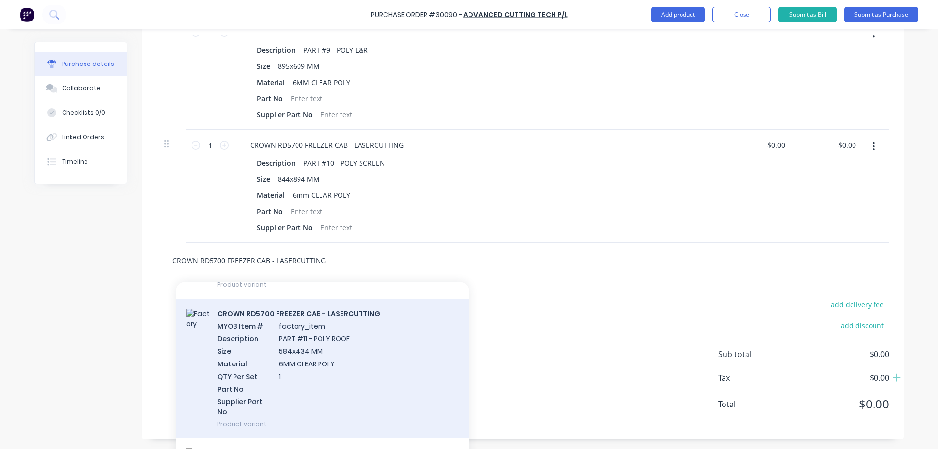
type input "CROWN RD5700 FREEZER CAB - LASERCUTTING"
click at [350, 346] on div "CROWN RD5700 FREEZER CAB - LASERCUTTING MYOB Item # factory_item Description PA…" at bounding box center [322, 368] width 293 height 139
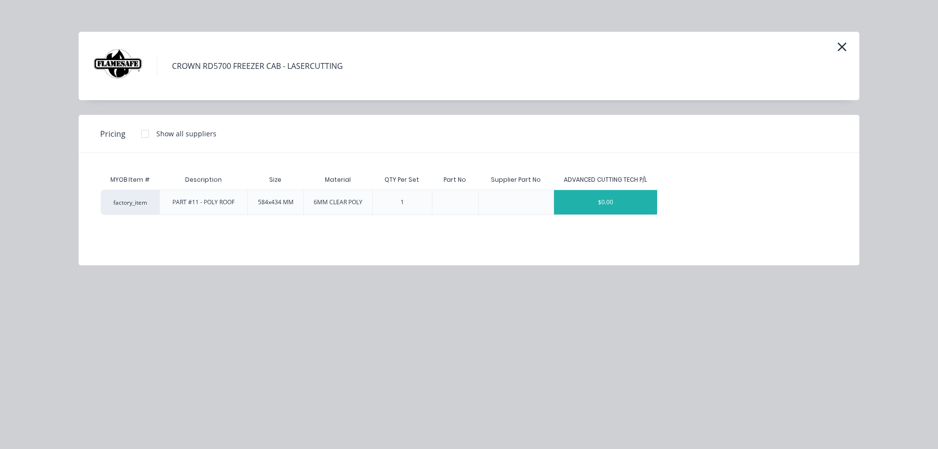
click at [607, 206] on div "$0.00" at bounding box center [605, 202] width 103 height 24
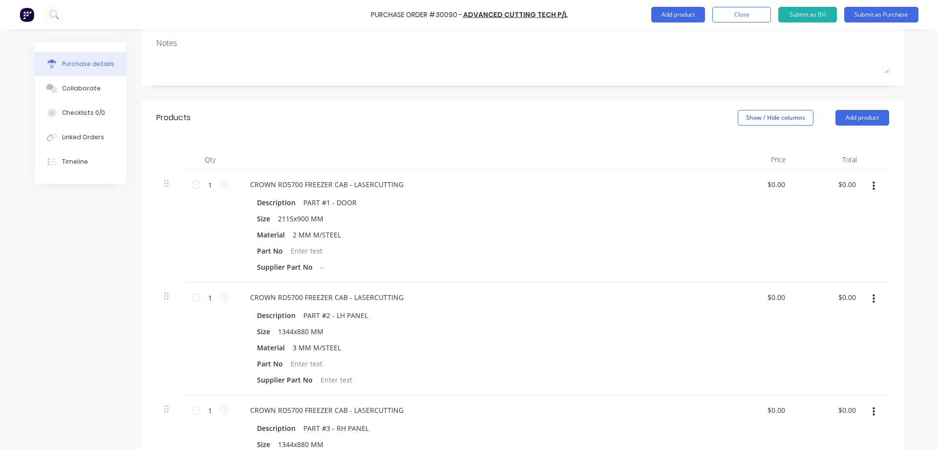
scroll to position [0, 0]
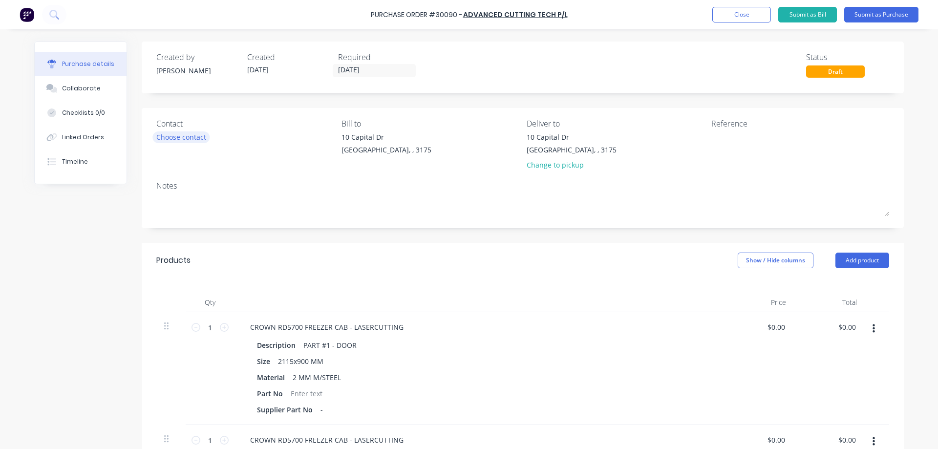
click at [171, 137] on div "Choose contact" at bounding box center [181, 137] width 50 height 10
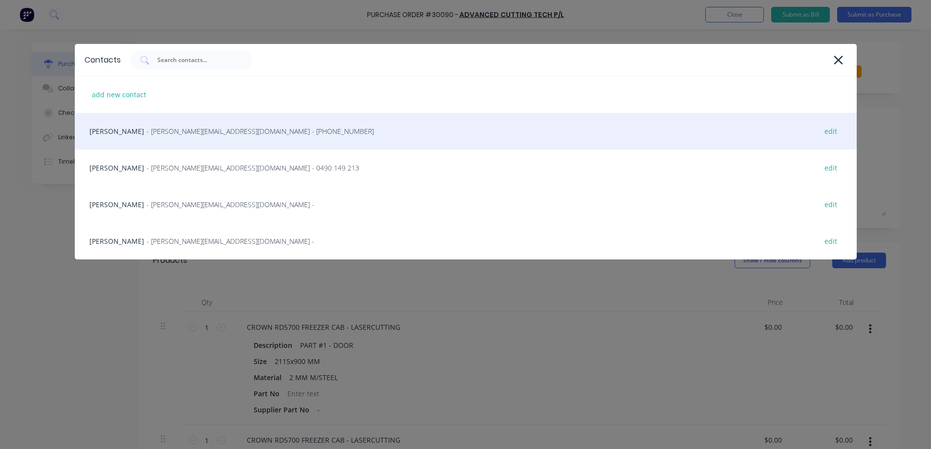
click at [164, 134] on span "- [PERSON_NAME][EMAIL_ADDRESS][DOMAIN_NAME] - [PHONE_NUMBER]" at bounding box center [260, 131] width 227 height 10
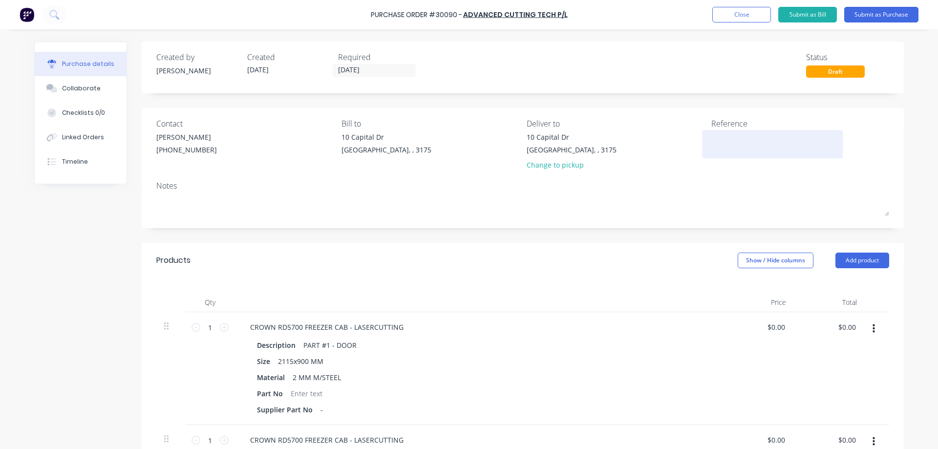
drag, startPoint x: 727, startPoint y: 148, endPoint x: 756, endPoint y: 146, distance: 28.9
click at [728, 147] on textarea at bounding box center [772, 143] width 122 height 22
type textarea "CROWN RD5700 FREEZER CAB - LASERCUTTING"
type textarea "x"
type textarea "CROWN RD5700 FREEZER CAB - LASERCUTTING"
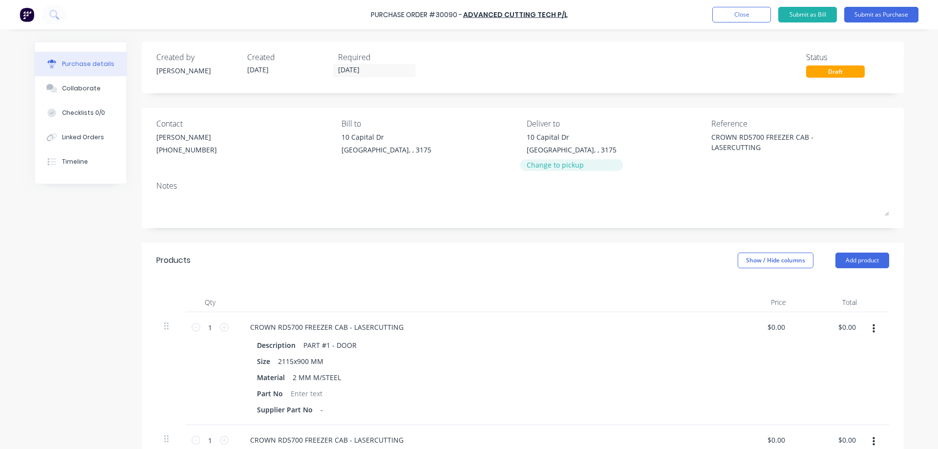
click at [566, 167] on div "Change to pickup" at bounding box center [572, 165] width 90 height 10
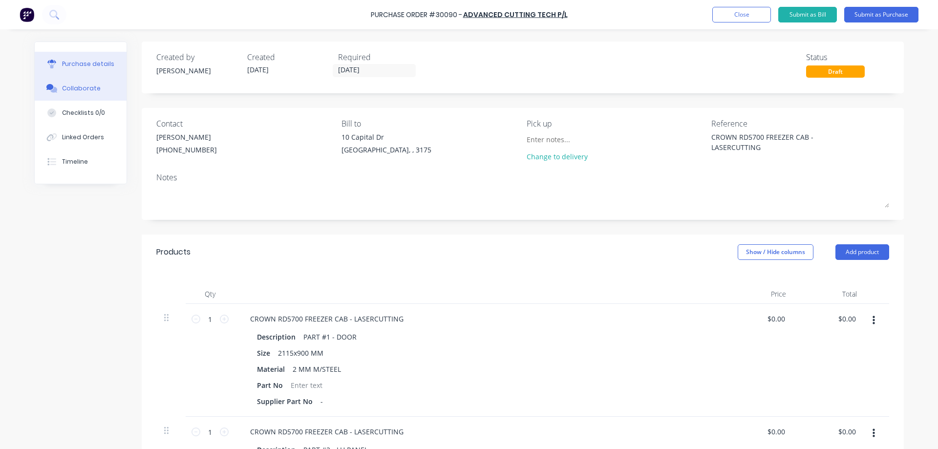
click at [67, 92] on div "Collaborate" at bounding box center [81, 88] width 39 height 9
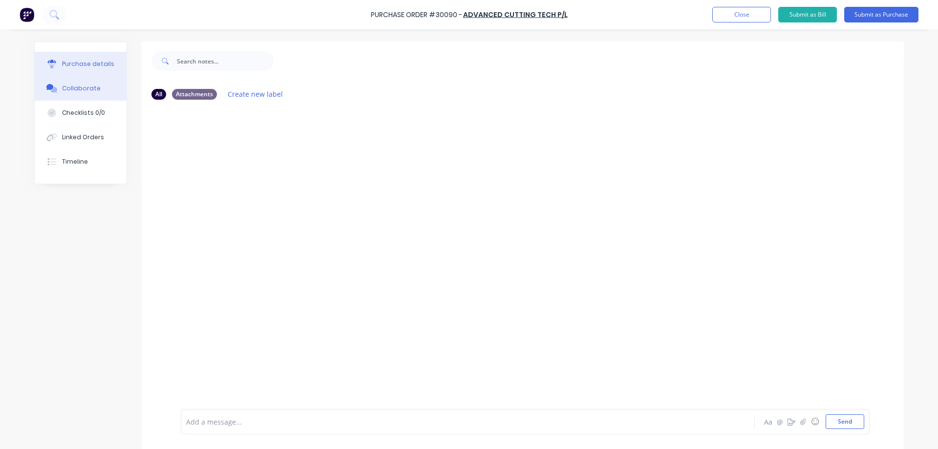
click at [76, 69] on button "Purchase details" at bounding box center [81, 64] width 92 height 24
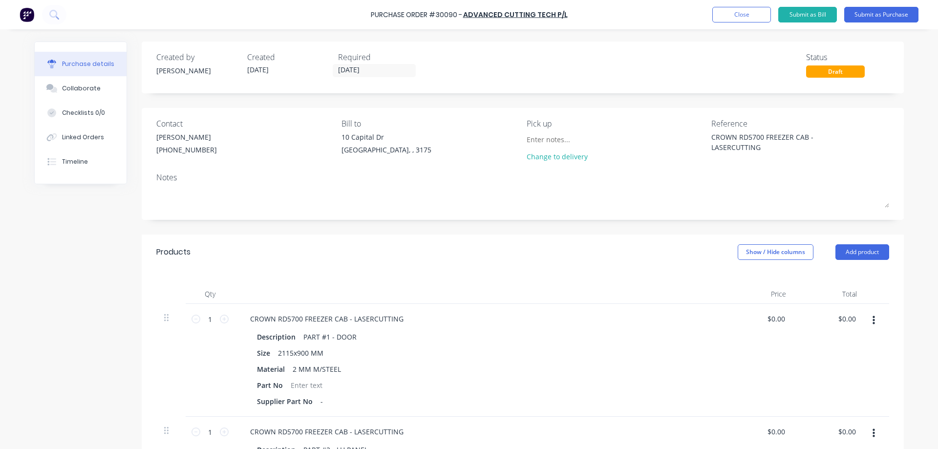
drag, startPoint x: 78, startPoint y: 89, endPoint x: 80, endPoint y: 75, distance: 14.7
click at [78, 88] on div "Collaborate" at bounding box center [81, 88] width 39 height 9
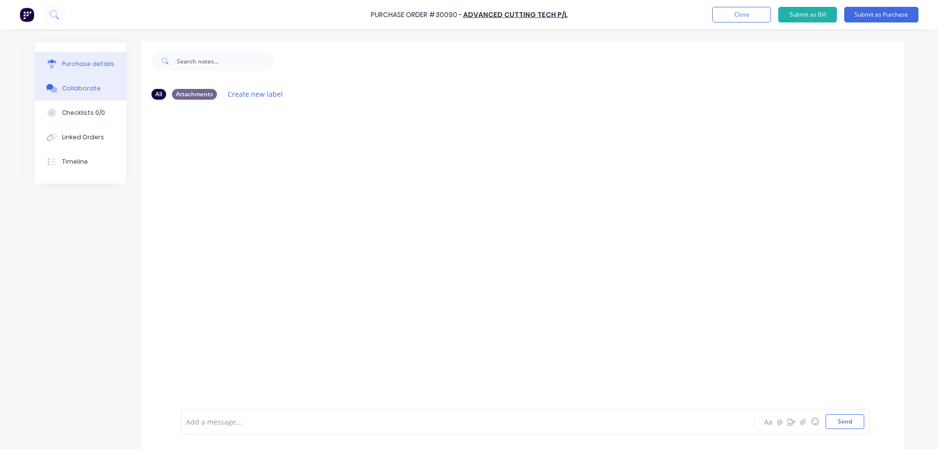
click at [80, 64] on div "Purchase details" at bounding box center [88, 64] width 52 height 9
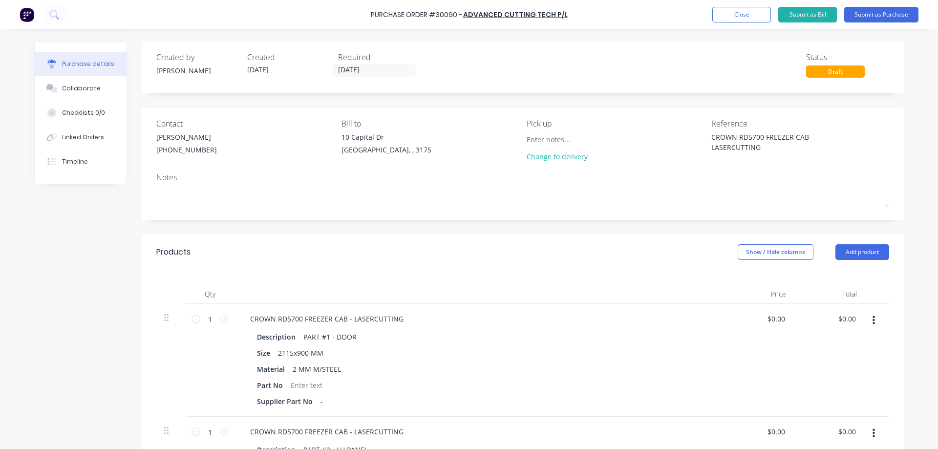
click at [746, 13] on button "Close" at bounding box center [741, 15] width 59 height 16
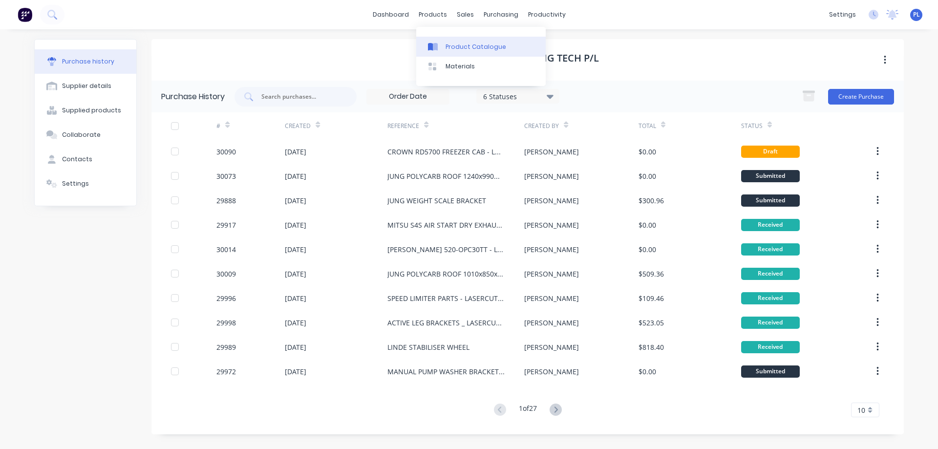
click at [449, 48] on div "Product Catalogue" at bounding box center [476, 47] width 61 height 9
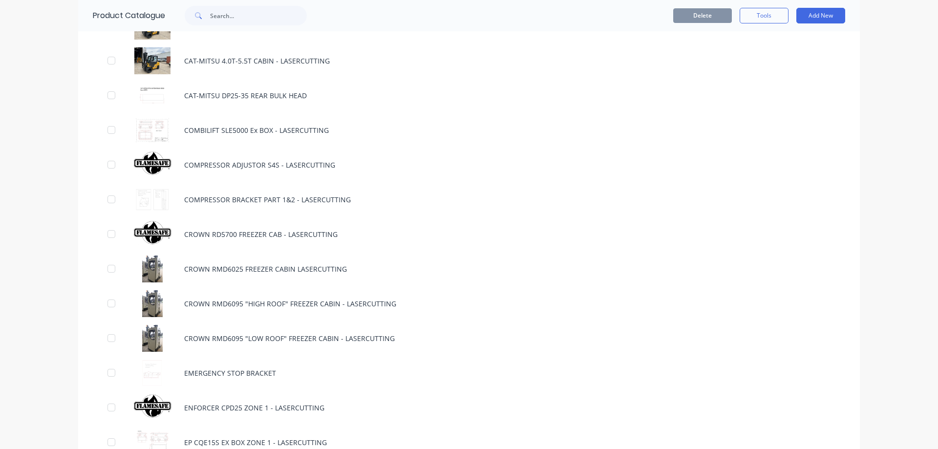
scroll to position [1759, 0]
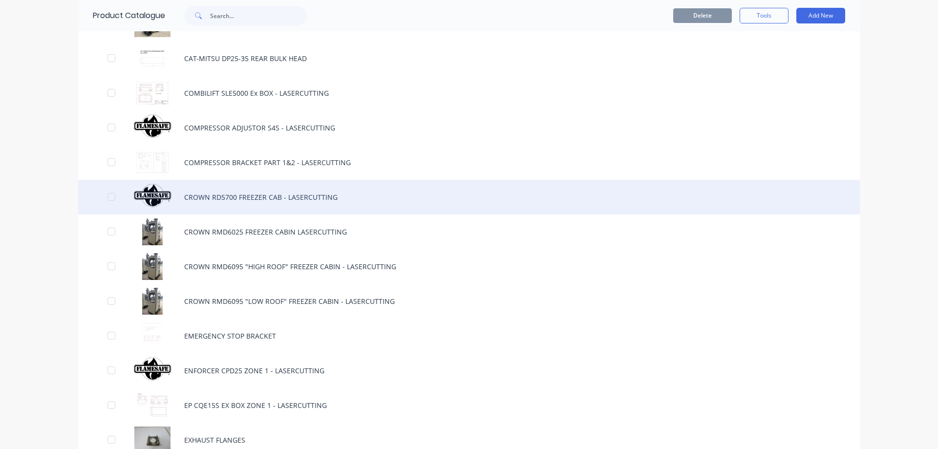
click at [189, 193] on div "CROWN RD5700 FREEZER CAB - LASERCUTTING" at bounding box center [469, 197] width 782 height 35
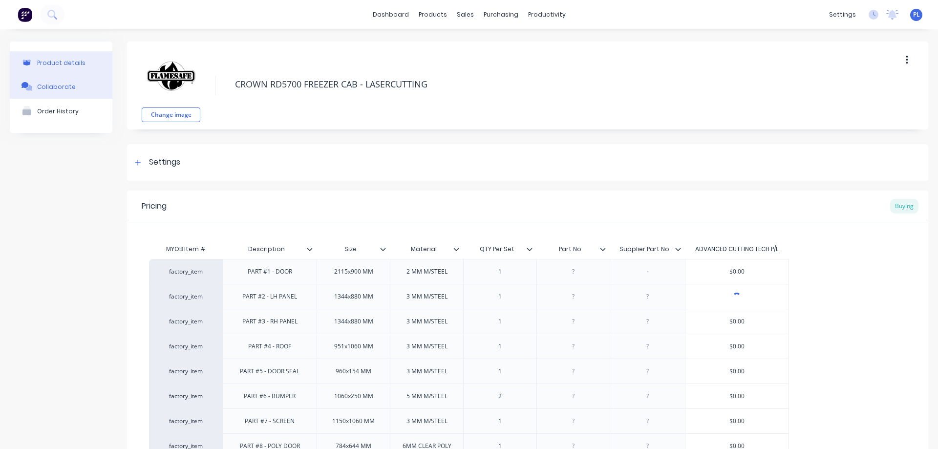
click at [65, 92] on button "Collaborate" at bounding box center [61, 86] width 103 height 24
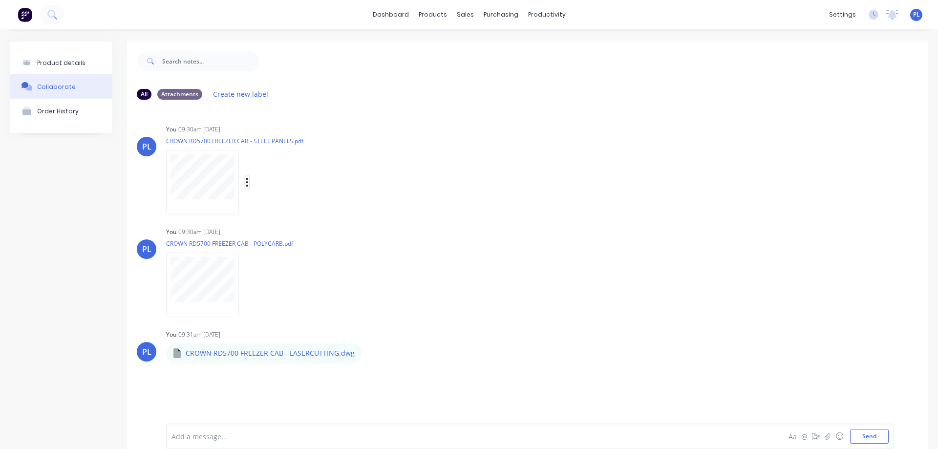
click at [247, 180] on icon "button" at bounding box center [247, 182] width 2 height 9
click at [299, 230] on button "Download" at bounding box center [312, 231] width 110 height 22
click at [248, 280] on icon "button" at bounding box center [247, 284] width 3 height 11
click at [274, 333] on button "Download" at bounding box center [312, 334] width 110 height 22
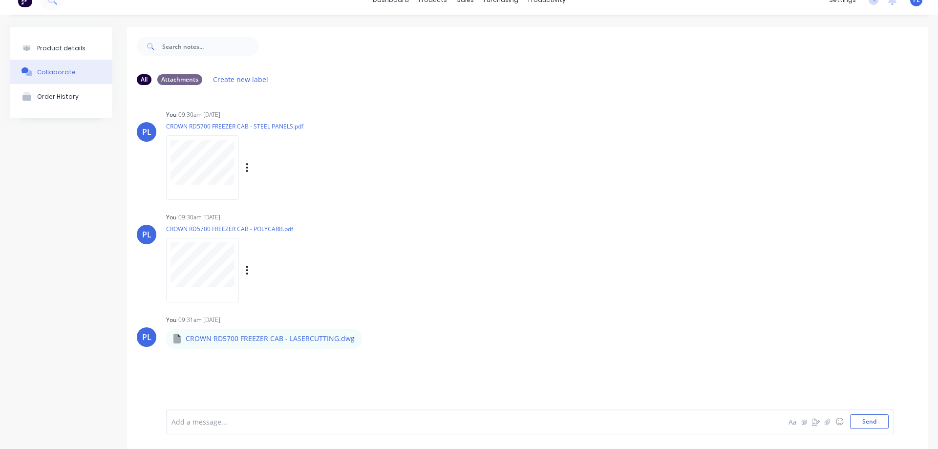
scroll to position [27, 0]
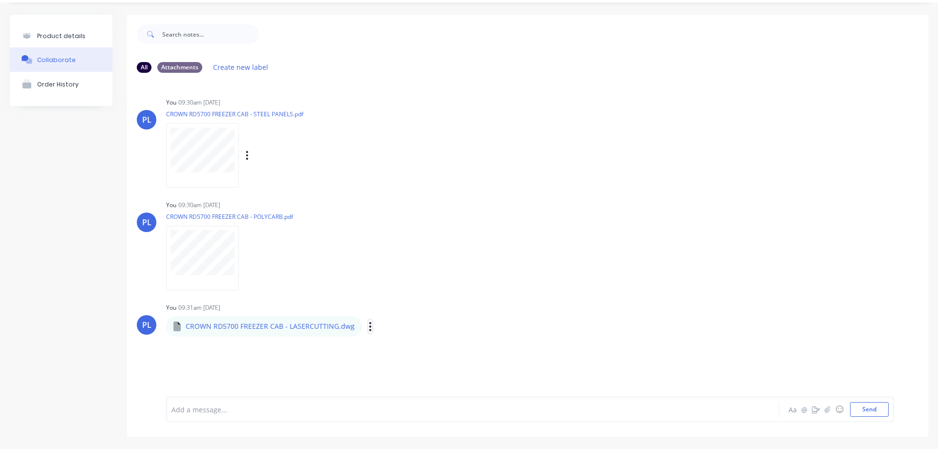
click at [369, 327] on icon "button" at bounding box center [370, 326] width 2 height 9
click at [402, 349] on button "Download" at bounding box center [435, 347] width 110 height 22
click at [56, 33] on div "Product details" at bounding box center [61, 35] width 48 height 7
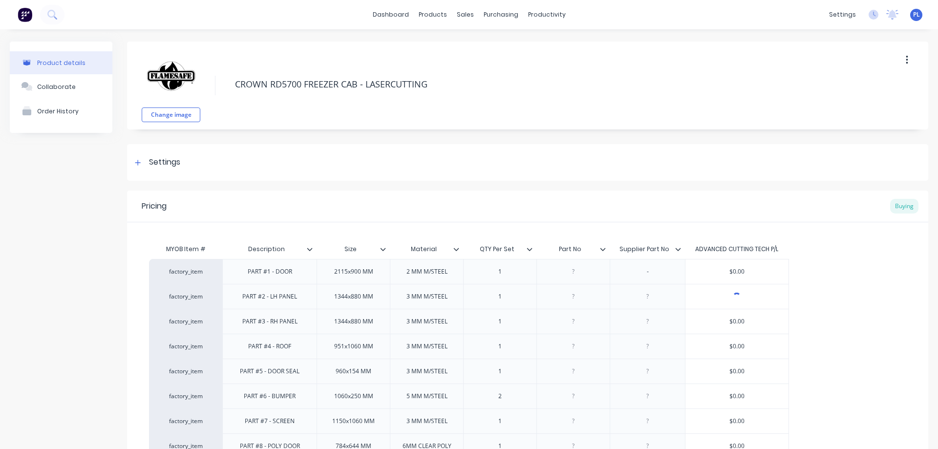
type textarea "x"
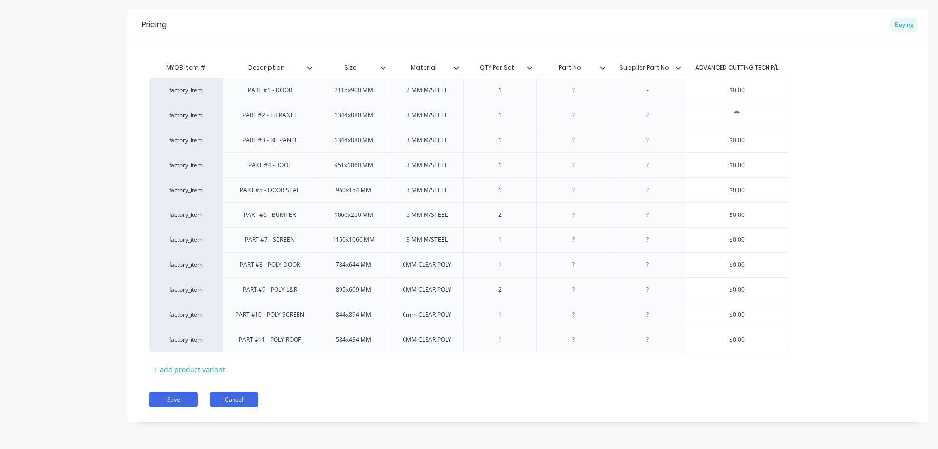
click at [239, 403] on button "Cancel" at bounding box center [234, 400] width 49 height 16
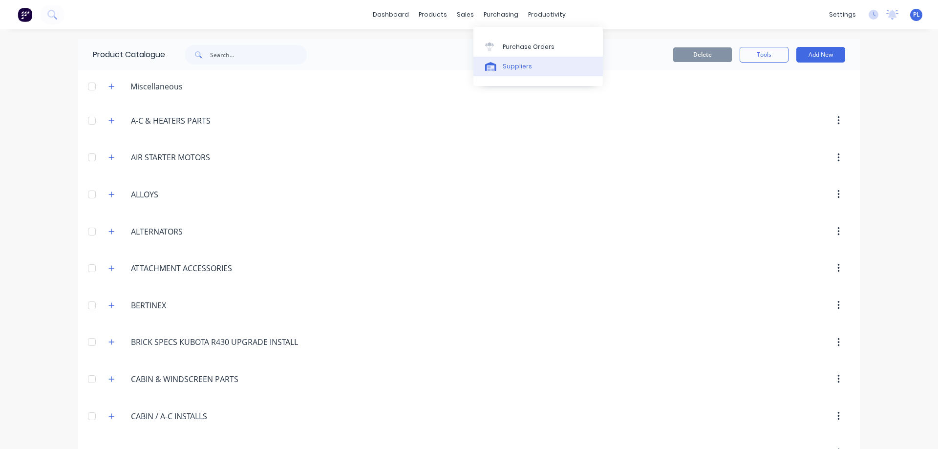
click at [515, 64] on div "Suppliers" at bounding box center [517, 66] width 29 height 9
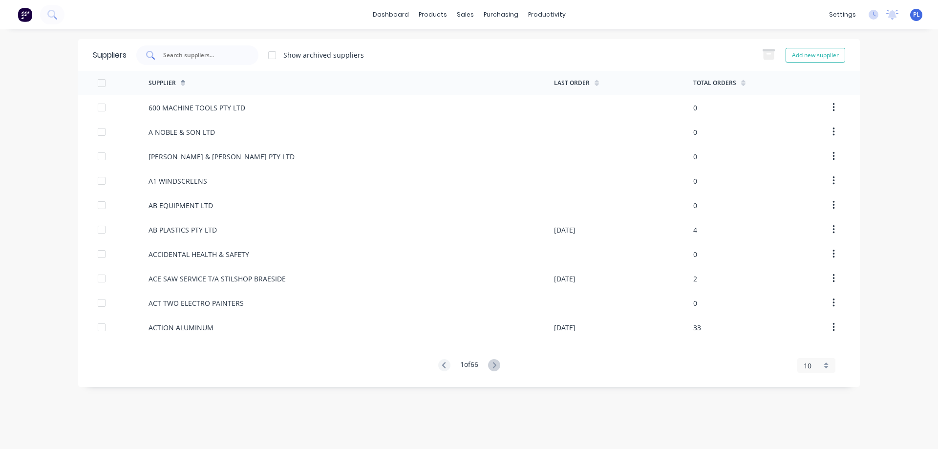
click at [190, 57] on input "text" at bounding box center [202, 55] width 81 height 10
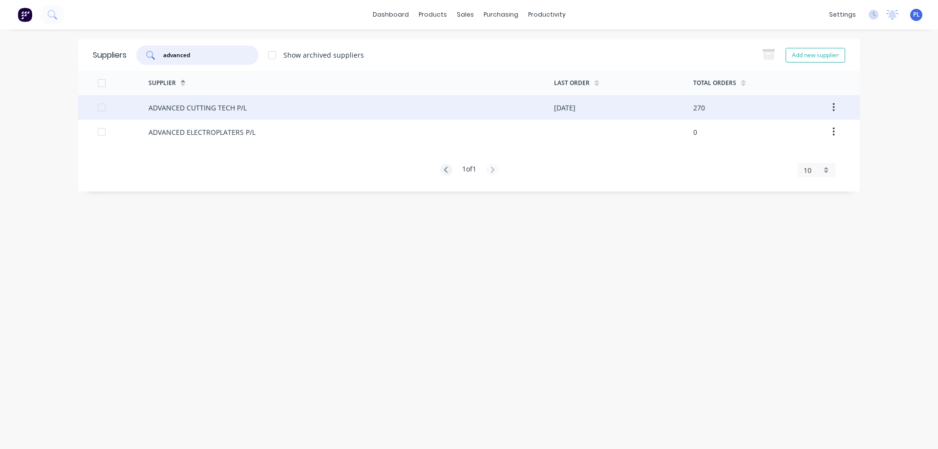
type input "advanced"
click at [235, 107] on div "ADVANCED CUTTING TECH P/L" at bounding box center [198, 108] width 98 height 10
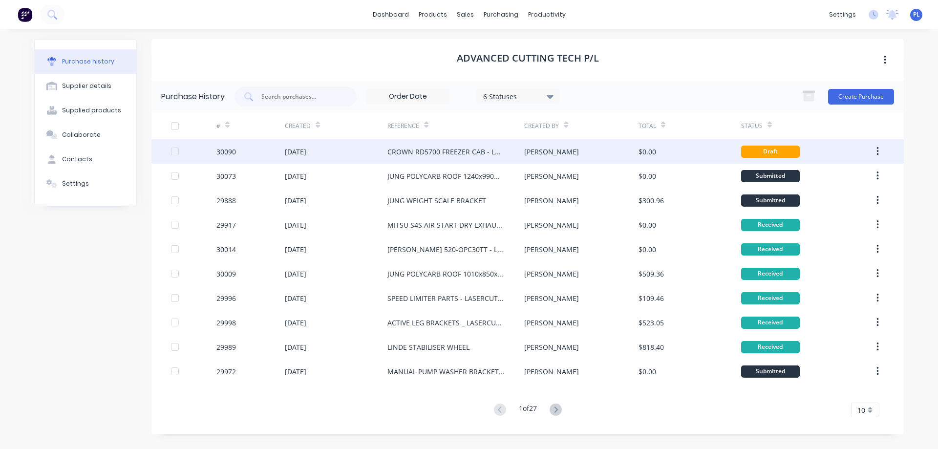
click at [482, 154] on div "CROWN RD5700 FREEZER CAB - LASERCUTTING" at bounding box center [445, 152] width 117 height 10
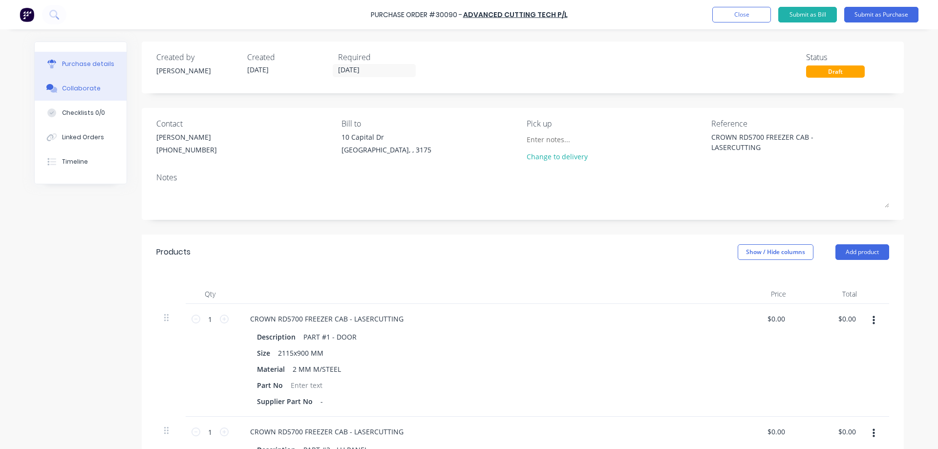
click at [78, 87] on div "Collaborate" at bounding box center [81, 88] width 39 height 9
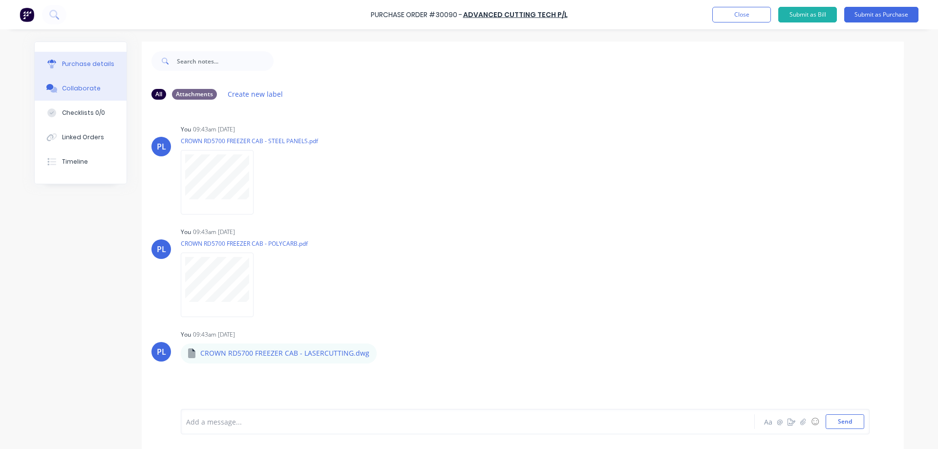
click at [71, 61] on div "Purchase details" at bounding box center [88, 64] width 52 height 9
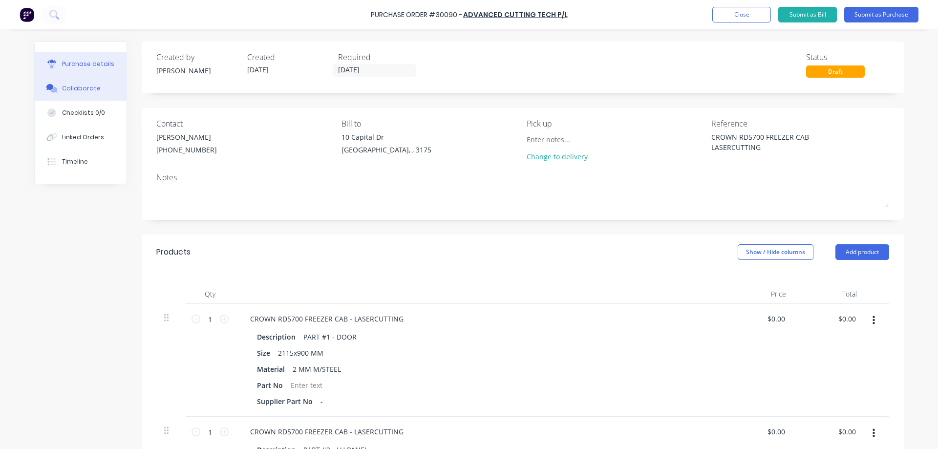
click at [75, 87] on div "Collaborate" at bounding box center [81, 88] width 39 height 9
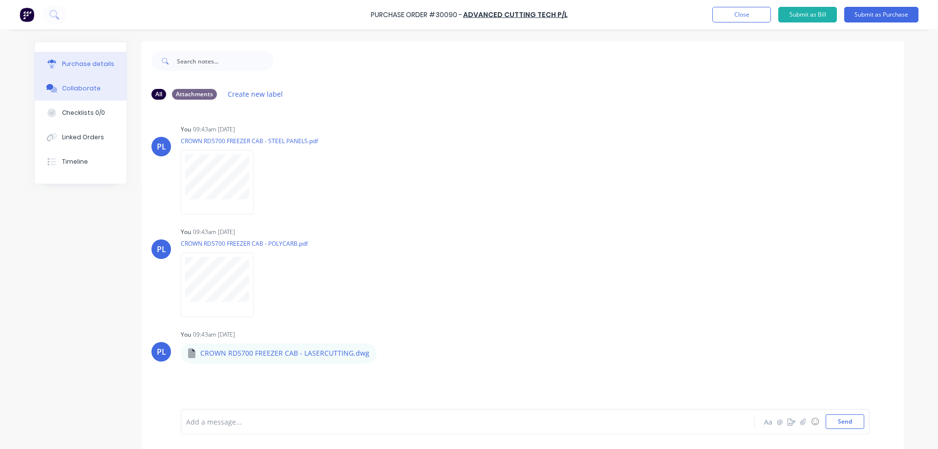
click at [93, 61] on div "Purchase details" at bounding box center [88, 64] width 52 height 9
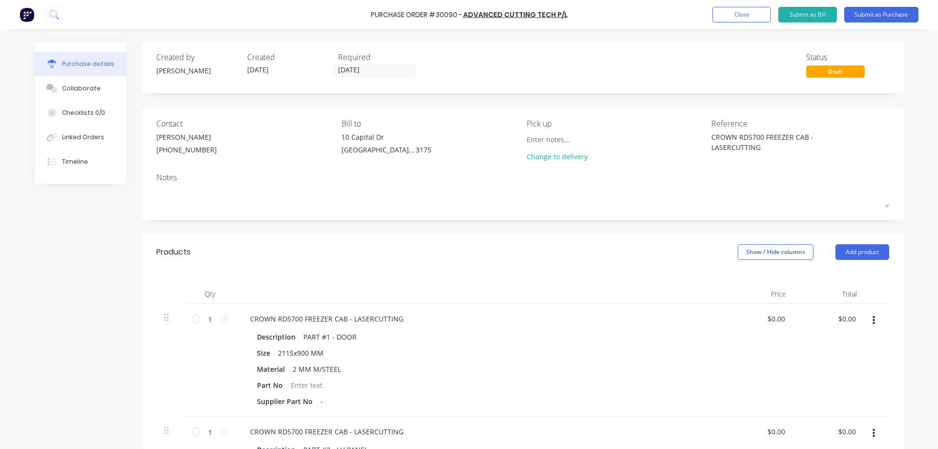
click at [77, 88] on div "Collaborate" at bounding box center [81, 88] width 39 height 9
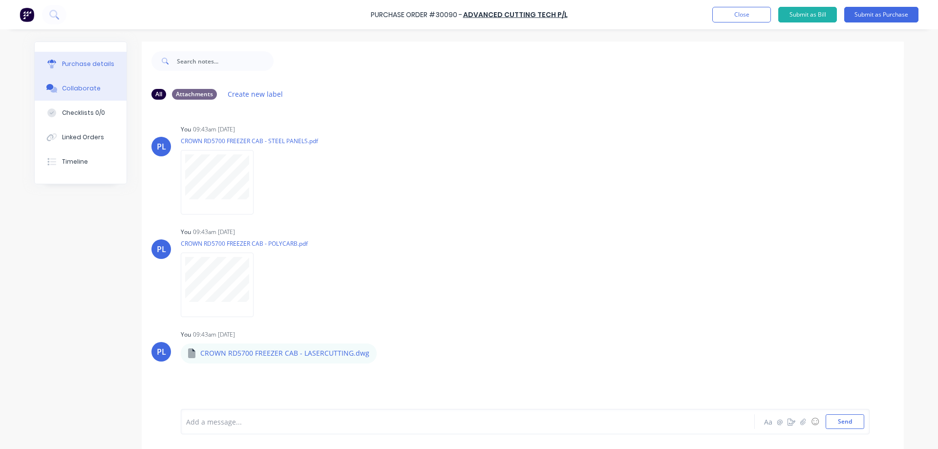
click at [85, 65] on div "Purchase details" at bounding box center [88, 64] width 52 height 9
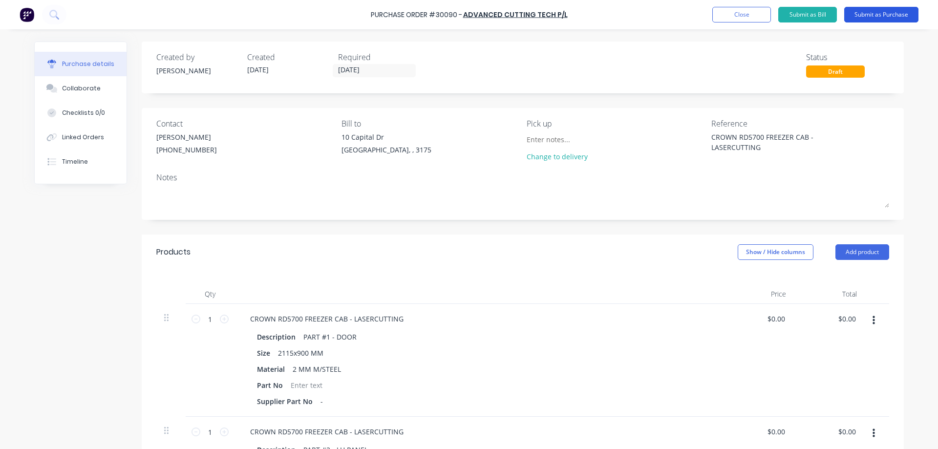
click at [887, 14] on button "Submit as Purchase" at bounding box center [881, 15] width 74 height 16
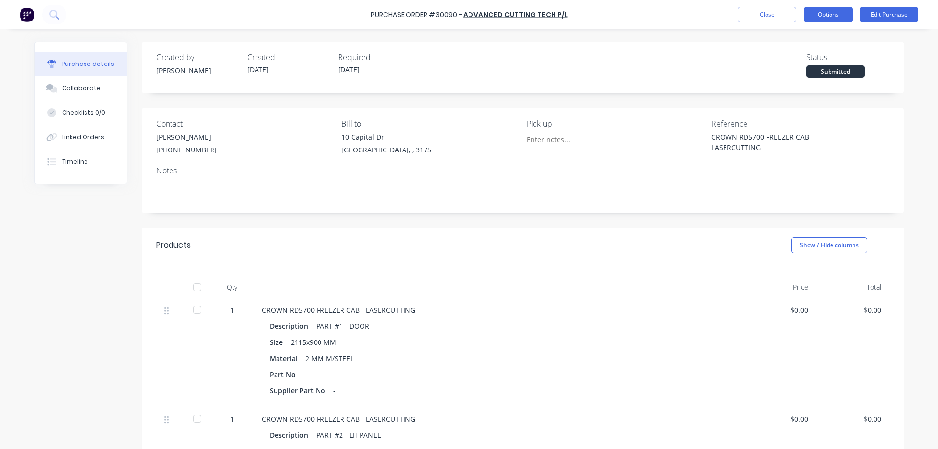
click at [822, 14] on button "Options" at bounding box center [828, 15] width 49 height 16
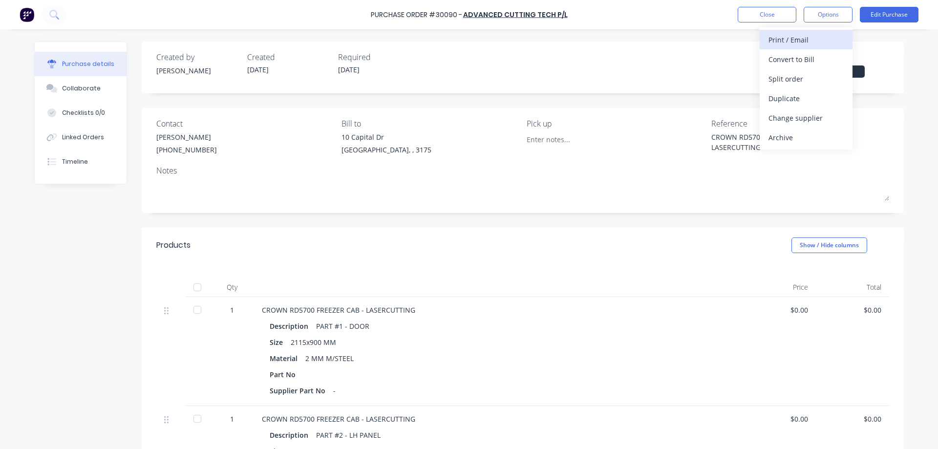
click at [791, 37] on div "Print / Email" at bounding box center [806, 40] width 75 height 14
click at [808, 80] on div "Without pricing" at bounding box center [806, 79] width 75 height 14
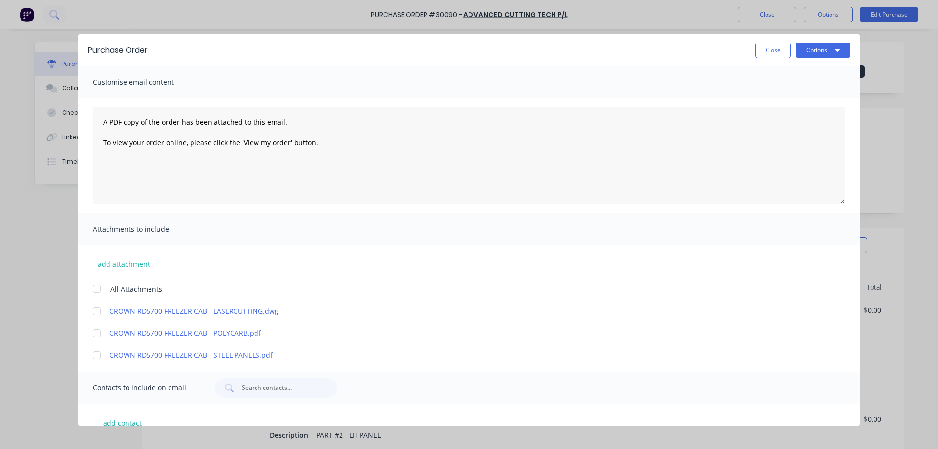
drag, startPoint x: 96, startPoint y: 290, endPoint x: 92, endPoint y: 281, distance: 10.1
click at [96, 289] on div at bounding box center [97, 289] width 20 height 20
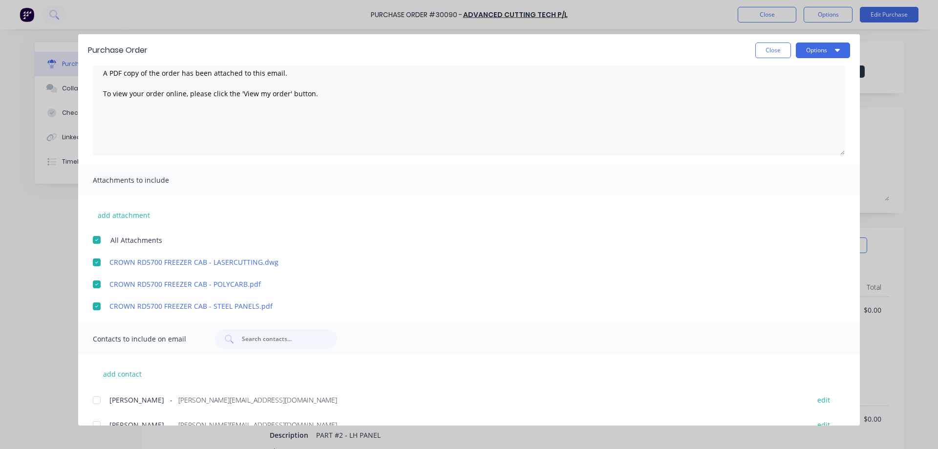
scroll to position [117, 0]
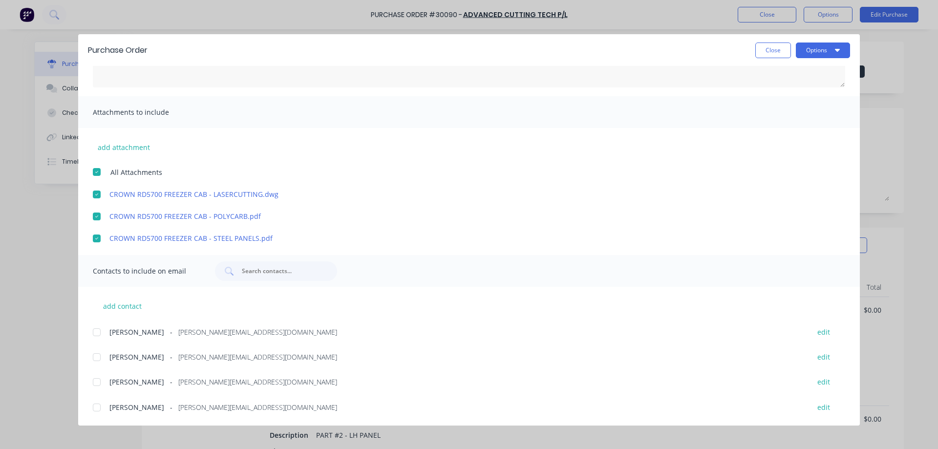
drag, startPoint x: 97, startPoint y: 408, endPoint x: 149, endPoint y: 398, distance: 53.3
click at [97, 407] on div at bounding box center [97, 408] width 20 height 20
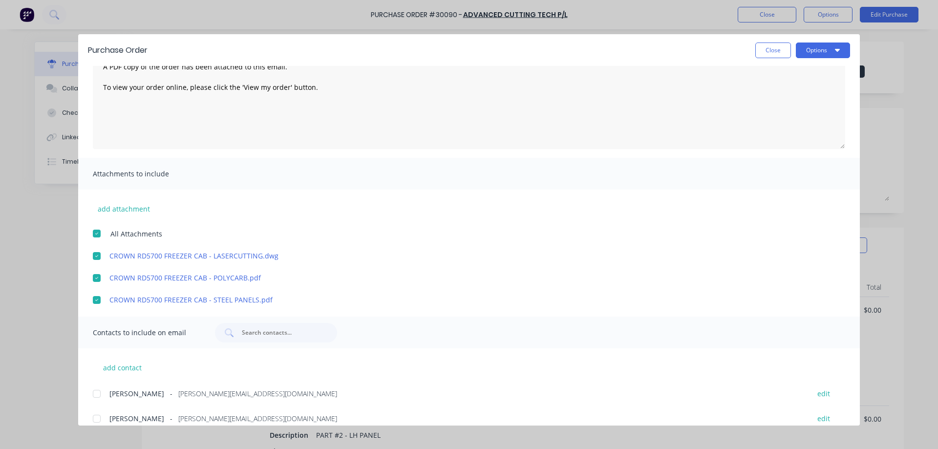
scroll to position [0, 0]
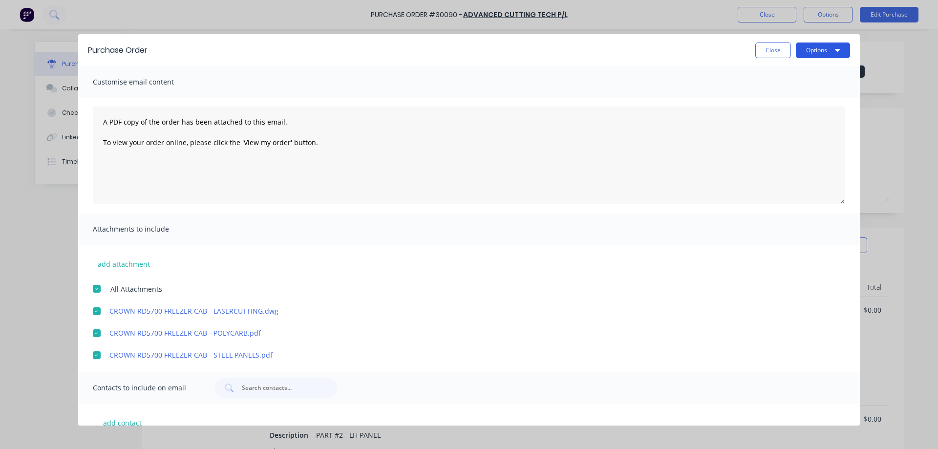
click at [817, 51] on button "Options" at bounding box center [823, 51] width 54 height 16
click at [784, 114] on div "Email" at bounding box center [803, 114] width 75 height 14
click at [774, 53] on button "Close" at bounding box center [773, 51] width 36 height 16
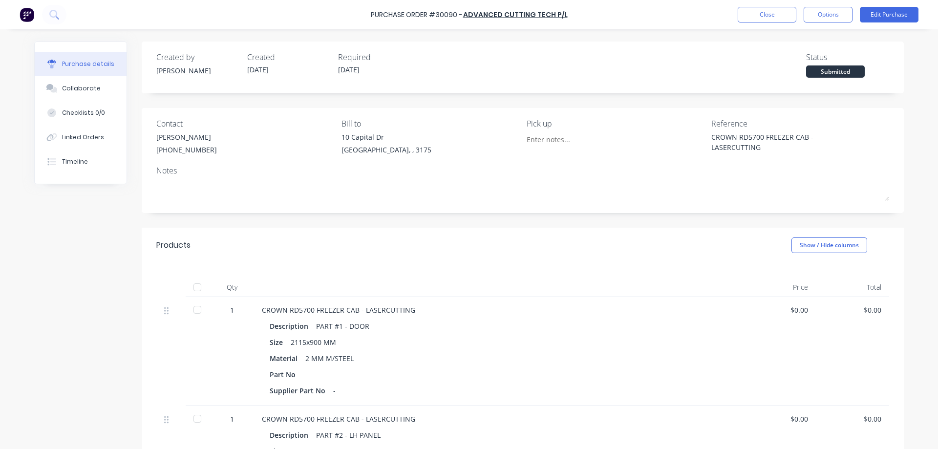
type textarea "x"
click at [769, 17] on button "Close" at bounding box center [767, 15] width 59 height 16
